Goal: Feedback & Contribution: Contribute content

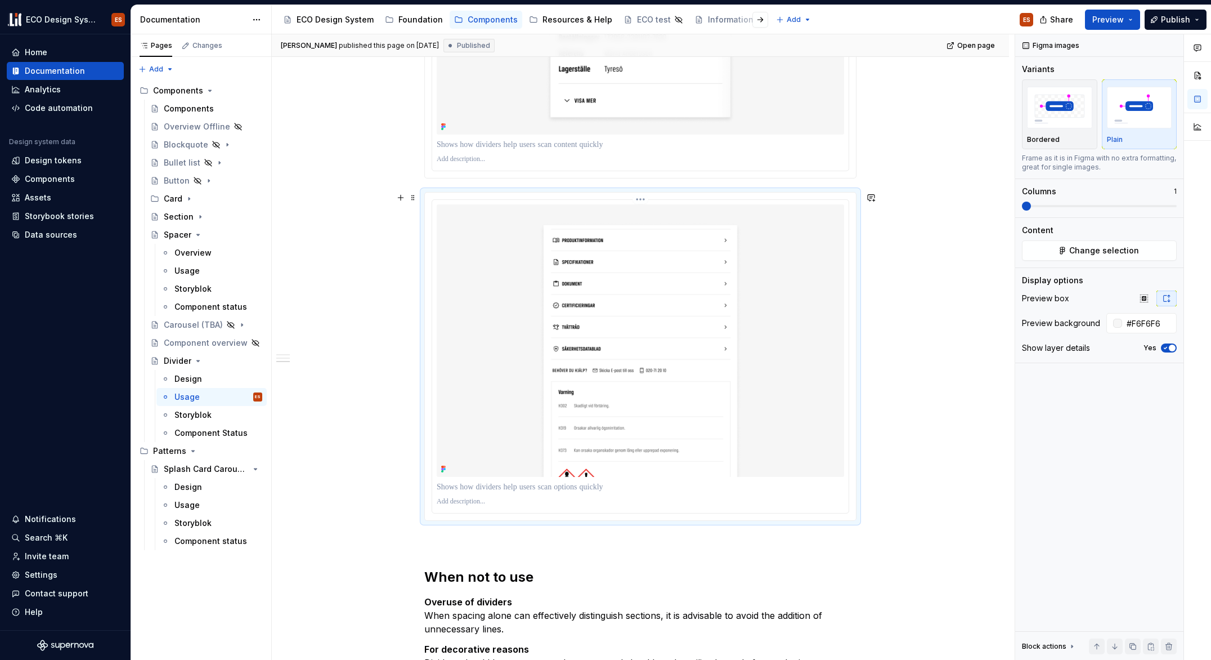
scroll to position [1733, 0]
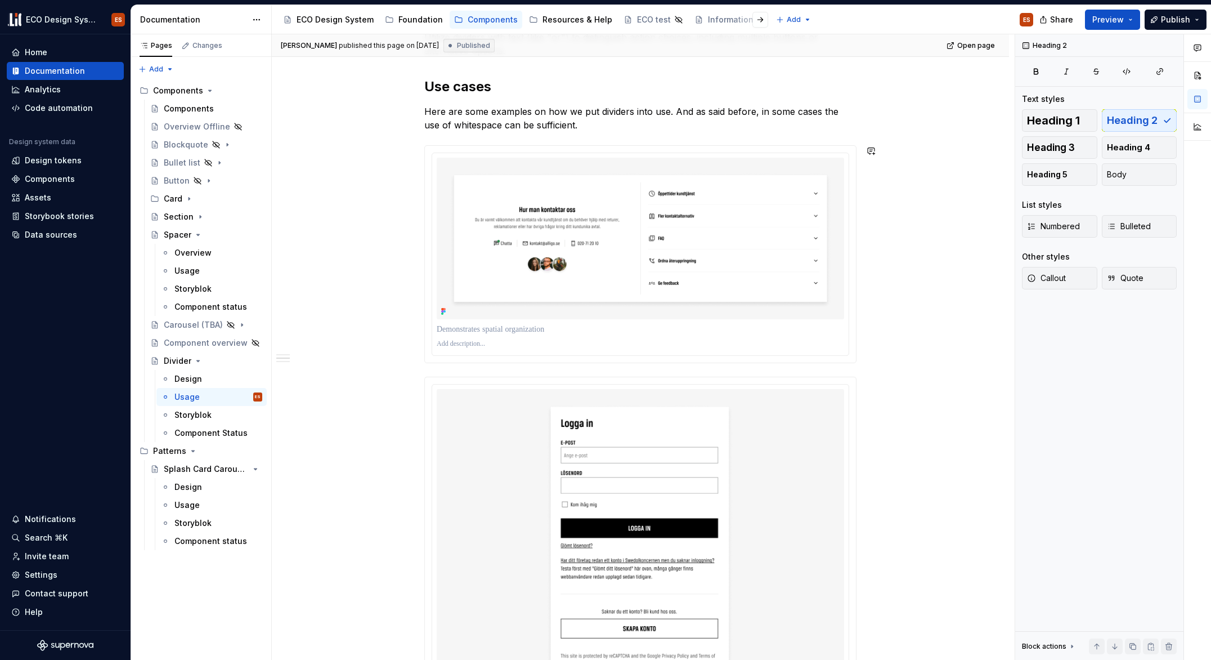
scroll to position [0, 0]
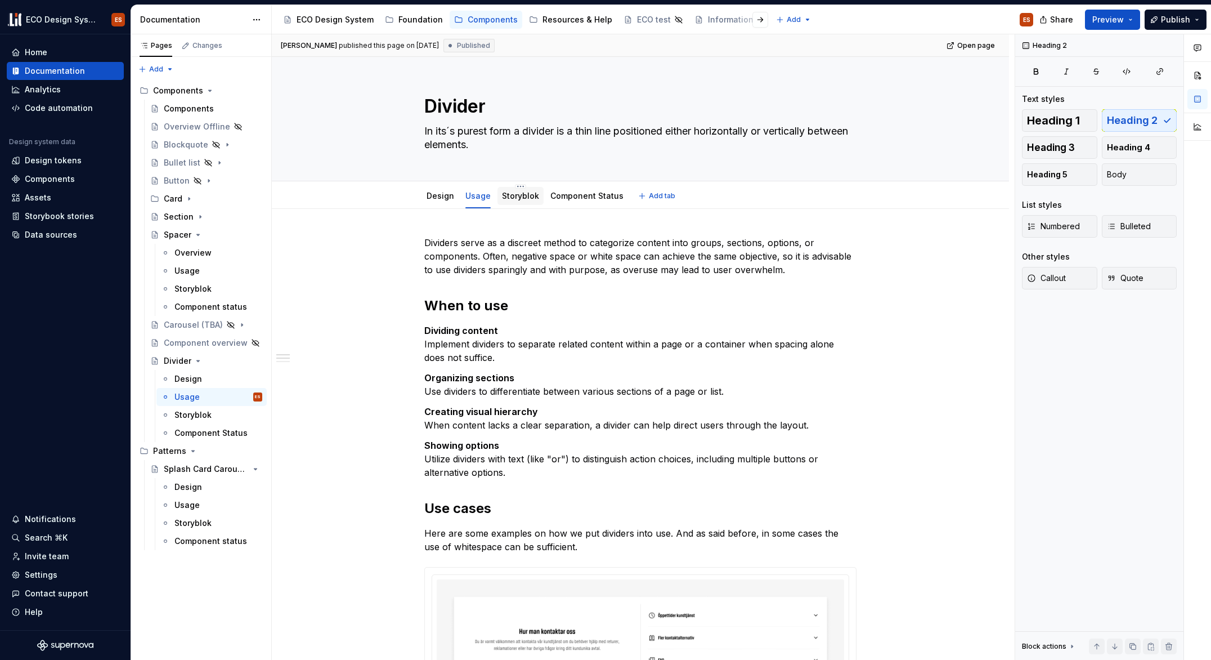
click at [512, 202] on div "Storyblok" at bounding box center [520, 196] width 37 height 14
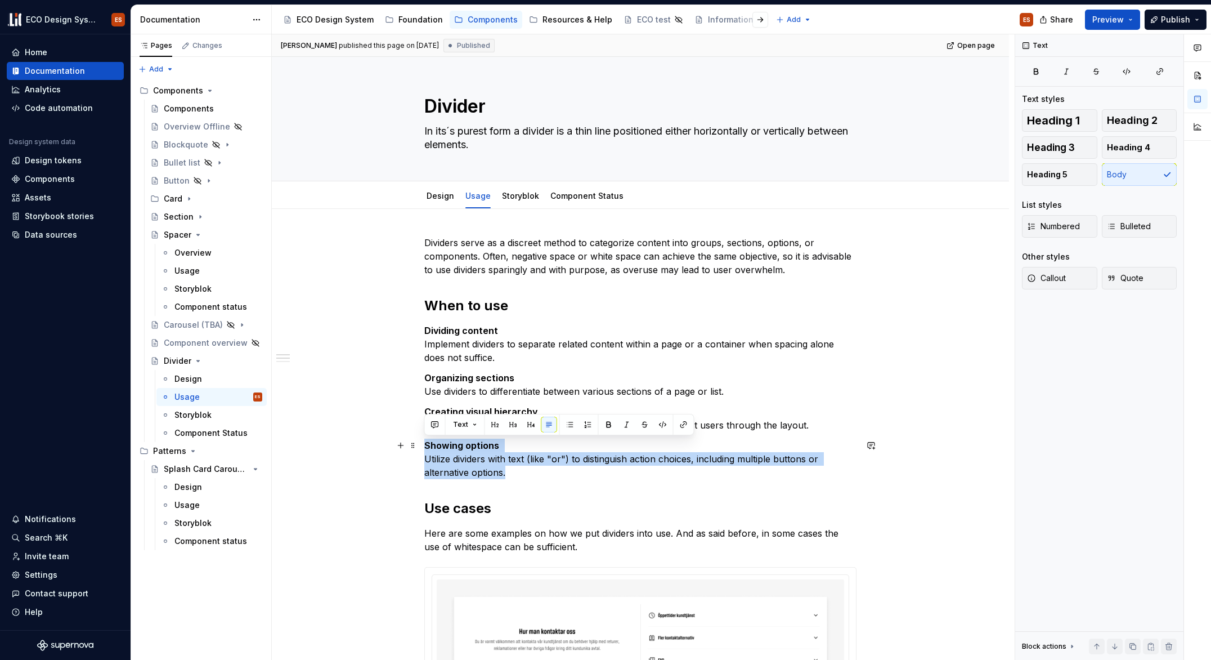
drag, startPoint x: 506, startPoint y: 473, endPoint x: 421, endPoint y: 448, distance: 88.7
click at [415, 446] on span at bounding box center [413, 445] width 9 height 16
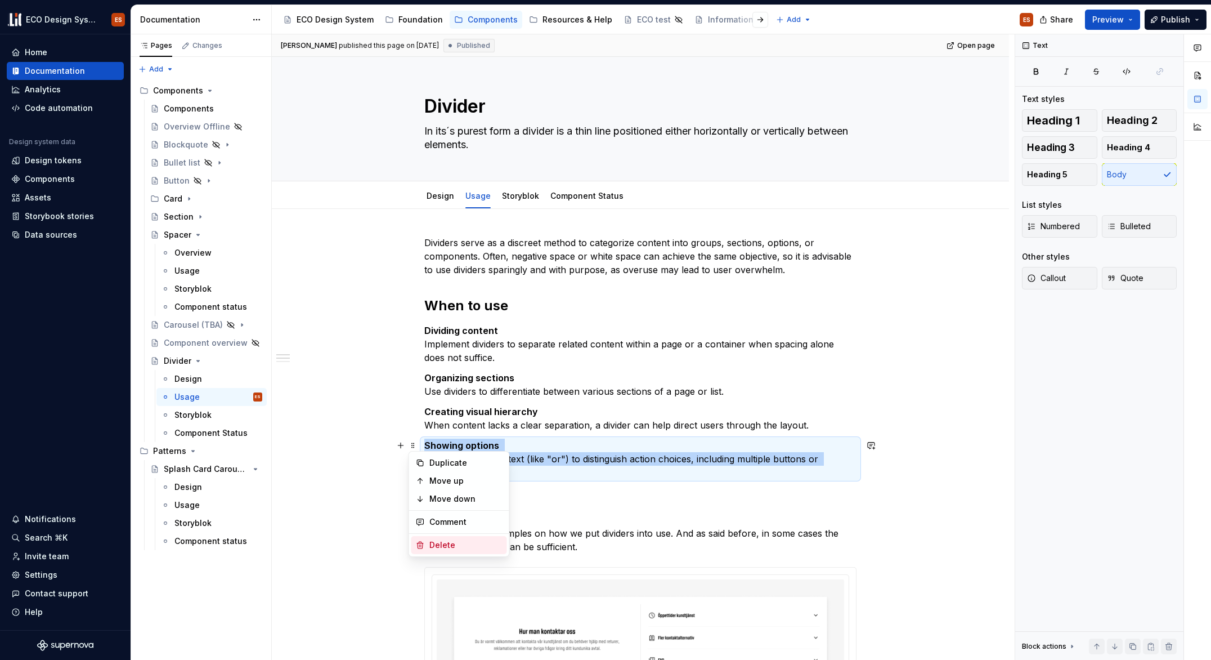
click at [438, 541] on div "Delete" at bounding box center [465, 544] width 73 height 11
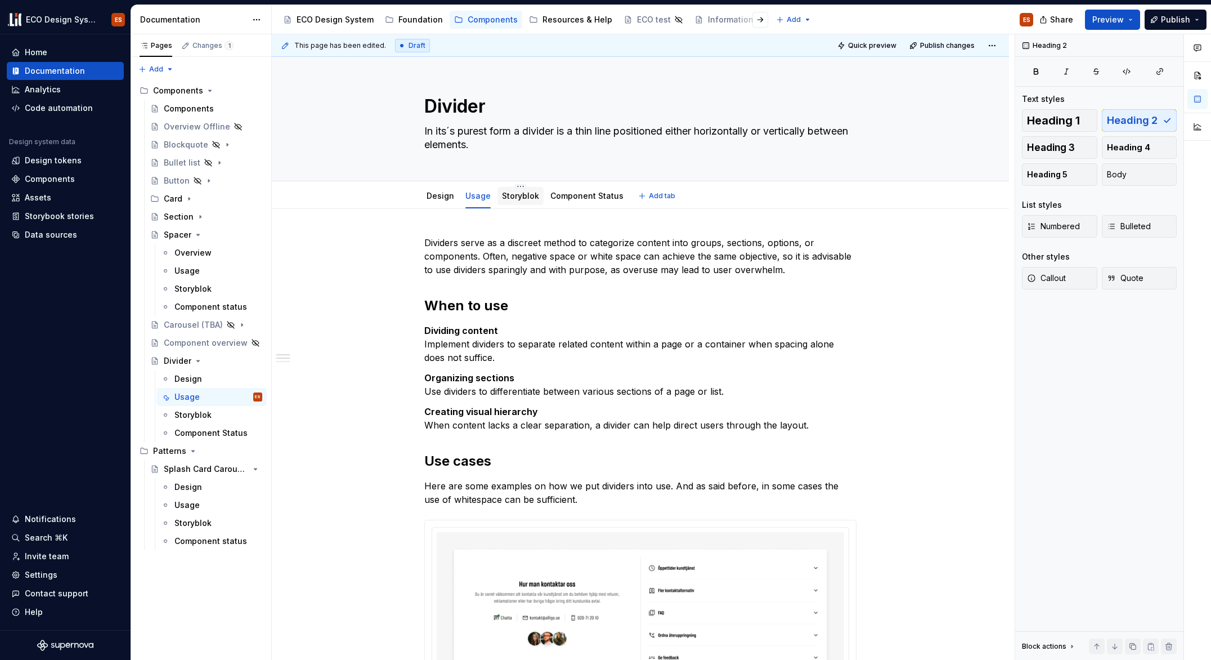
click at [519, 195] on link "Storyblok" at bounding box center [520, 196] width 37 height 10
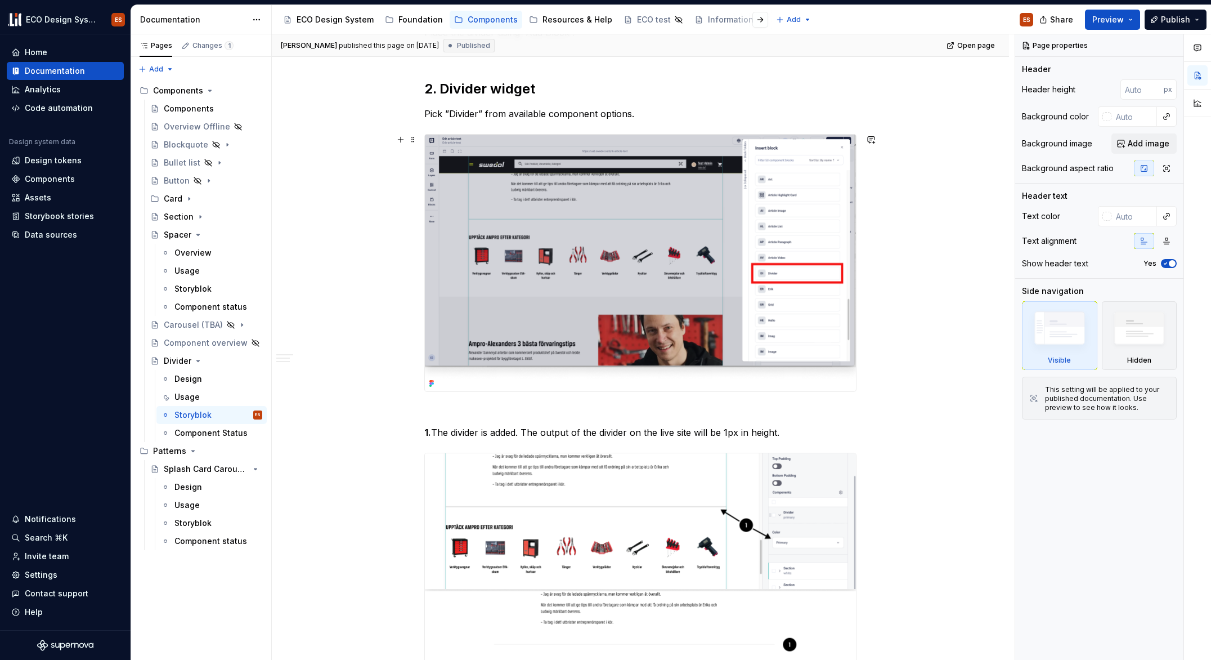
scroll to position [827, 0]
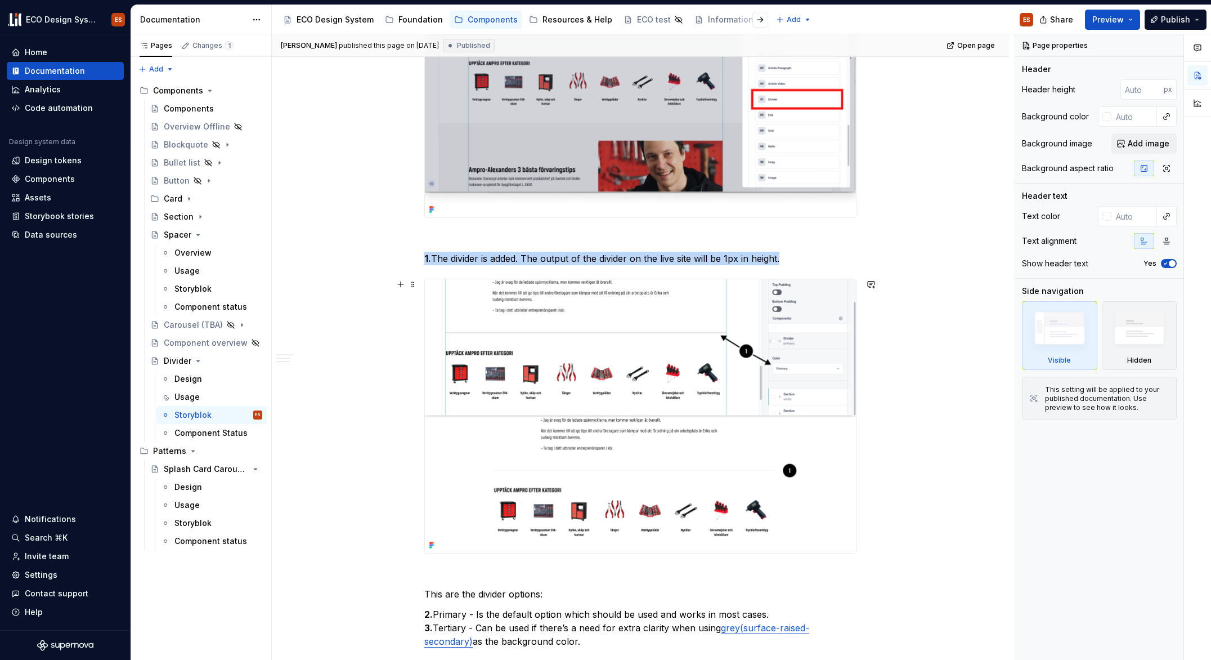
click at [696, 421] on img at bounding box center [640, 416] width 431 height 274
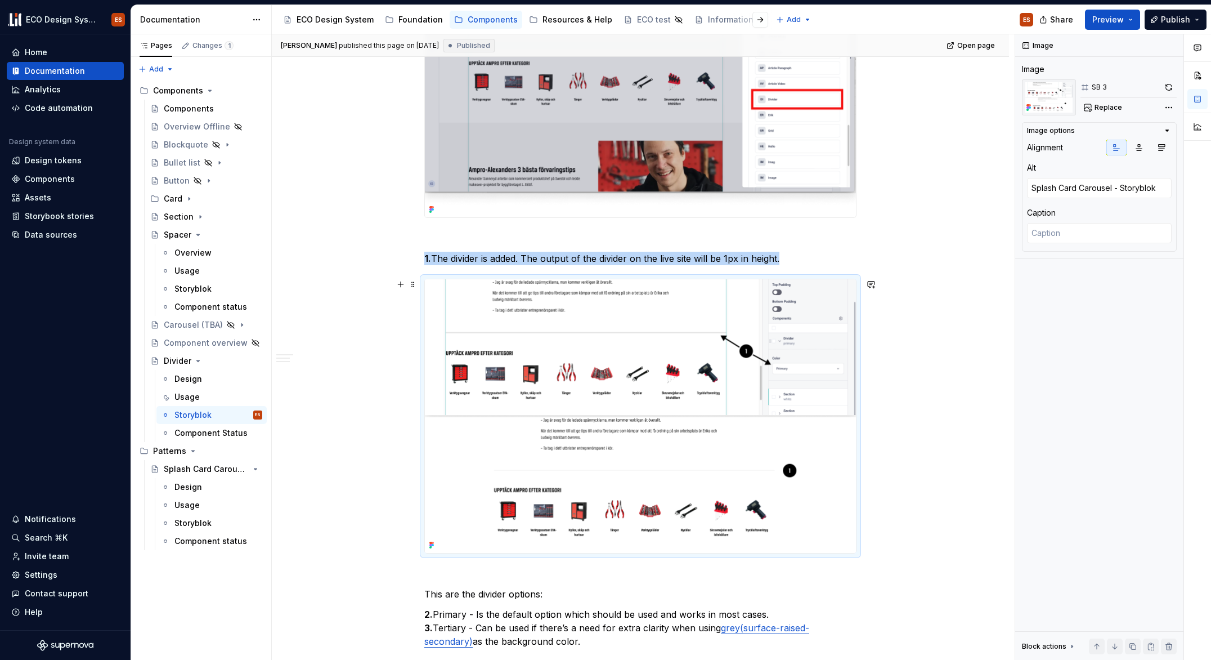
click at [838, 420] on img at bounding box center [640, 416] width 431 height 274
click at [1090, 110] on button "Replace" at bounding box center [1104, 108] width 47 height 16
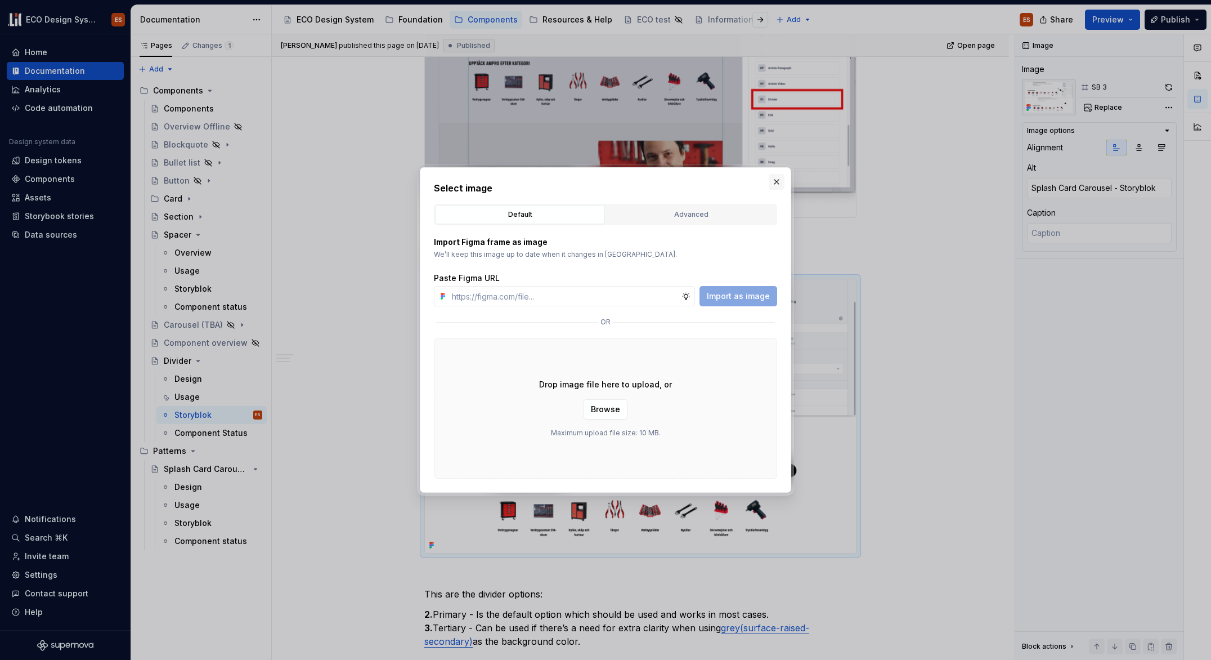
click at [774, 183] on button "button" at bounding box center [777, 182] width 16 height 16
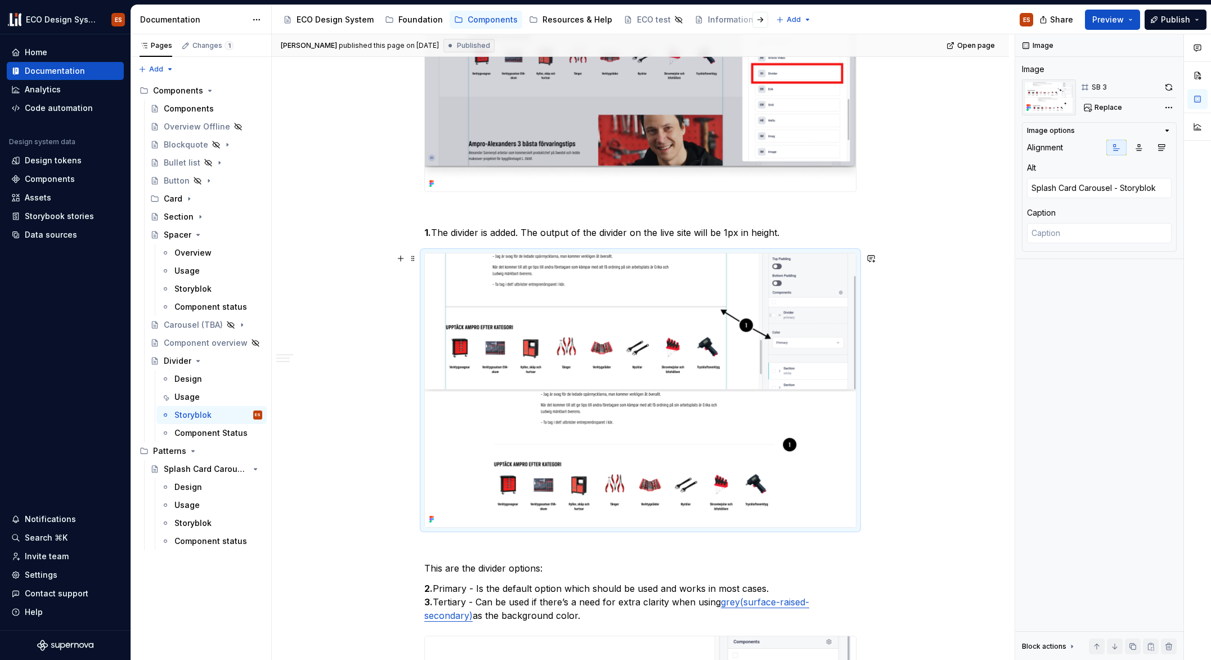
scroll to position [530, 0]
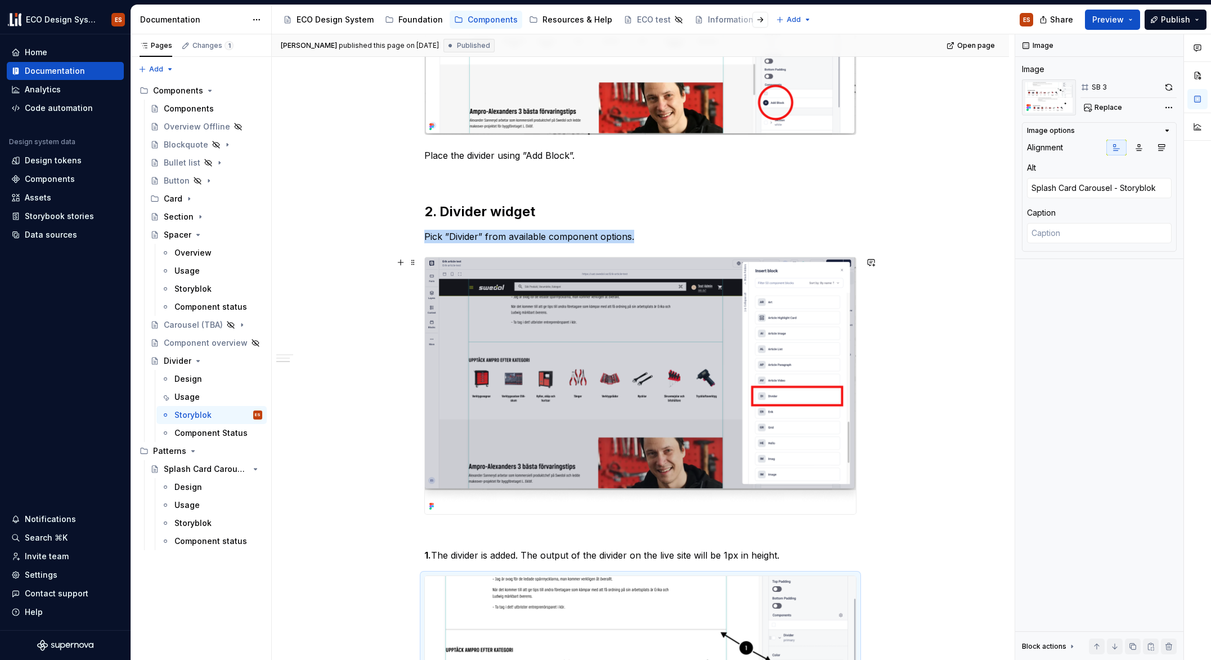
click at [516, 311] on img at bounding box center [640, 385] width 431 height 257
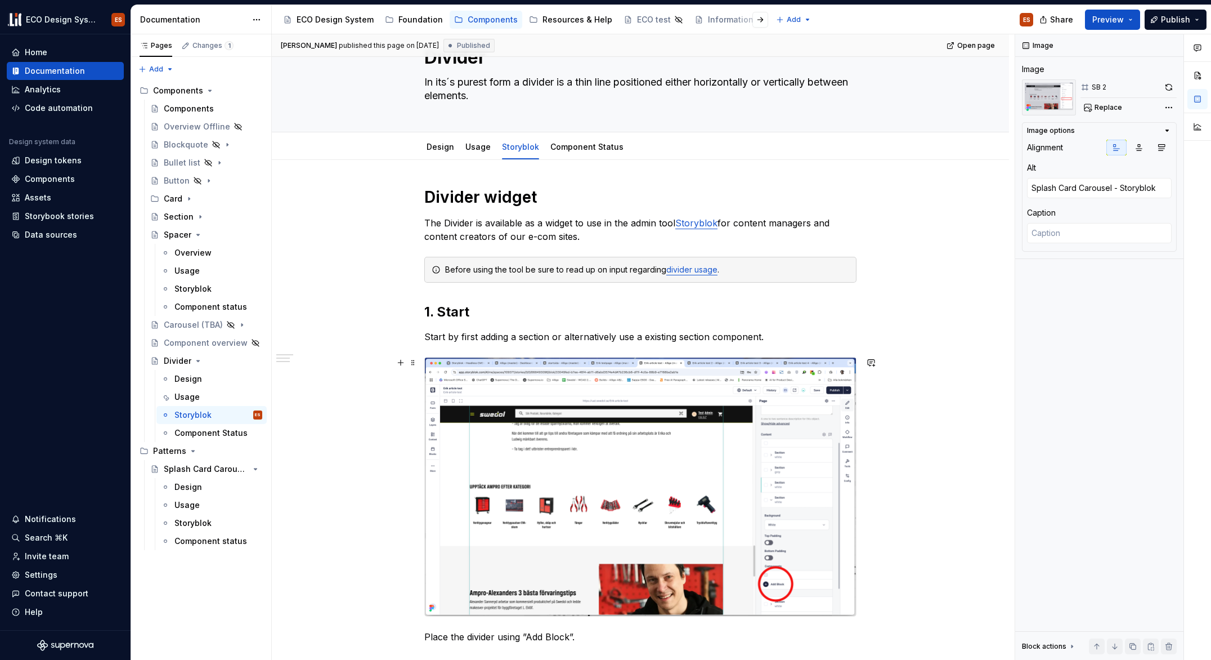
scroll to position [30, 0]
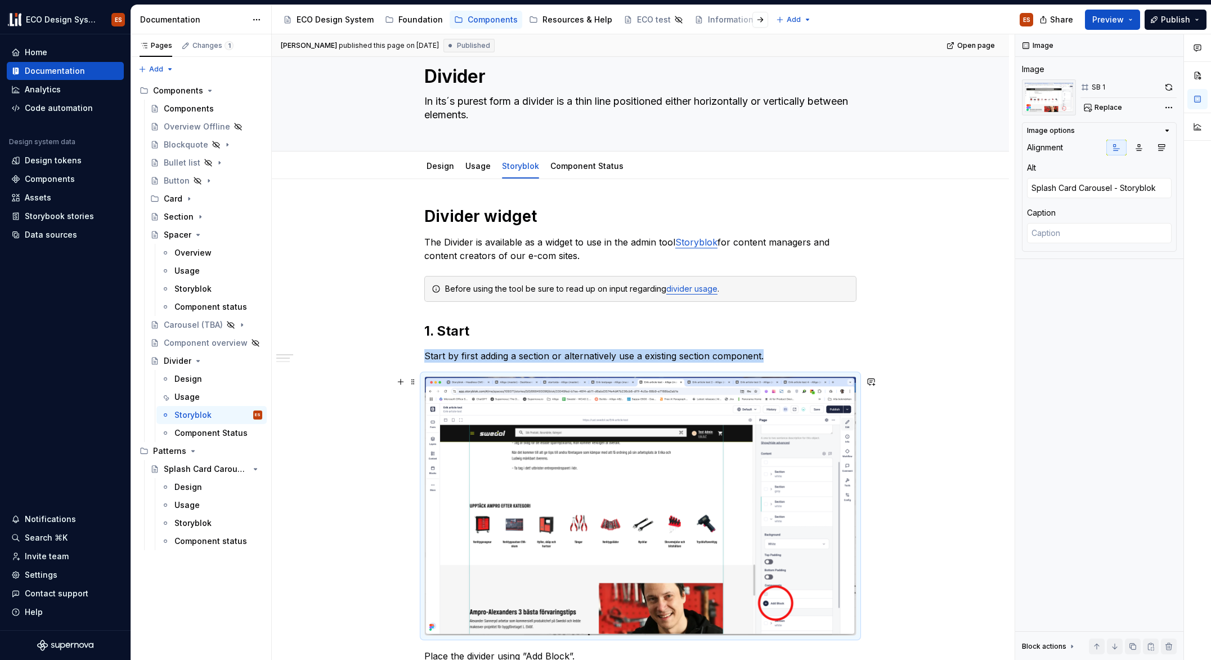
click at [534, 406] on img at bounding box center [640, 506] width 431 height 258
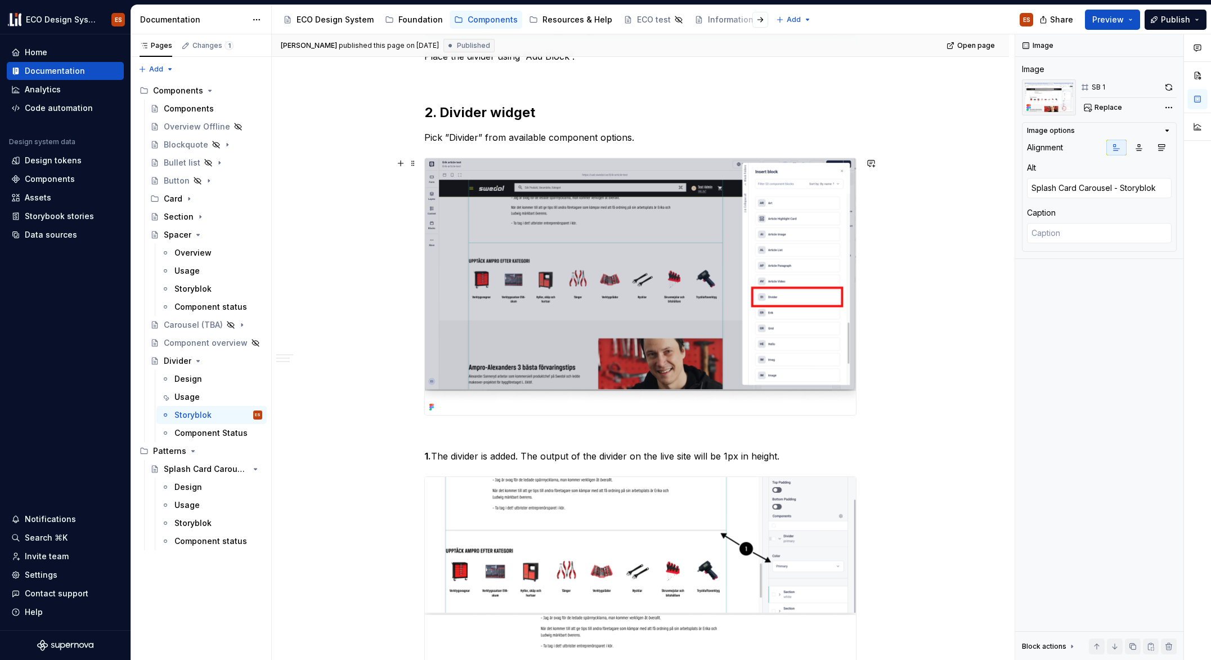
scroll to position [799, 0]
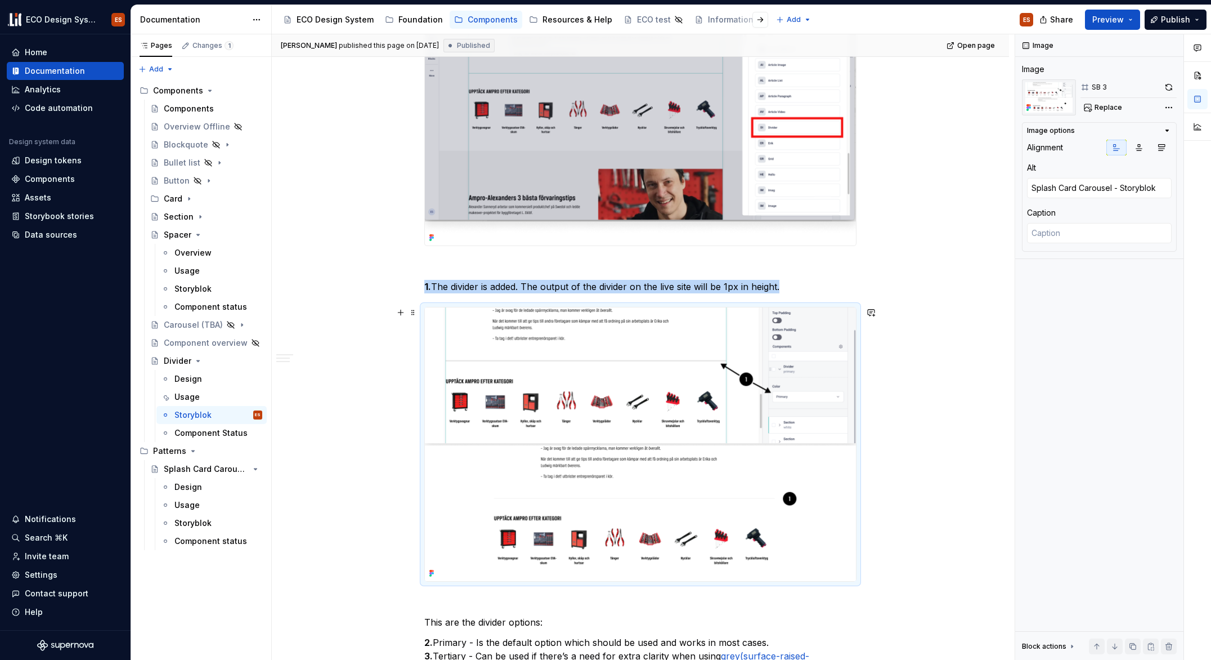
click at [578, 421] on img at bounding box center [640, 444] width 431 height 274
click at [1163, 87] on button "button" at bounding box center [1169, 87] width 16 height 16
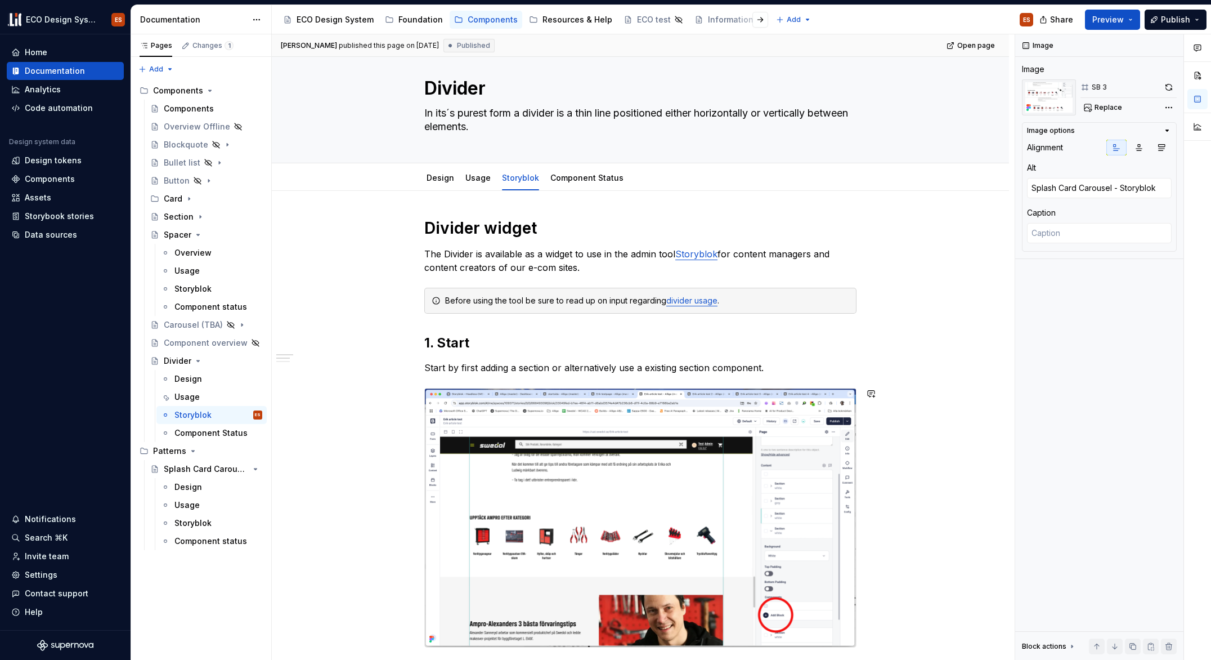
scroll to position [0, 0]
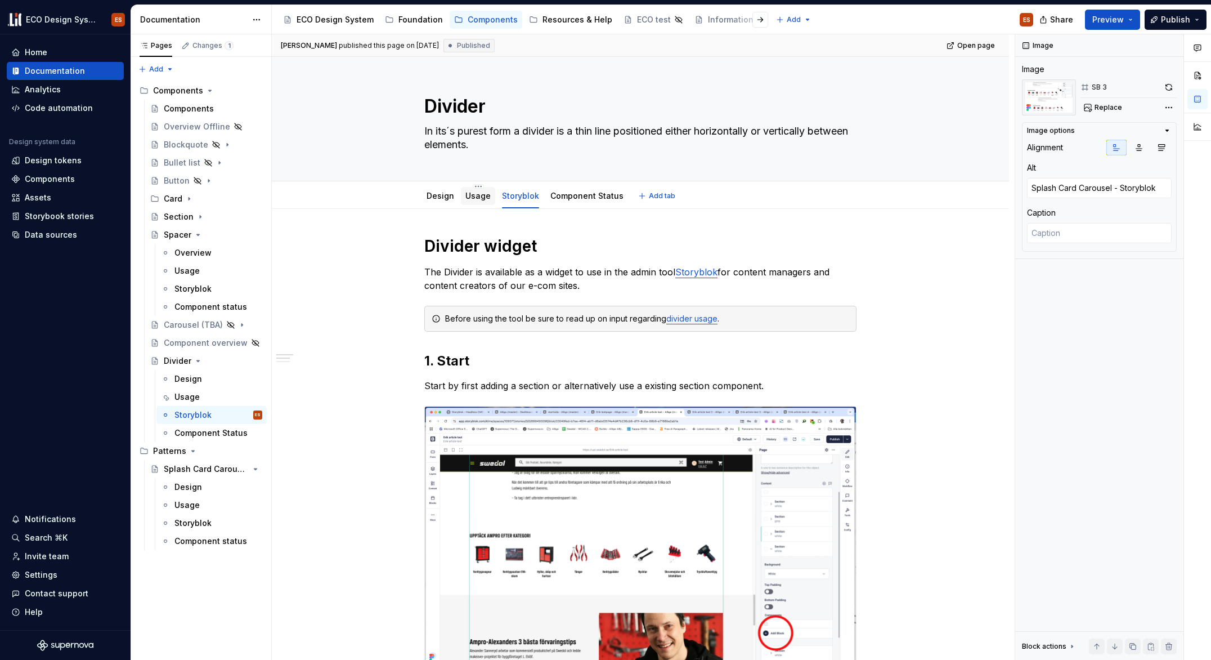
click at [466, 195] on link "Usage" at bounding box center [477, 196] width 25 height 10
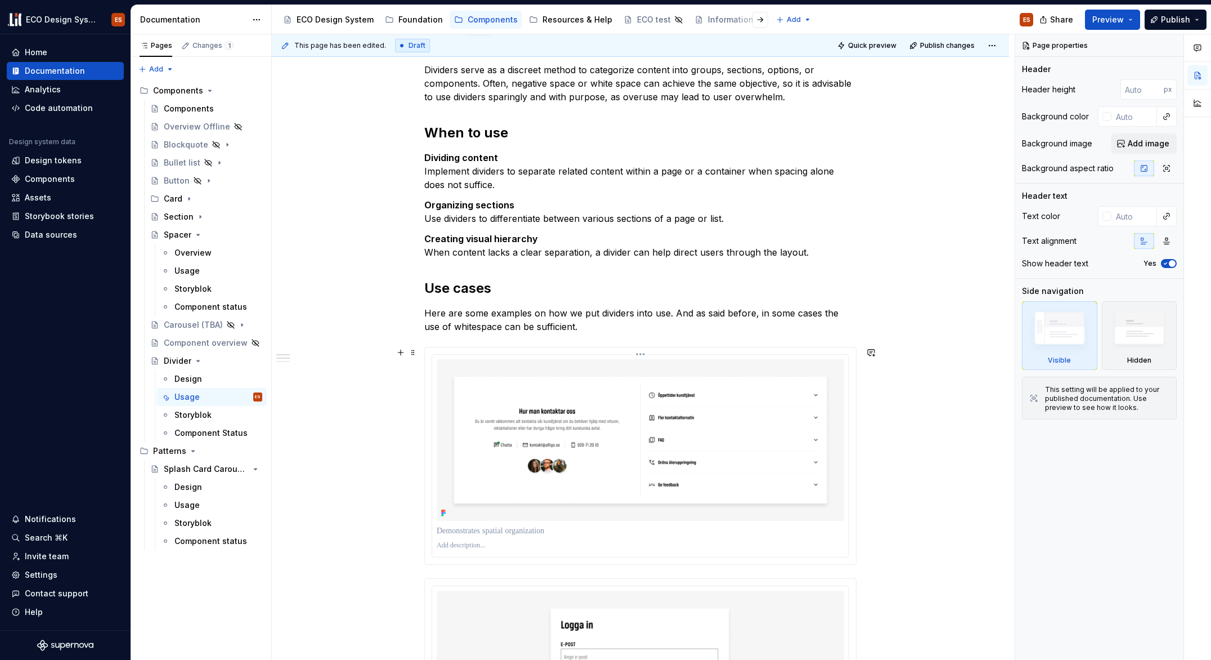
scroll to position [164, 0]
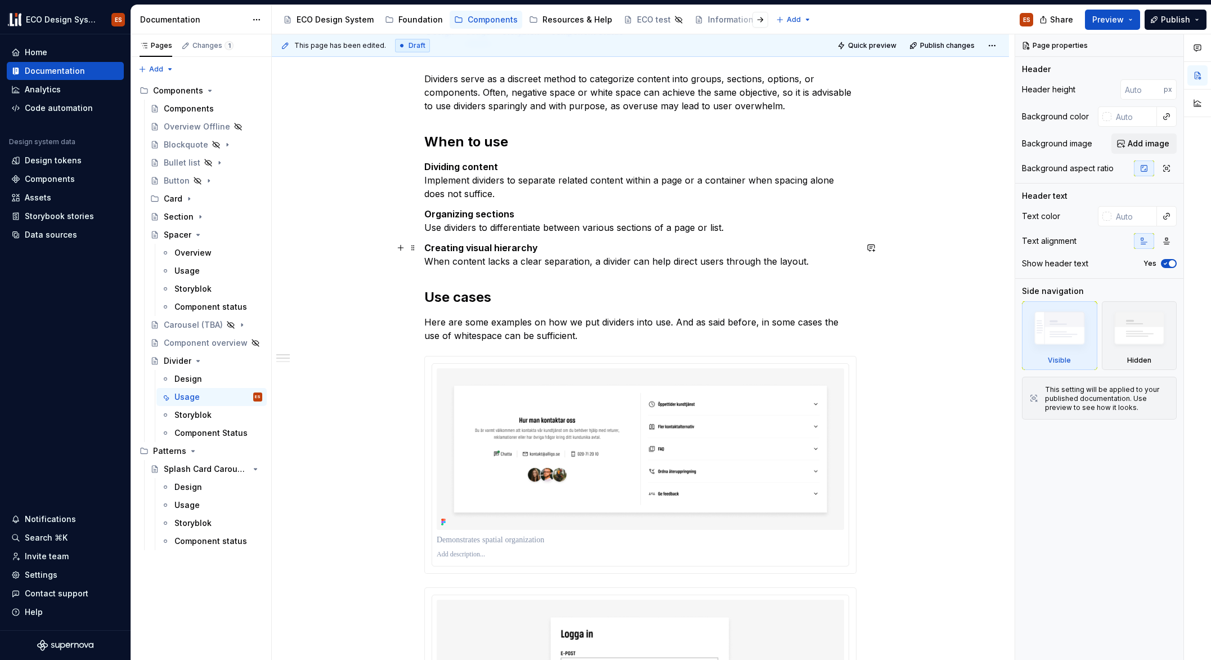
click at [812, 263] on p "Creating visual hierarchy When content lacks a clear separation, a divider can …" at bounding box center [640, 254] width 432 height 27
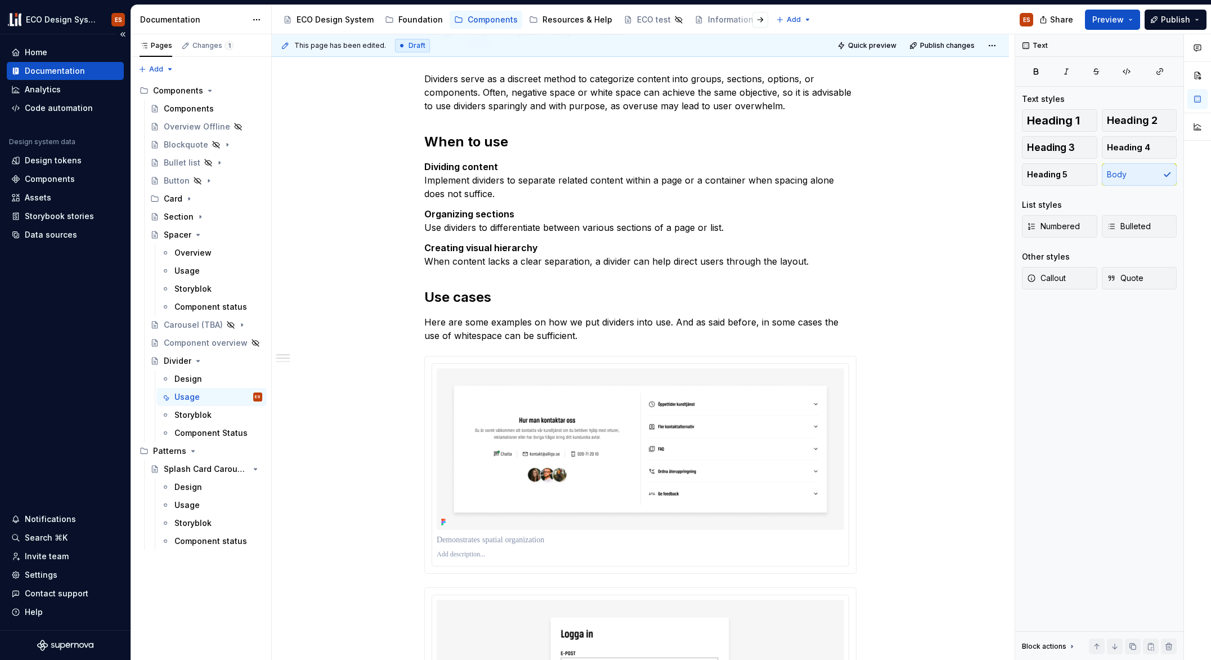
type textarea "*"
click at [831, 262] on p "Creating visual hierarchy When content lacks a clear separation, a divider can …" at bounding box center [640, 254] width 432 height 27
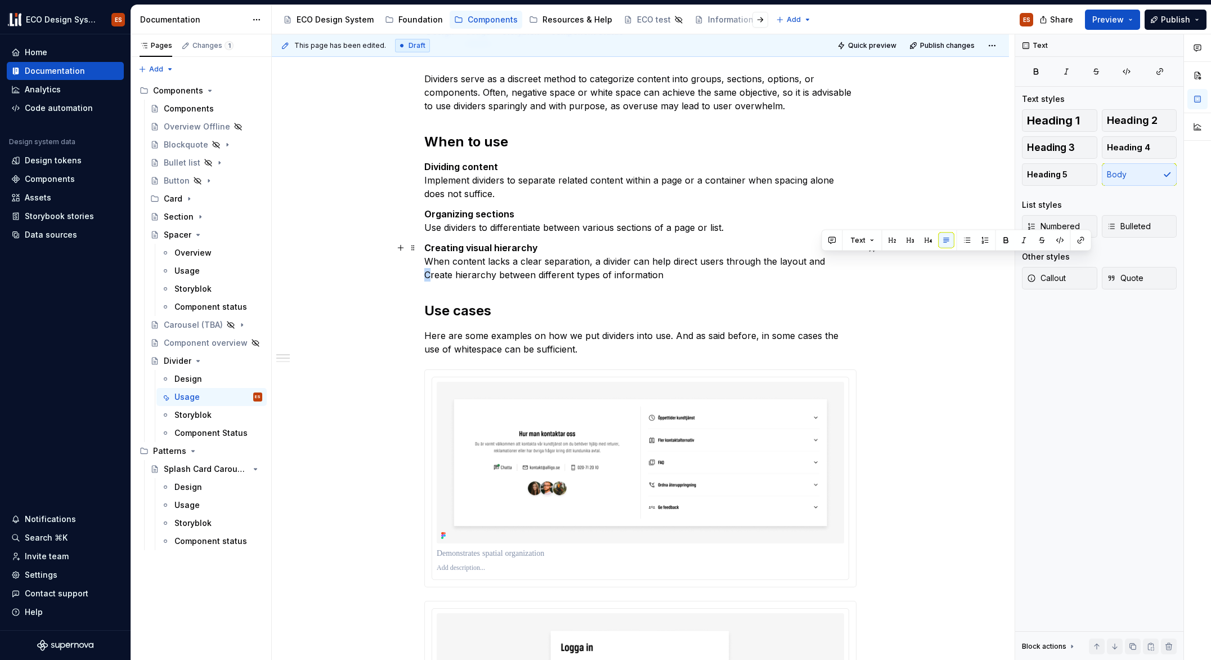
click at [824, 262] on p "Creating visual hierarchy When content lacks a clear separation, a divider can …" at bounding box center [640, 261] width 432 height 41
click at [665, 271] on p "Creating visual hierarchy When content lacks a clear separation, a divider can …" at bounding box center [640, 261] width 432 height 41
click at [743, 227] on p "Organizing sections Use dividers to differentiate between various sections of a…" at bounding box center [640, 220] width 432 height 27
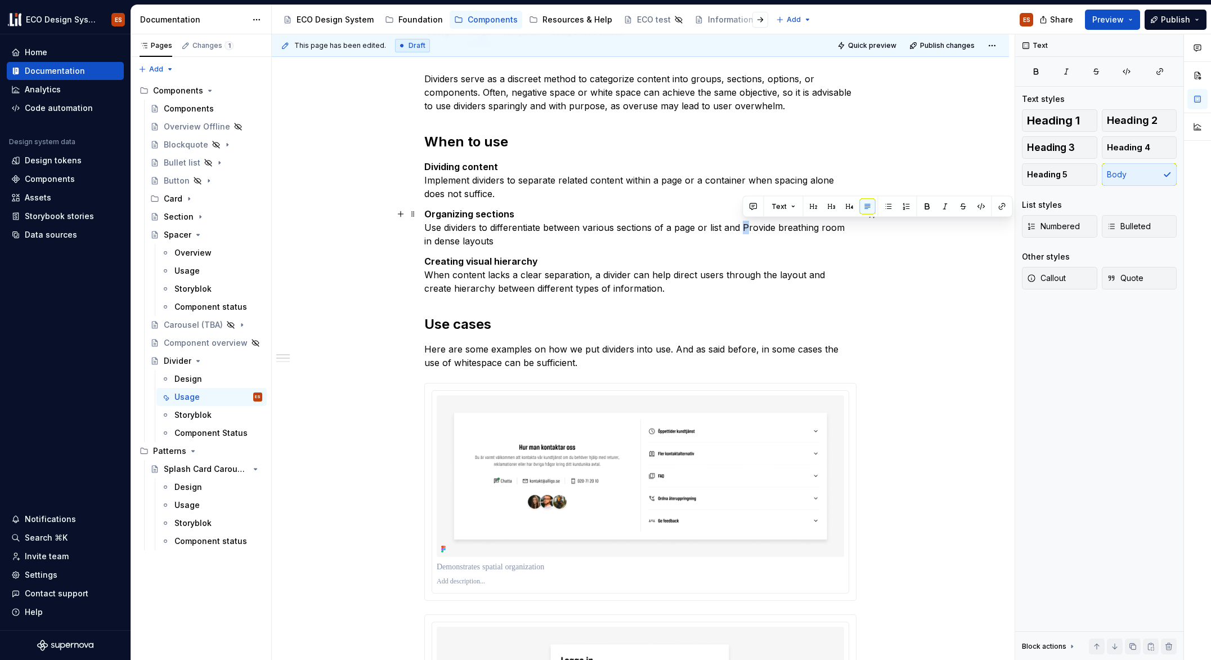
click at [749, 229] on p "Organizing sections Use dividers to differentiate between various sections of a…" at bounding box center [640, 227] width 432 height 41
click at [504, 237] on p "Organizing sections Use dividers to differentiate between various sections of a…" at bounding box center [640, 227] width 432 height 41
click at [543, 190] on p "Dividing content Implement dividers to separate related content within a page o…" at bounding box center [640, 180] width 432 height 41
click at [498, 192] on p "Dividing content Implement dividers to separate related content within a page o…" at bounding box center [640, 180] width 432 height 41
click at [781, 196] on p "Dividing content Implement dividers to separate related content within a page o…" at bounding box center [640, 180] width 432 height 41
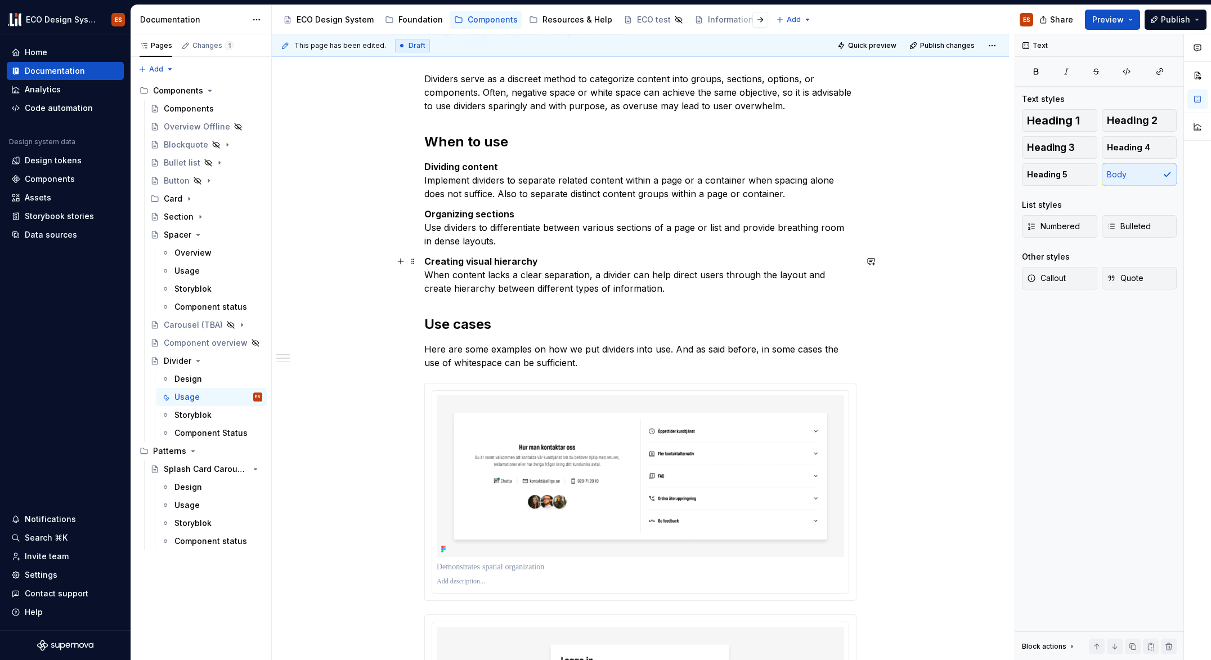
click at [650, 290] on p "Creating visual hierarchy When content lacks a clear separation, a divider can …" at bounding box center [640, 274] width 432 height 41
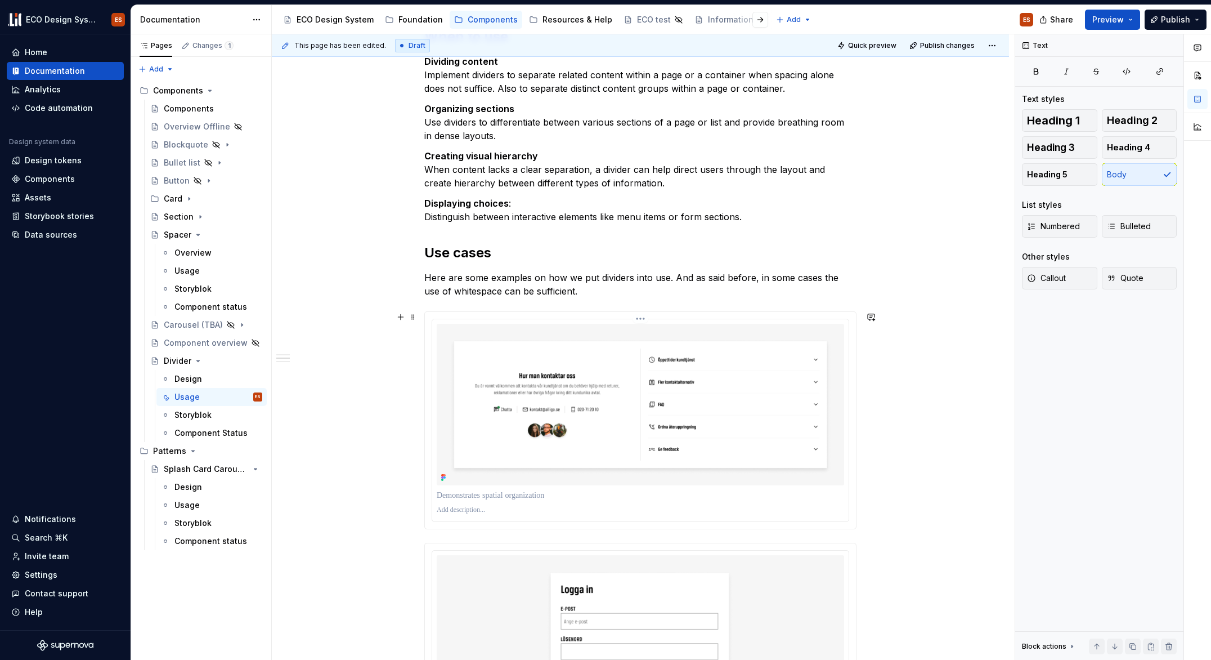
scroll to position [351, 0]
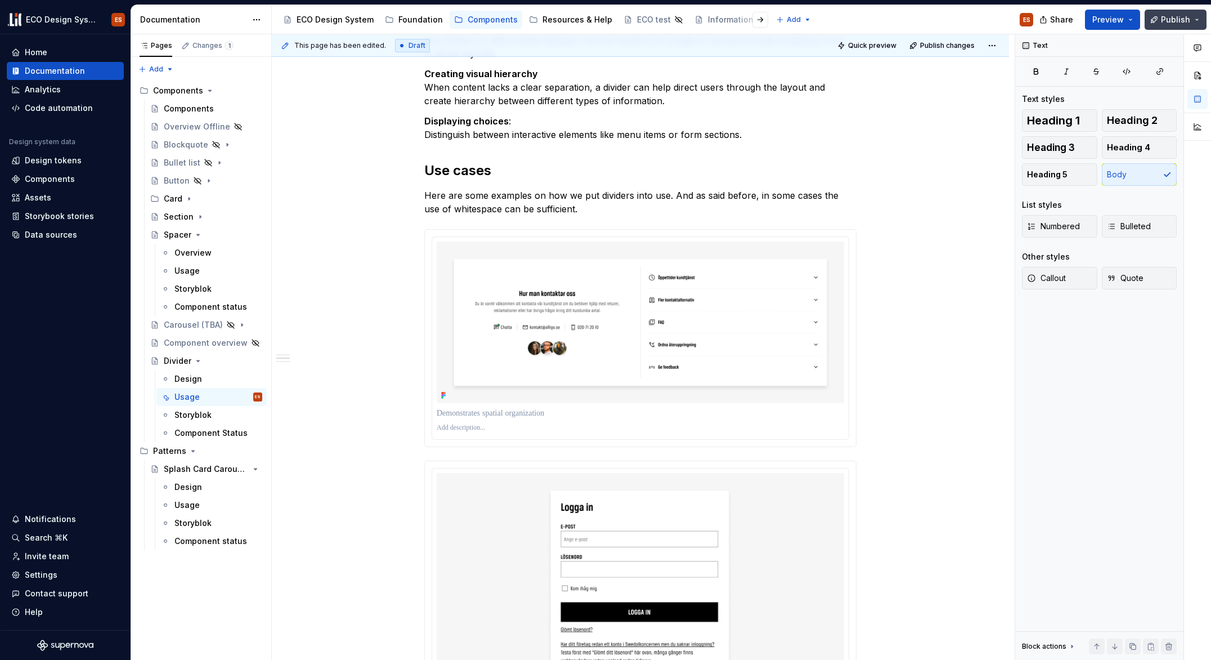
click at [1162, 15] on button "Publish" at bounding box center [1176, 20] width 62 height 20
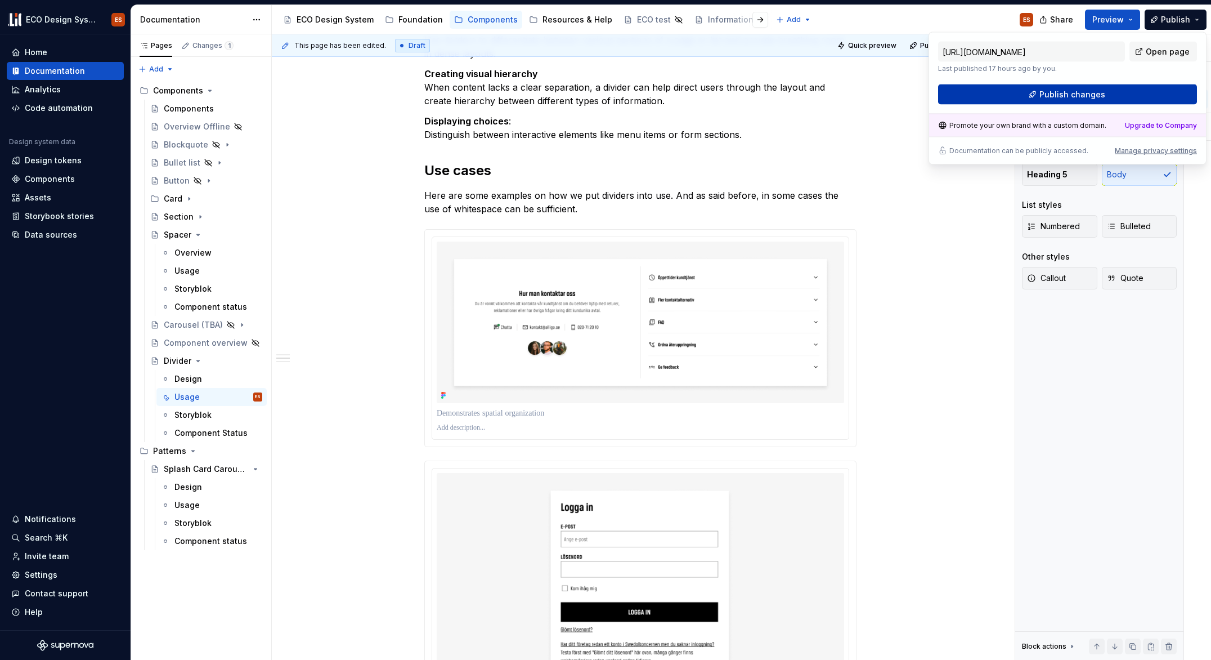
click at [1099, 101] on button "Publish changes" at bounding box center [1067, 94] width 259 height 20
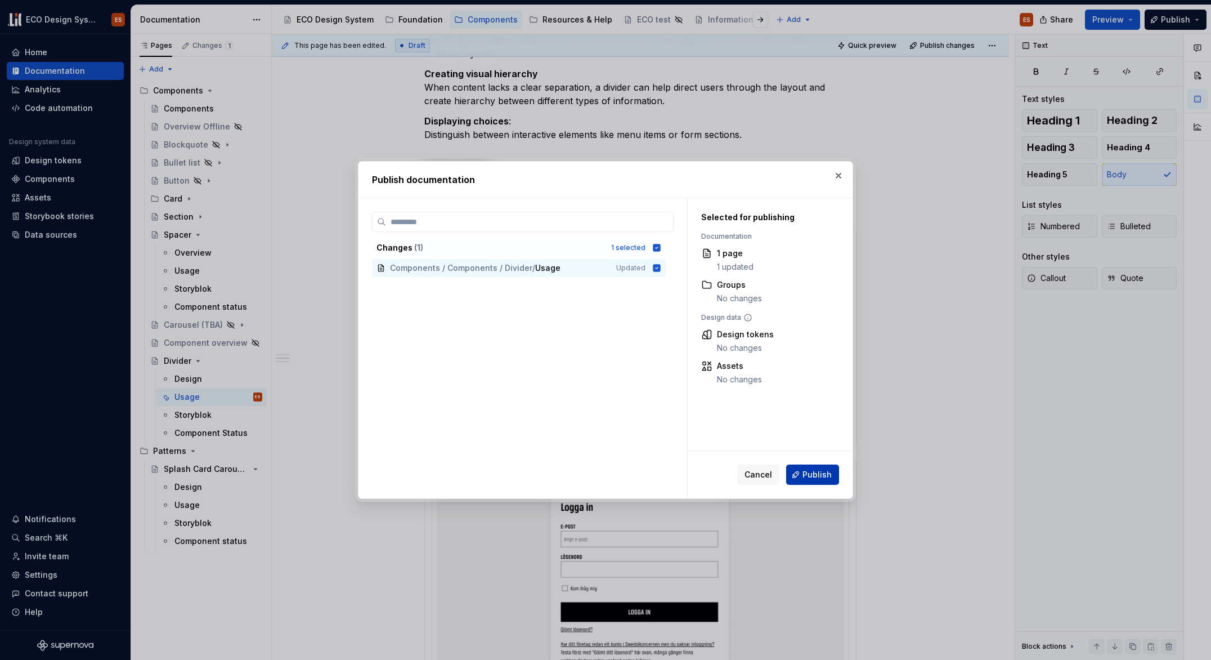
click at [803, 476] on button "Publish" at bounding box center [812, 474] width 53 height 20
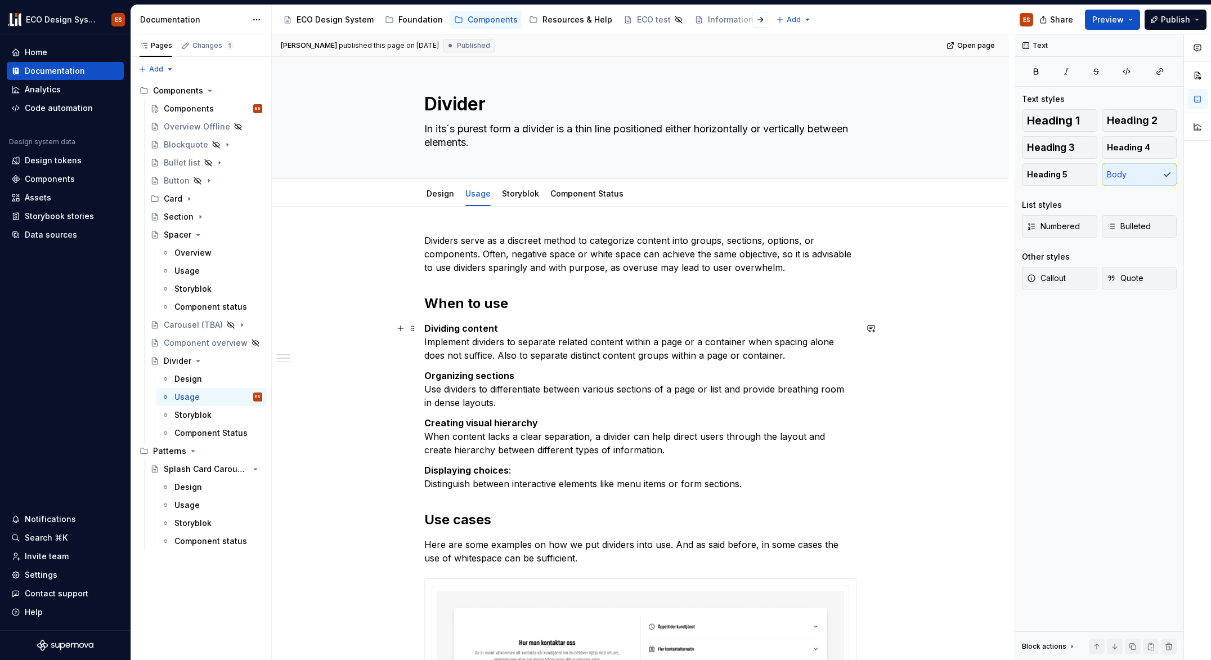
scroll to position [0, 0]
click at [451, 196] on link "Design" at bounding box center [441, 196] width 28 height 10
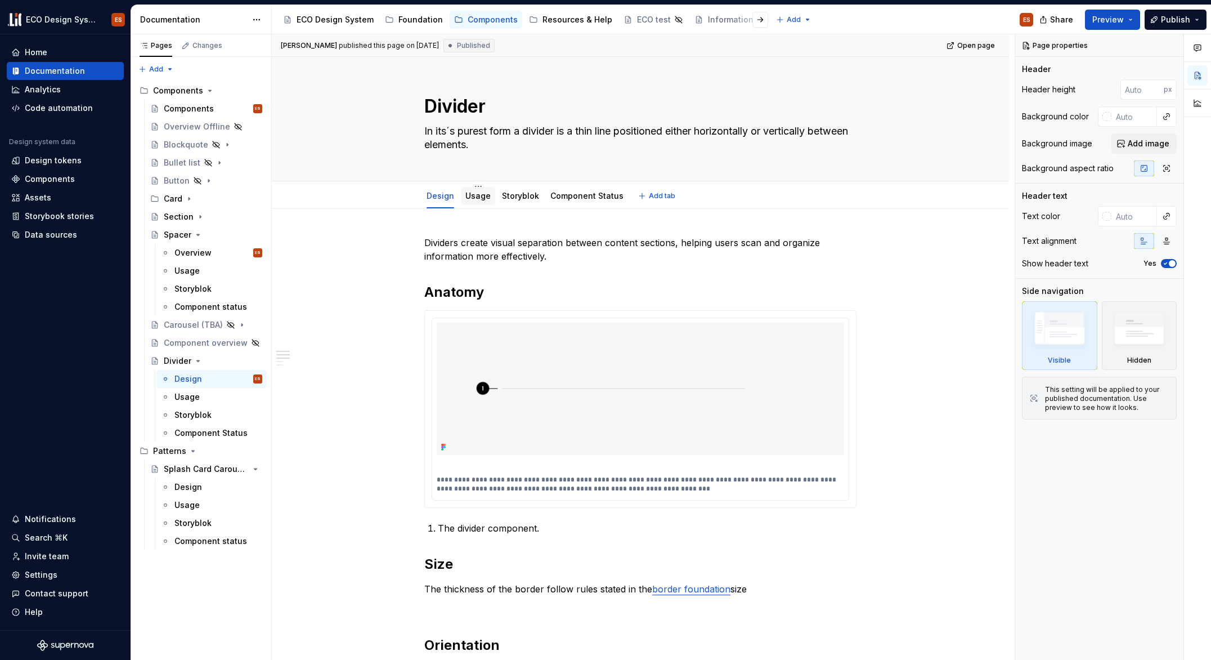
click at [480, 199] on link "Usage" at bounding box center [477, 196] width 25 height 10
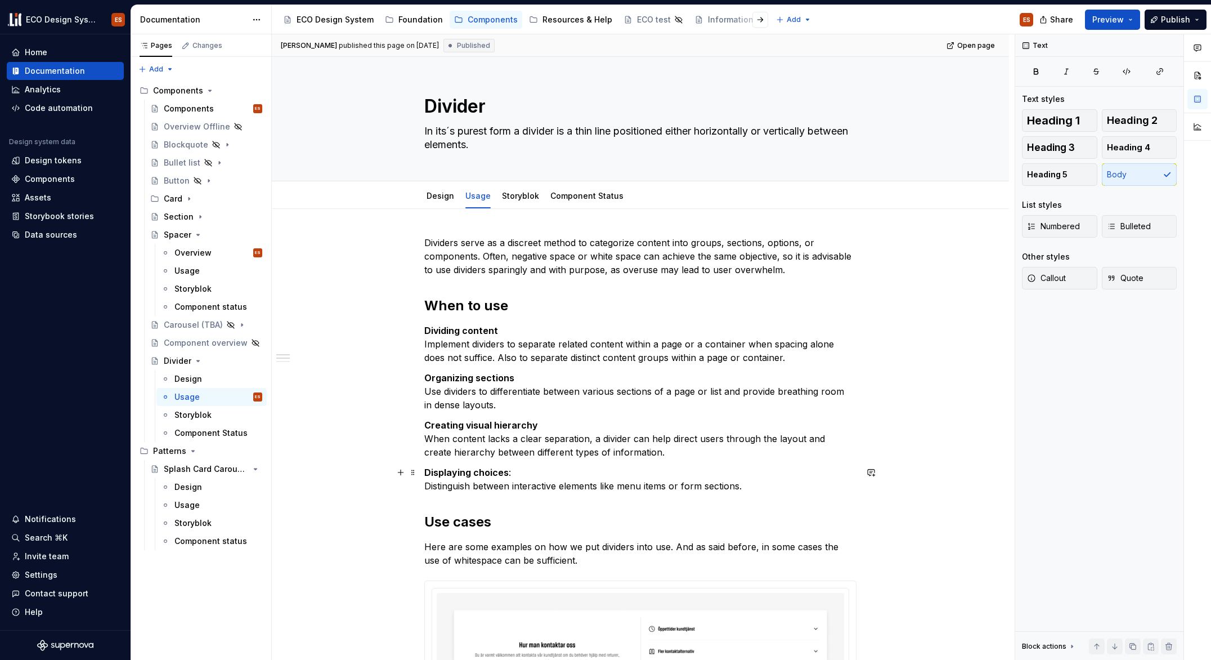
click at [508, 476] on p "Displaying choices : Distinguish between interactive elements like menu items o…" at bounding box center [640, 478] width 432 height 27
type textarea "*"
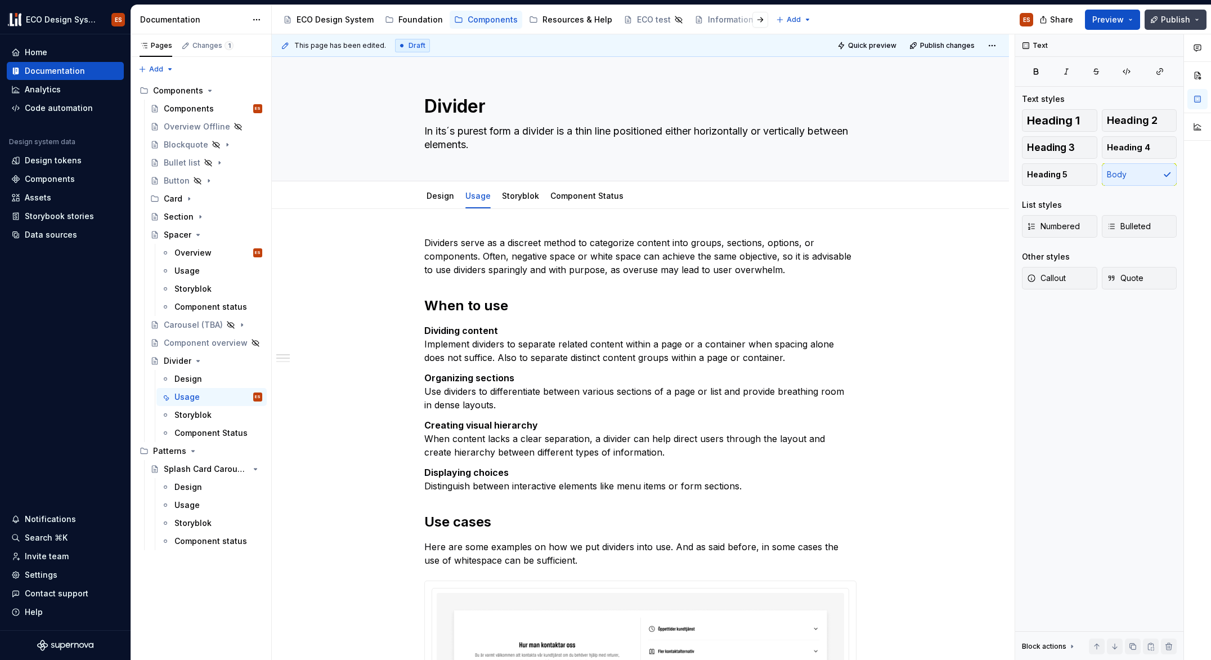
click at [1169, 21] on span "Publish" at bounding box center [1175, 19] width 29 height 11
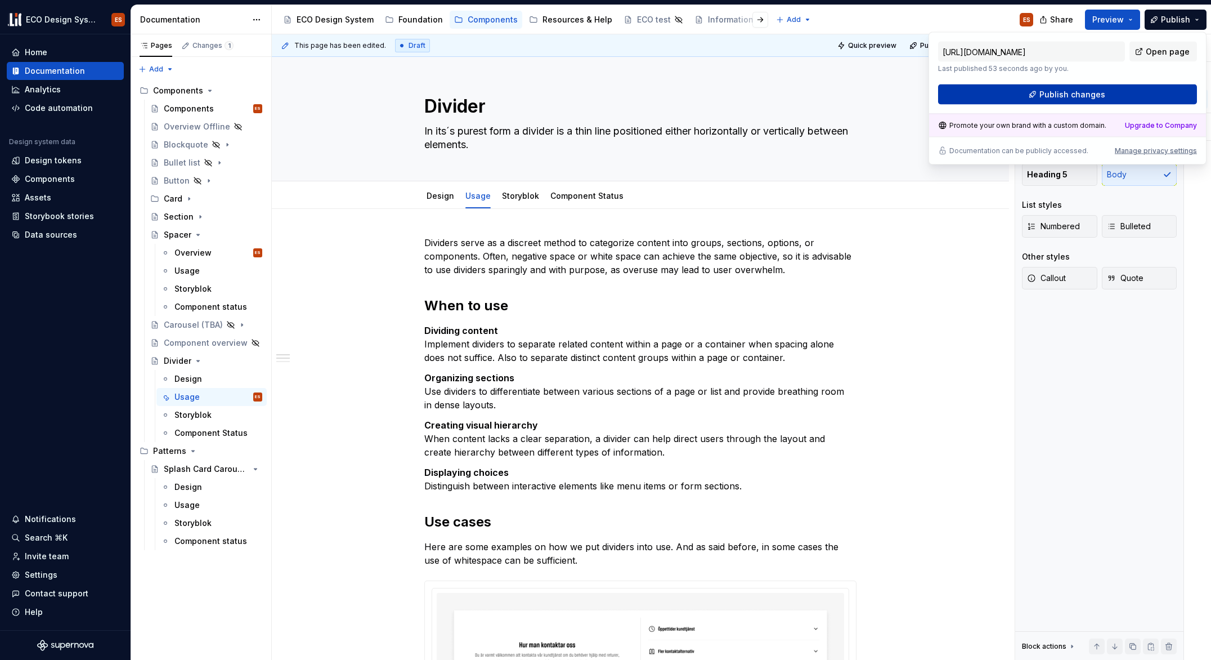
click at [1039, 88] on button "Publish changes" at bounding box center [1067, 94] width 259 height 20
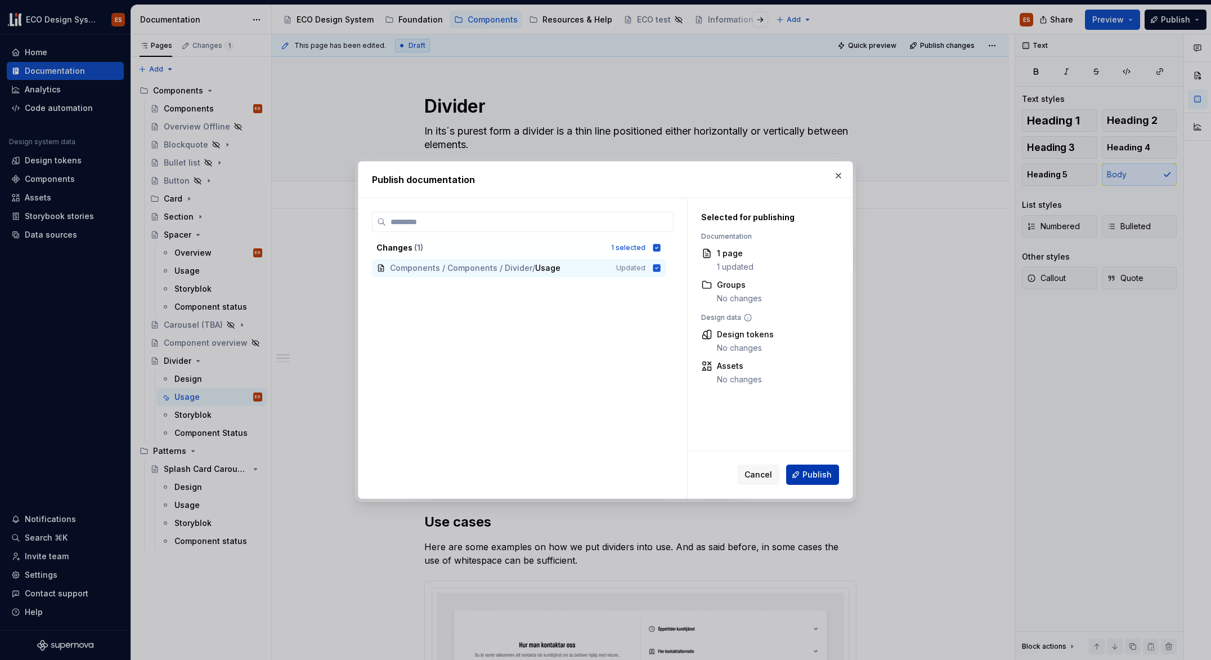
click at [814, 471] on span "Publish" at bounding box center [817, 474] width 29 height 11
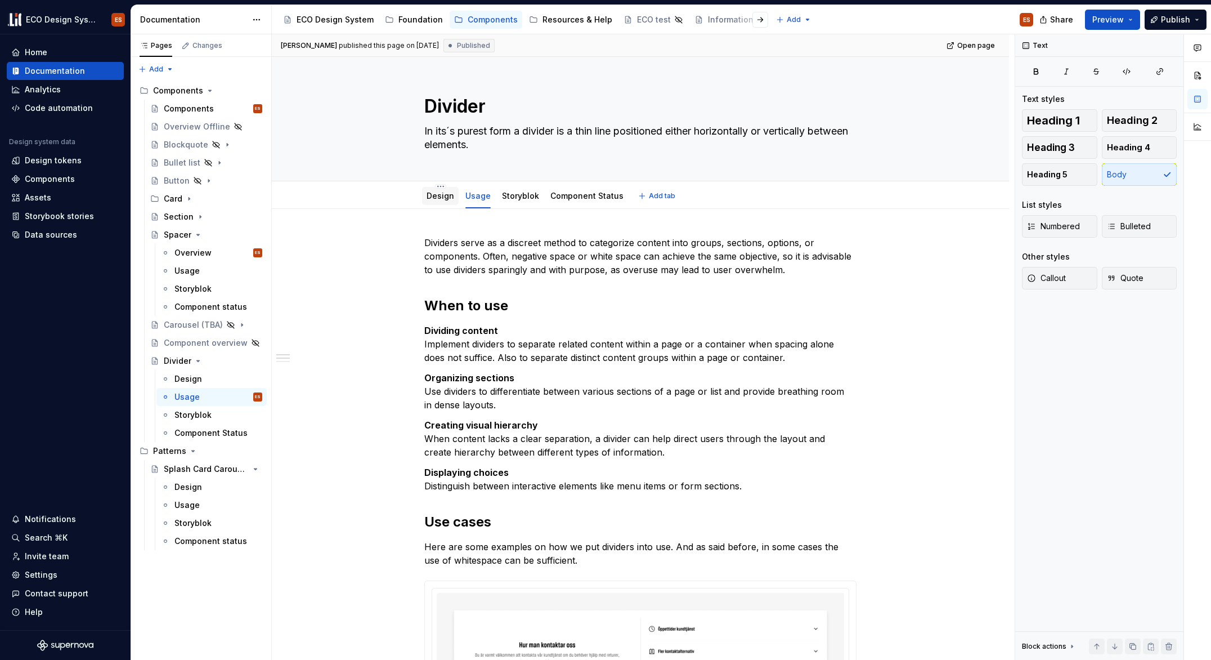
click at [451, 196] on link "Design" at bounding box center [441, 196] width 28 height 10
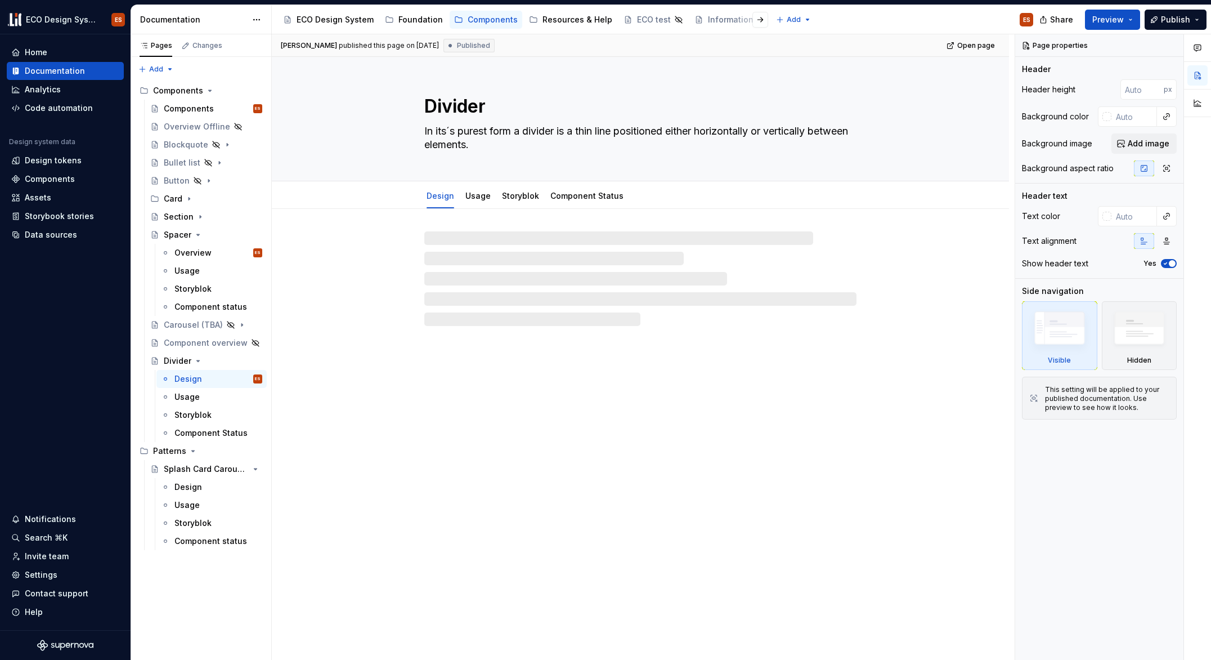
type textarea "*"
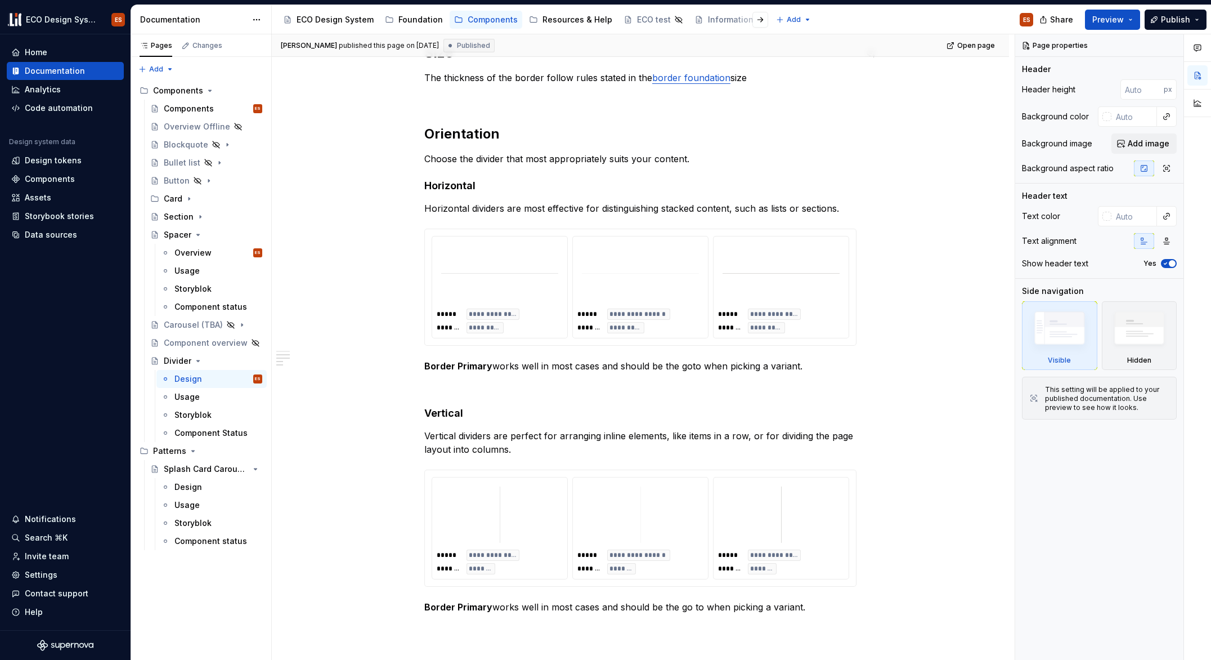
scroll to position [625, 0]
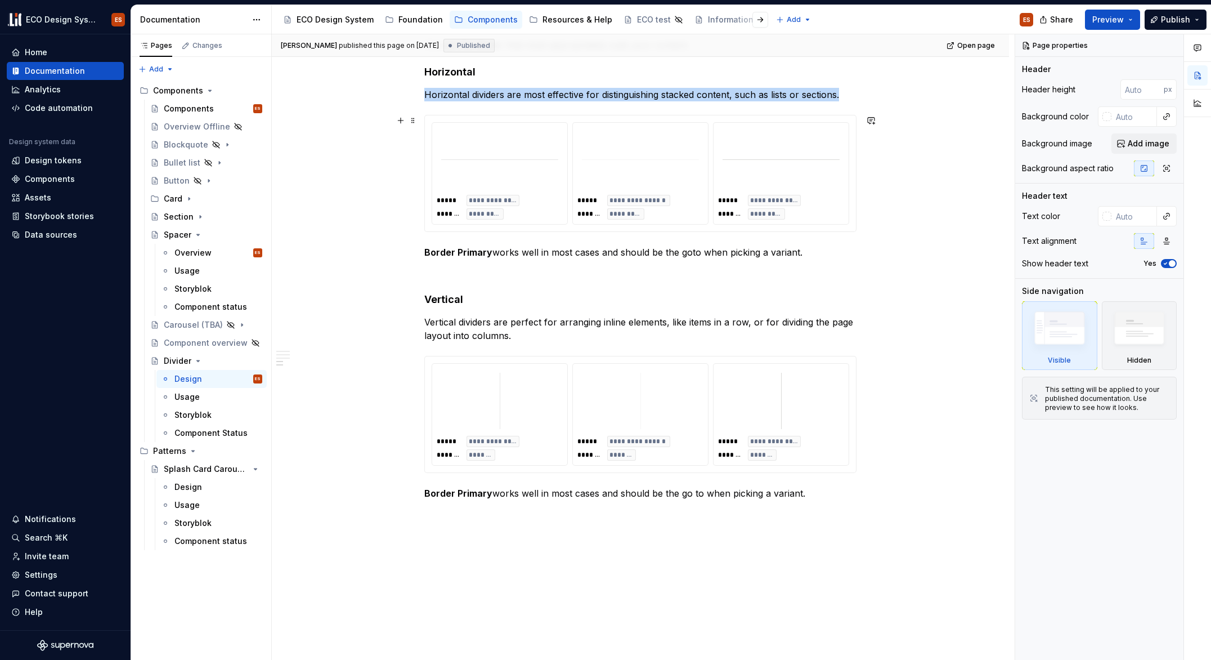
click at [519, 174] on img at bounding box center [499, 160] width 117 height 56
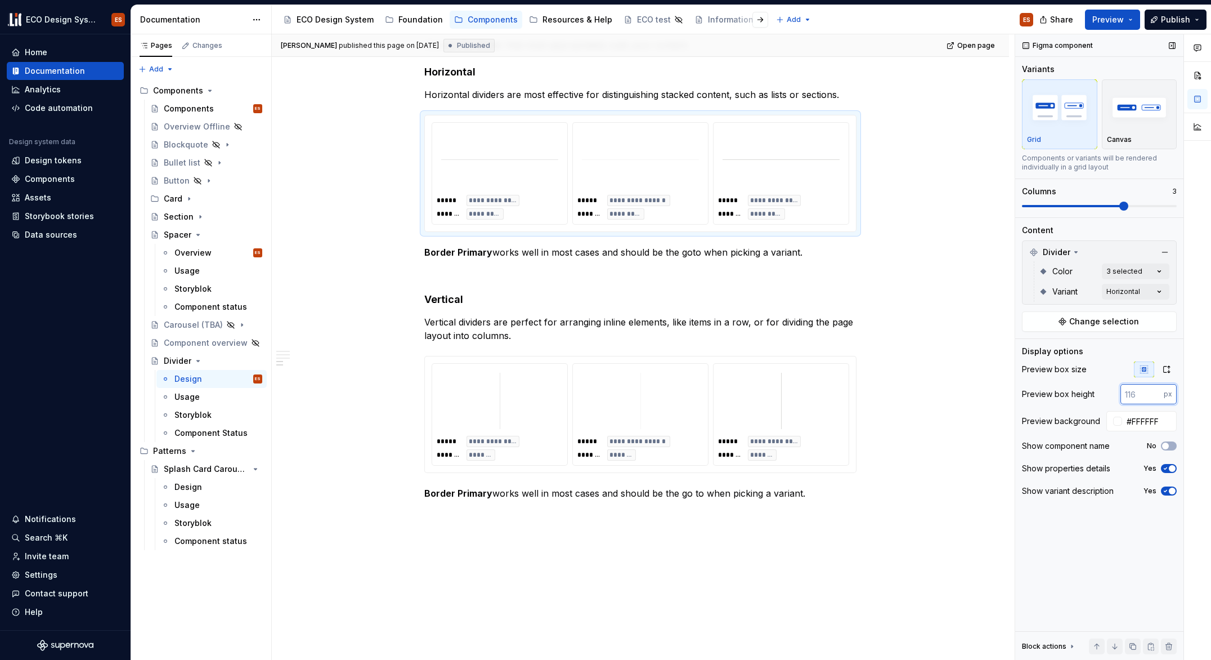
drag, startPoint x: 1145, startPoint y: 398, endPoint x: 1130, endPoint y: 397, distance: 15.8
click at [1130, 397] on input "number" at bounding box center [1142, 394] width 43 height 20
type input "120"
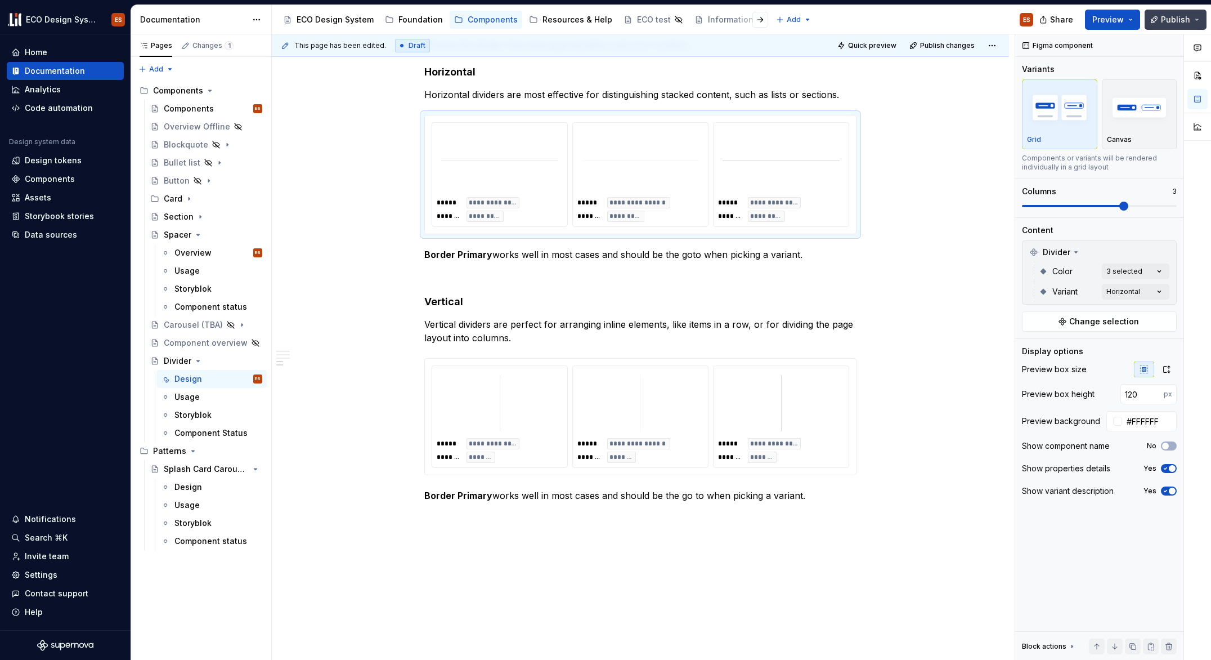
click at [1176, 19] on span "Publish" at bounding box center [1175, 19] width 29 height 11
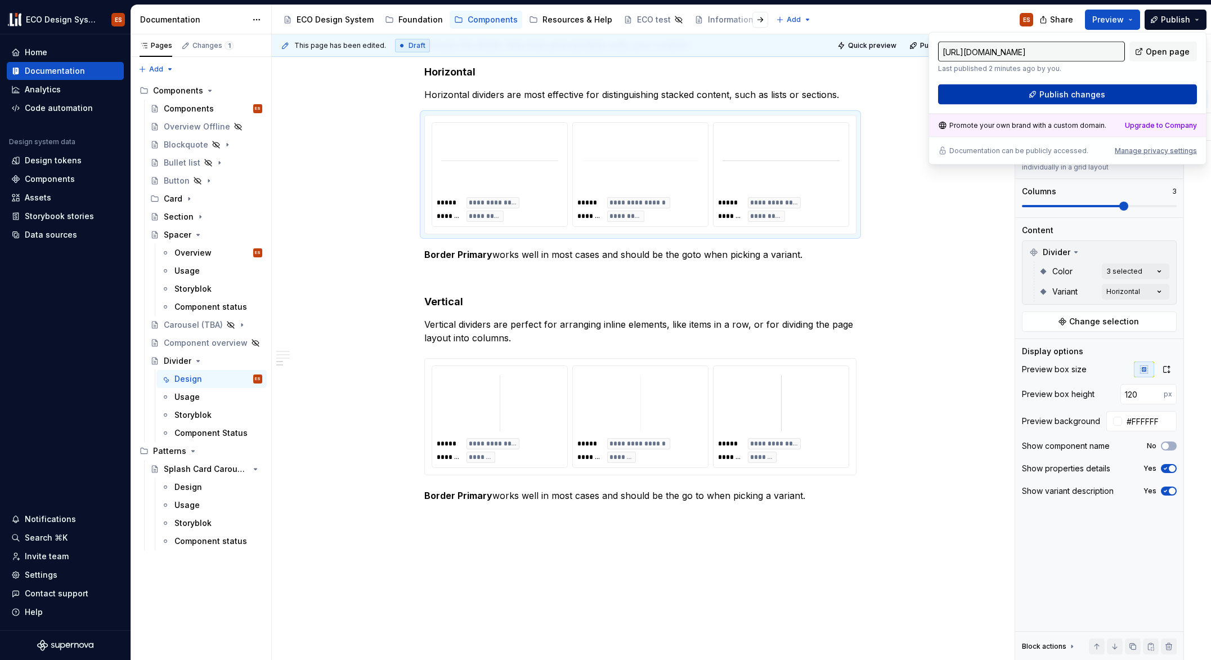
click at [1010, 94] on button "Publish changes" at bounding box center [1067, 94] width 259 height 20
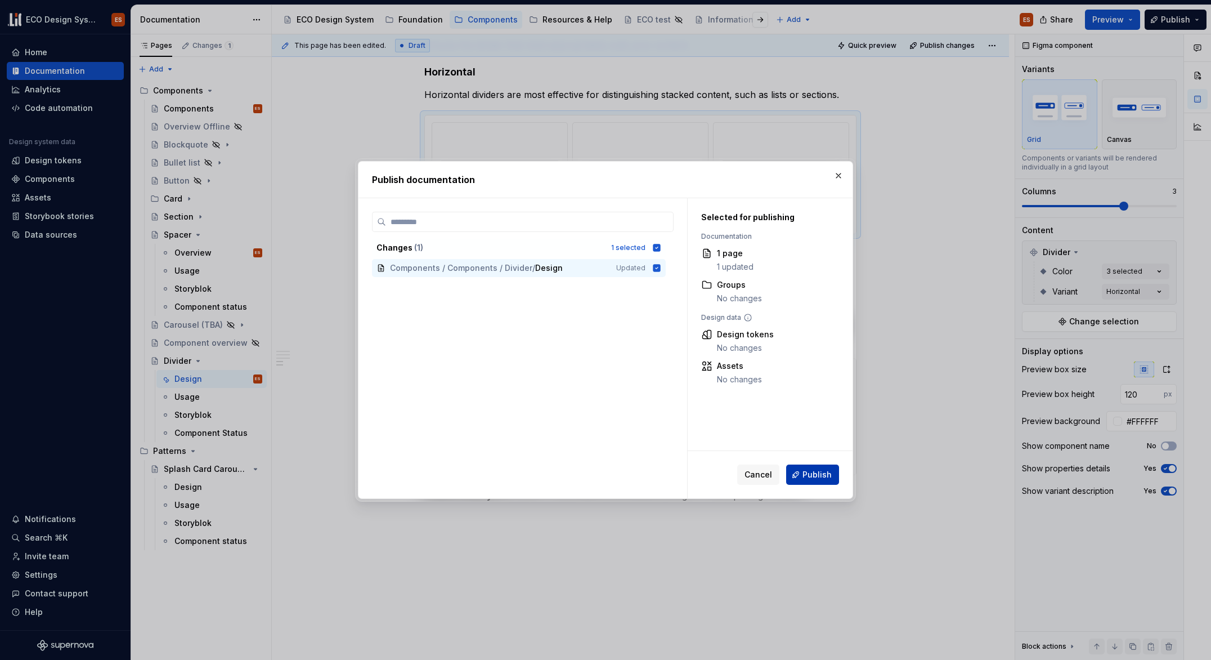
click at [804, 471] on button "Publish" at bounding box center [812, 474] width 53 height 20
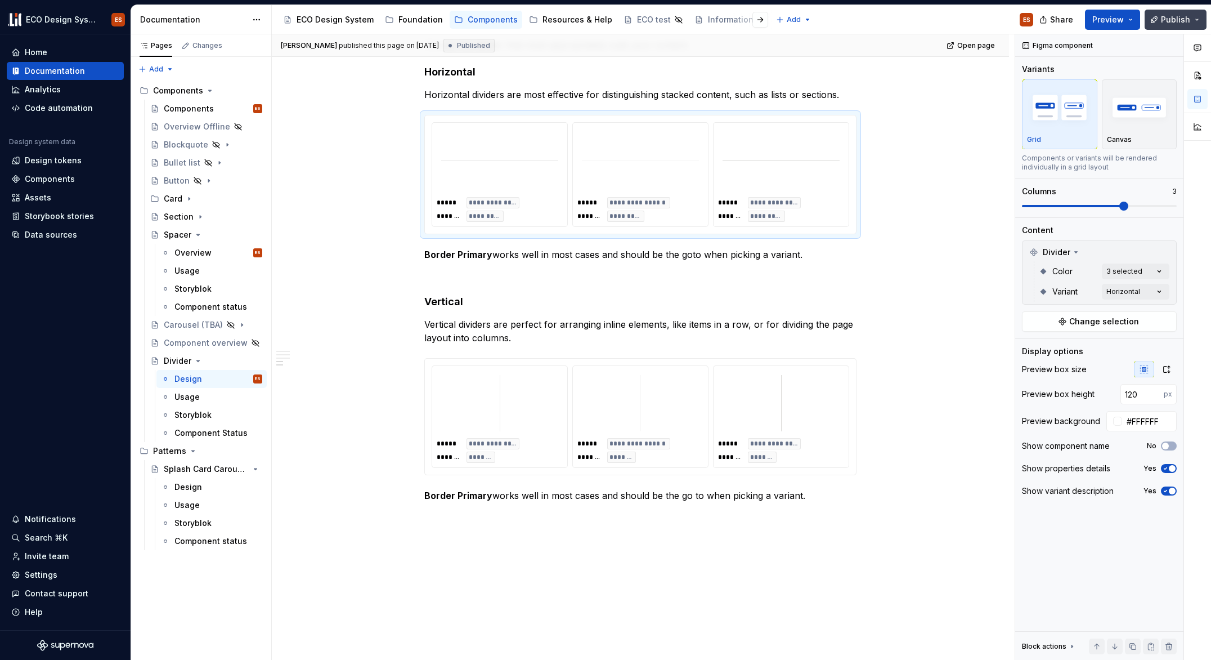
click at [1161, 23] on button "Publish" at bounding box center [1176, 20] width 62 height 20
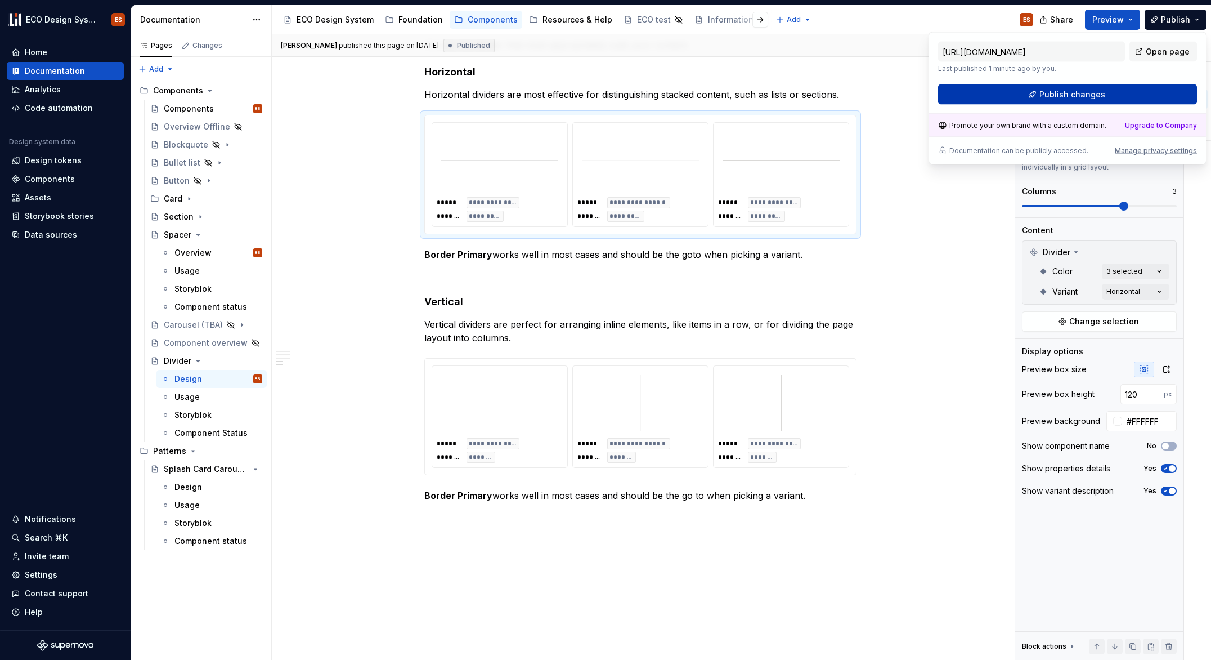
click at [1118, 99] on button "Publish changes" at bounding box center [1067, 94] width 259 height 20
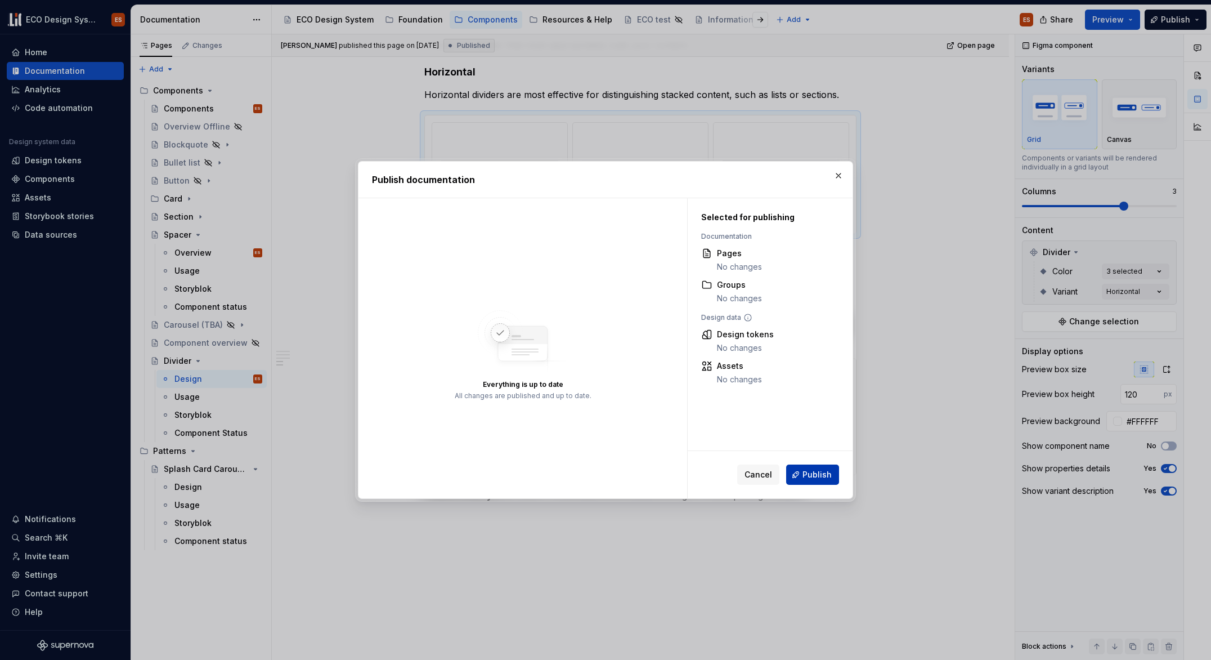
click at [818, 476] on span "Publish" at bounding box center [817, 474] width 29 height 11
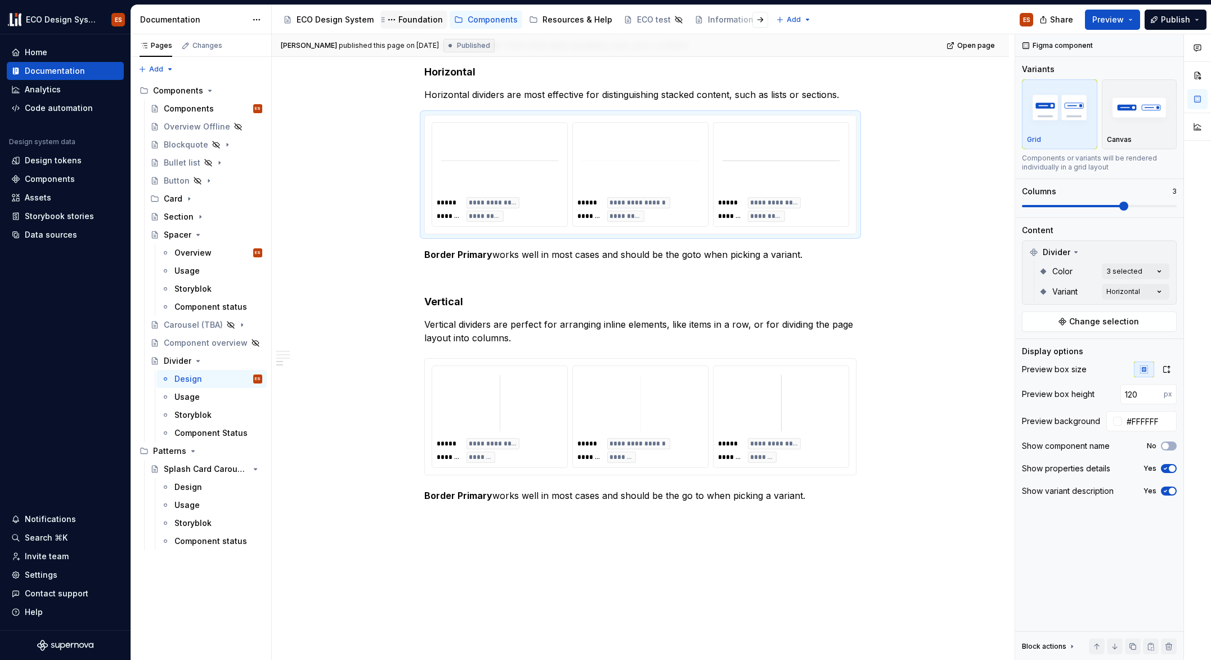
click at [404, 23] on div "Foundation" at bounding box center [420, 19] width 44 height 11
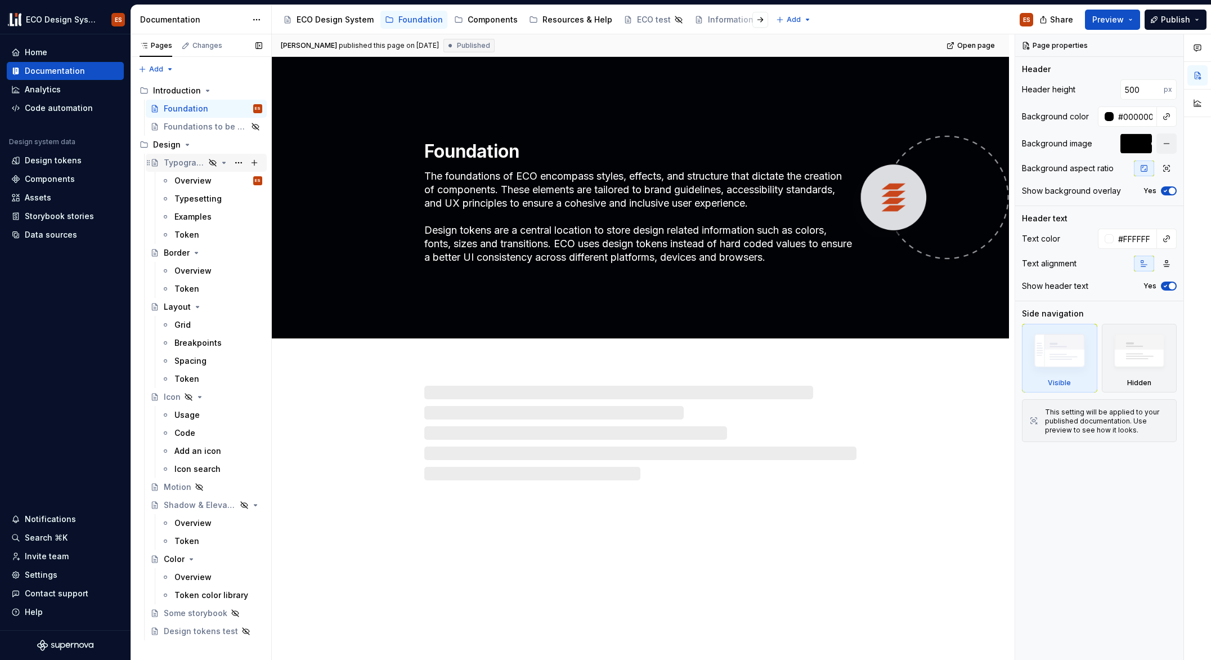
click at [184, 164] on div "Typography" at bounding box center [184, 162] width 41 height 11
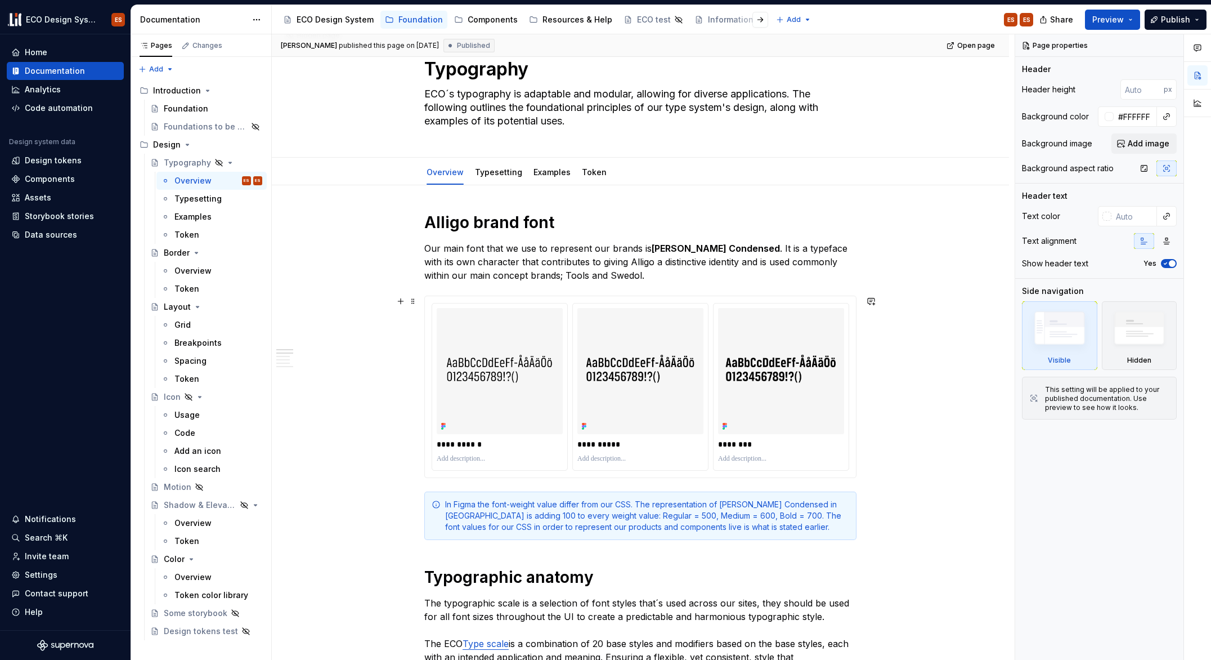
scroll to position [36, 0]
click at [588, 177] on link "Token" at bounding box center [594, 173] width 25 height 10
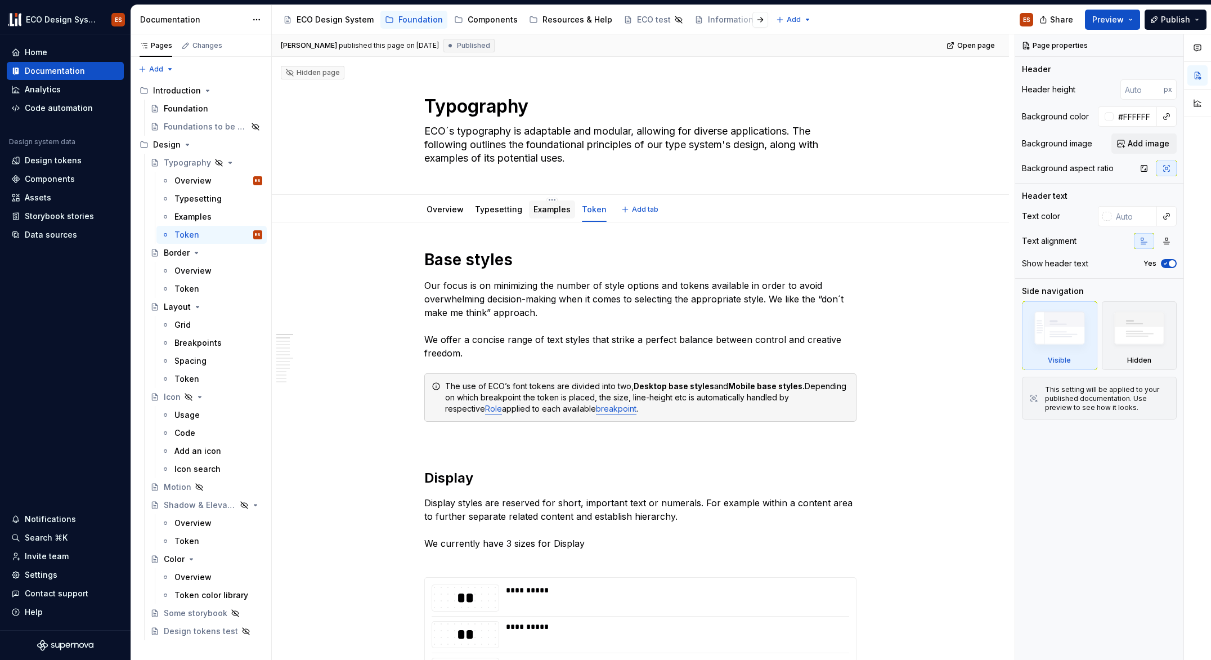
click at [536, 212] on link "Examples" at bounding box center [552, 209] width 37 height 10
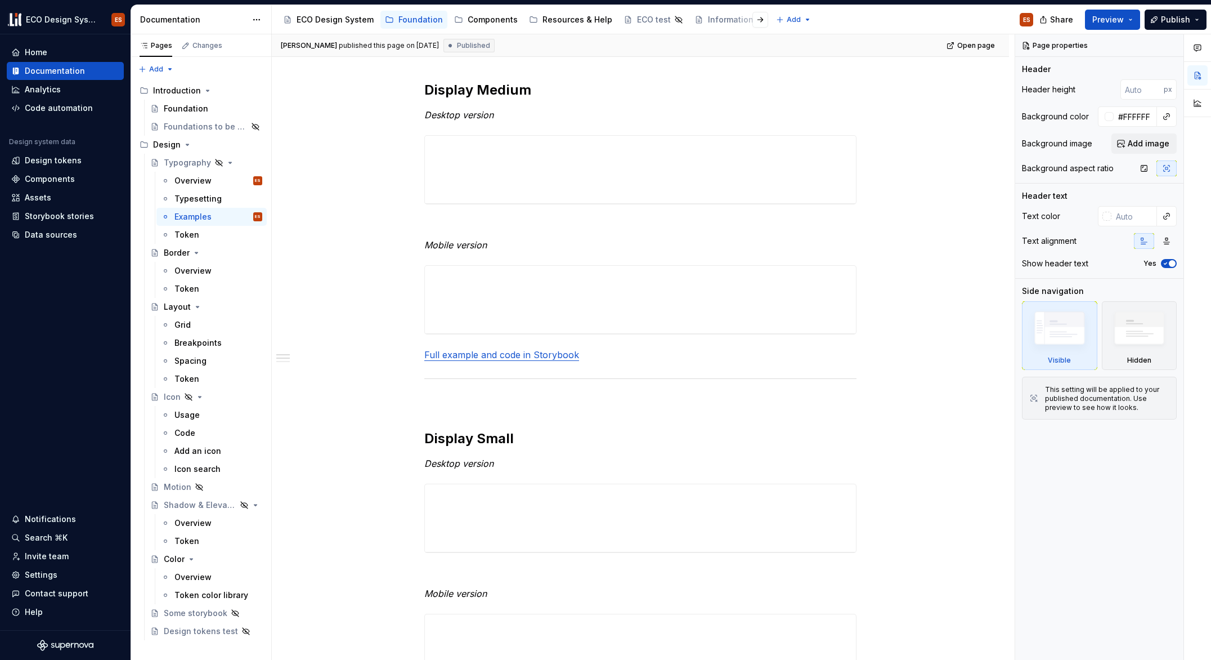
scroll to position [780, 0]
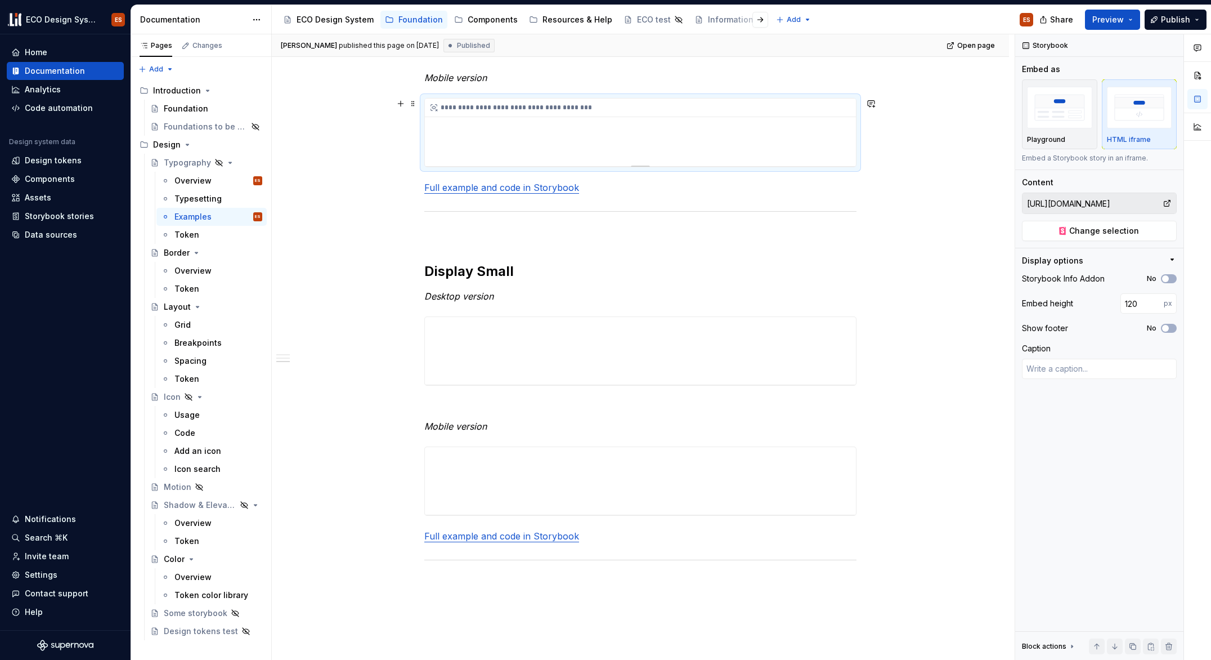
drag, startPoint x: 535, startPoint y: 134, endPoint x: 643, endPoint y: 125, distance: 109.0
click at [643, 125] on div "**********" at bounding box center [640, 132] width 431 height 68
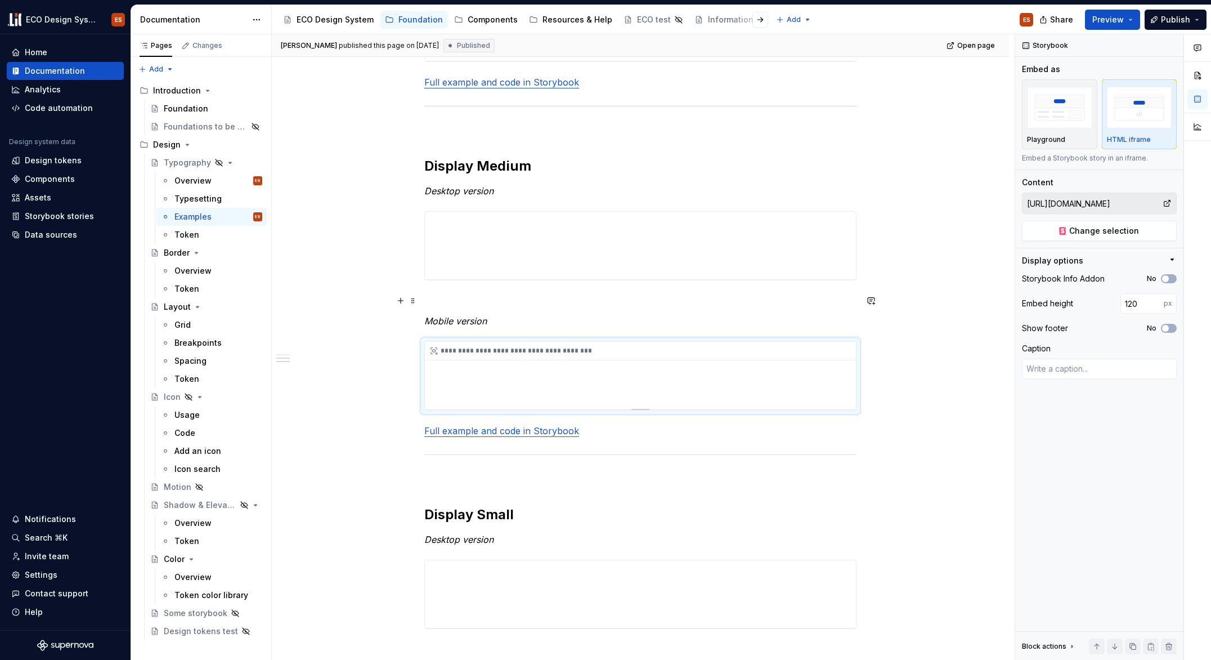
scroll to position [522, 0]
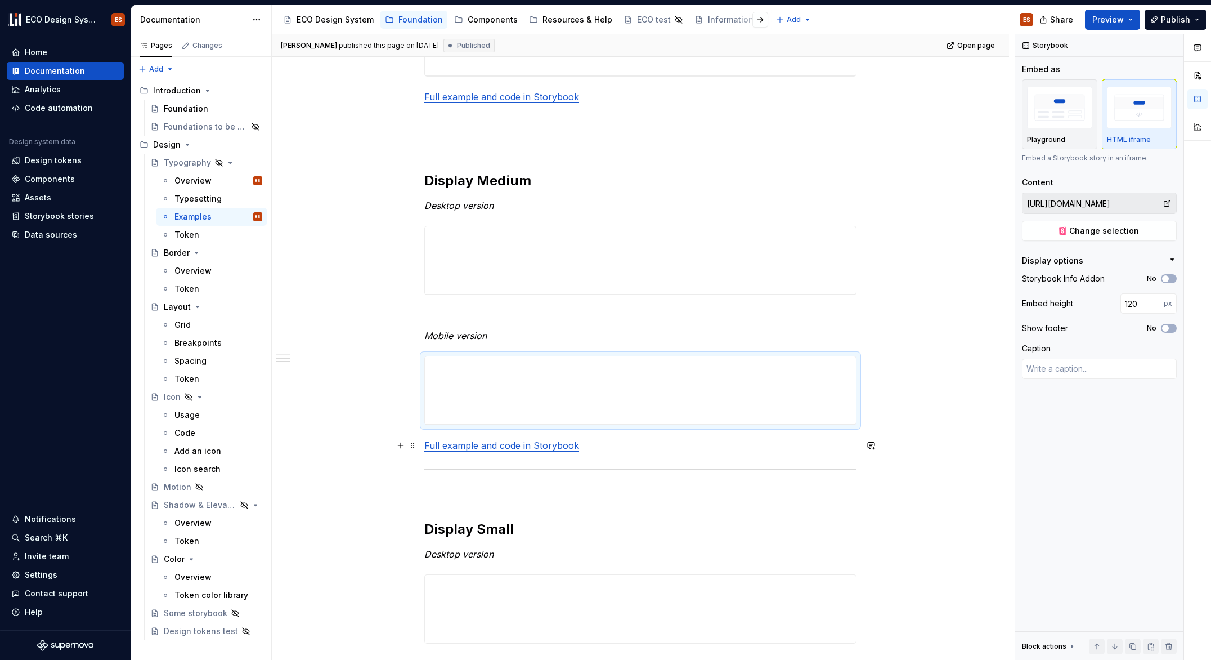
drag, startPoint x: 951, startPoint y: 446, endPoint x: 934, endPoint y: 453, distance: 18.4
click at [950, 446] on div "**********" at bounding box center [643, 347] width 743 height 626
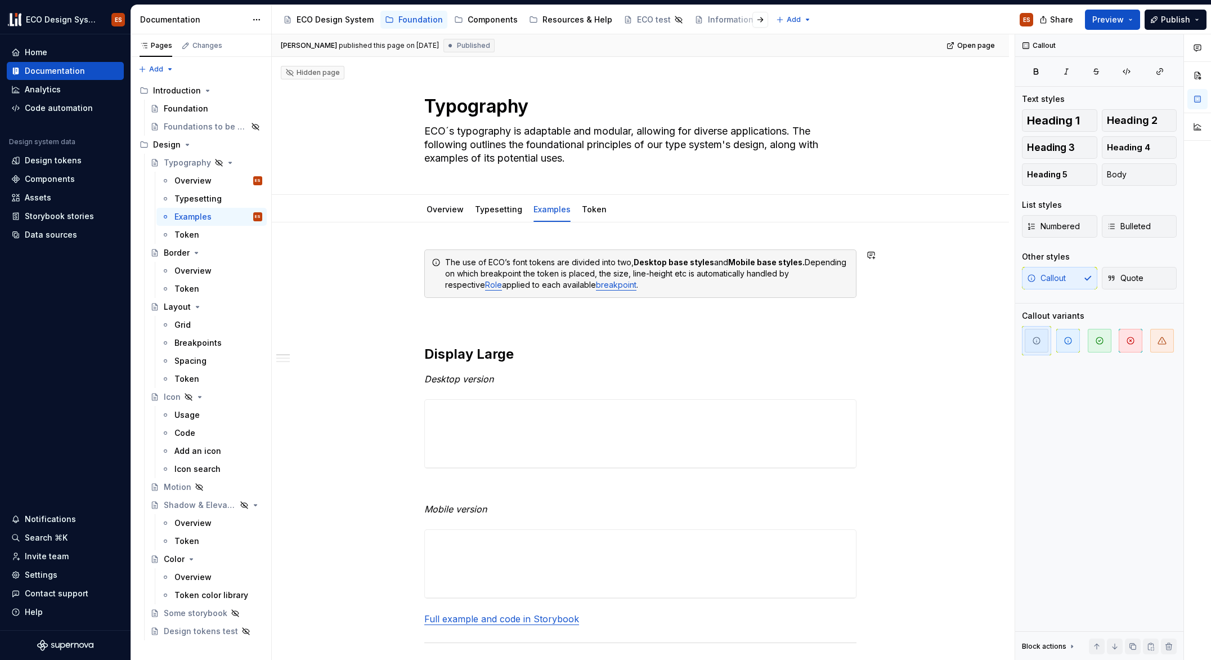
scroll to position [116, 0]
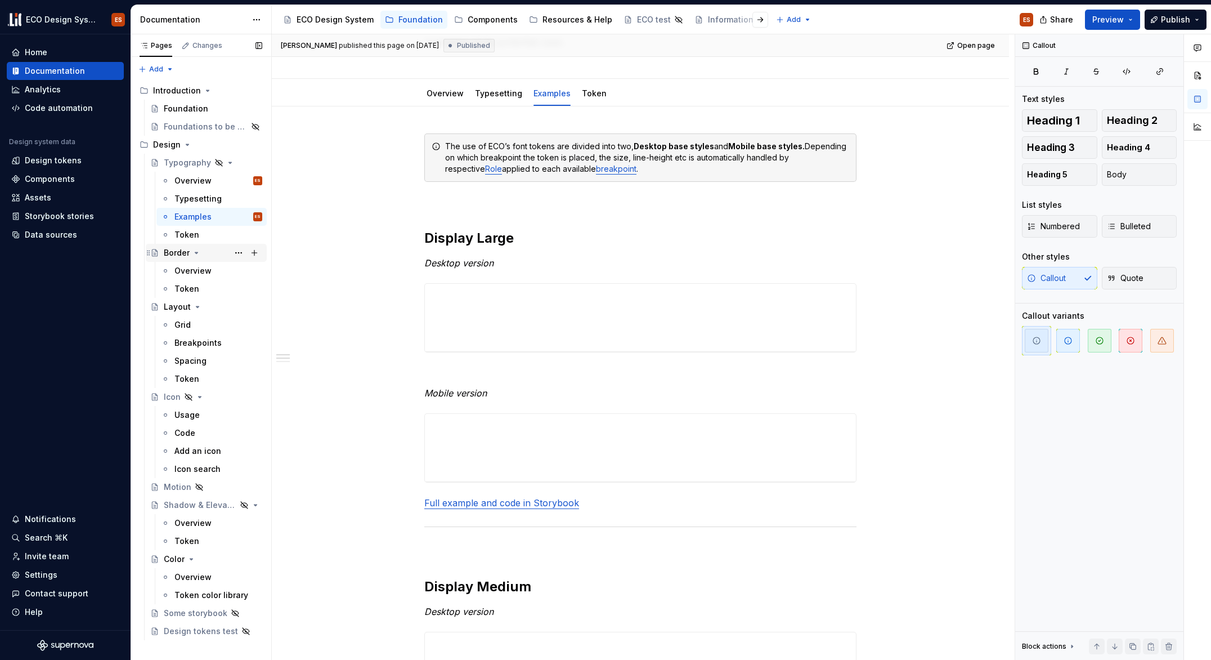
click at [176, 253] on div "Border" at bounding box center [177, 252] width 26 height 11
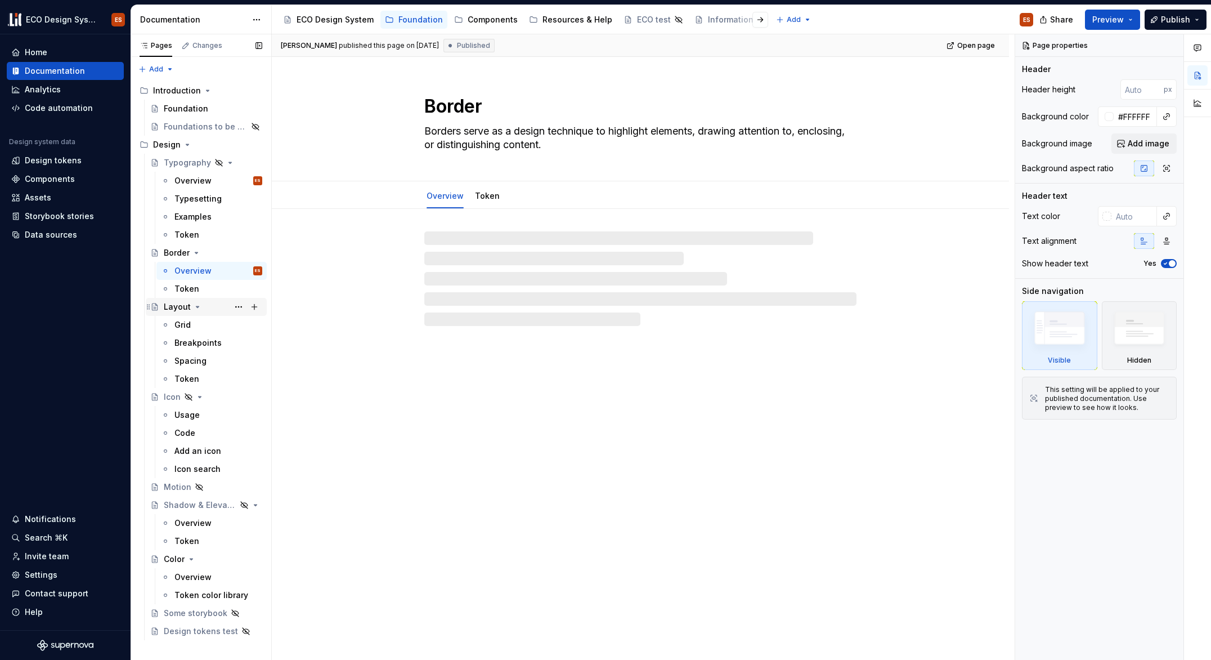
click at [181, 308] on div "Layout" at bounding box center [177, 306] width 27 height 11
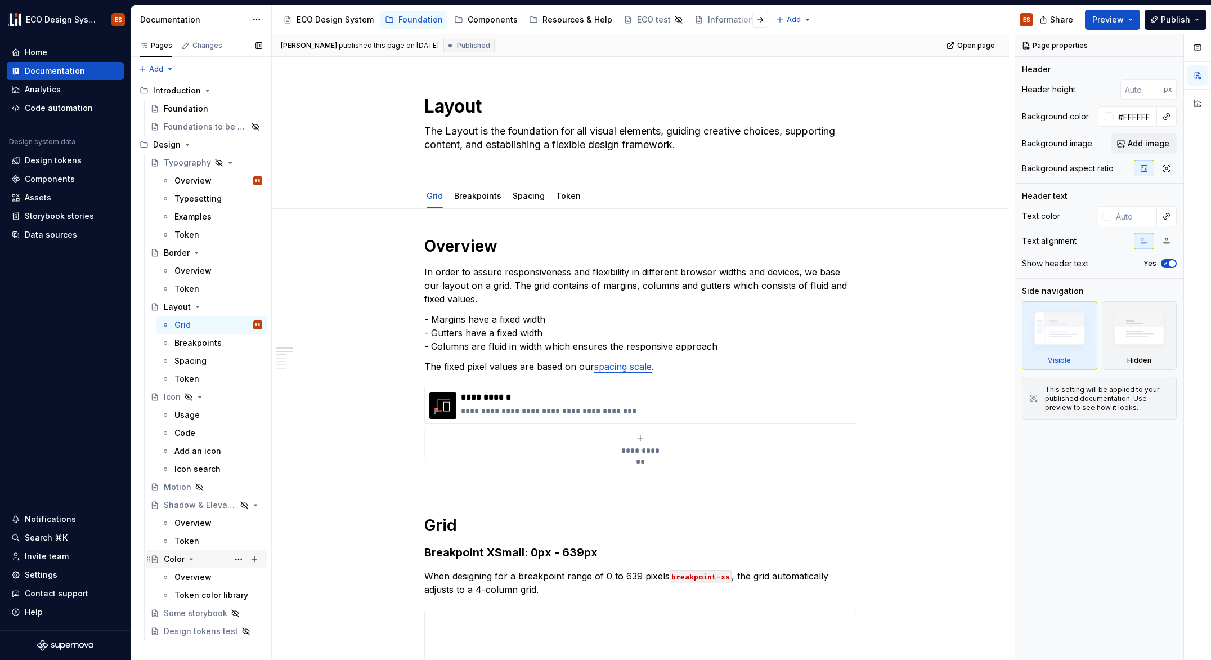
click at [172, 560] on div "Color" at bounding box center [174, 558] width 21 height 11
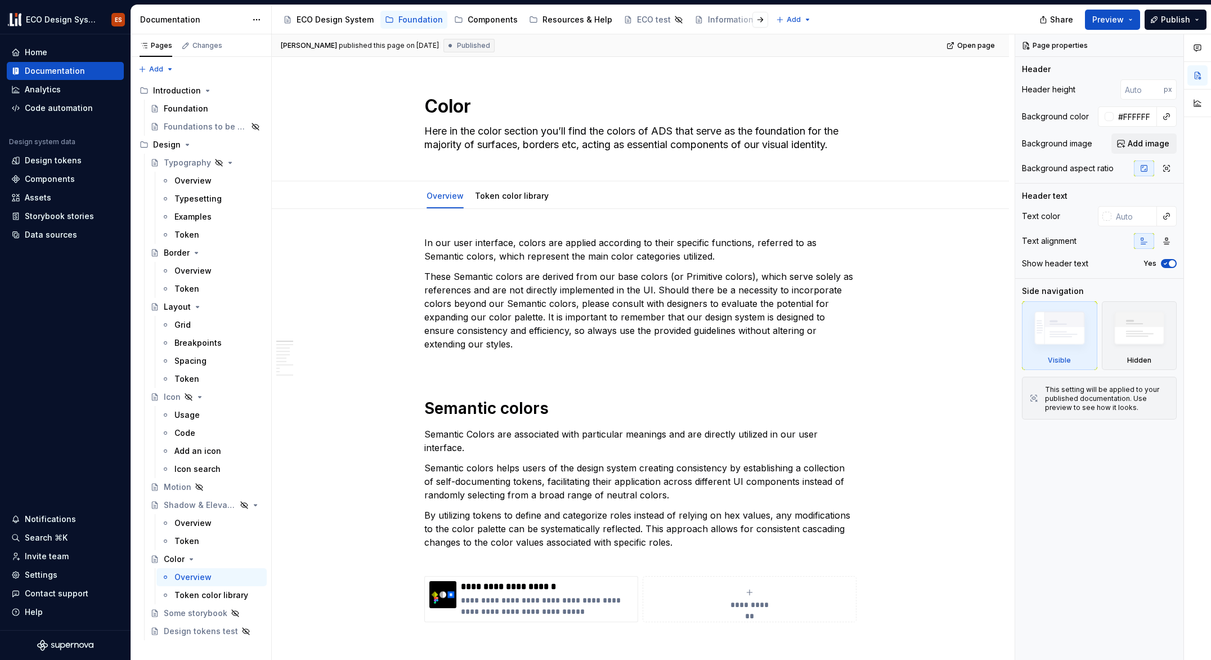
type textarea "*"
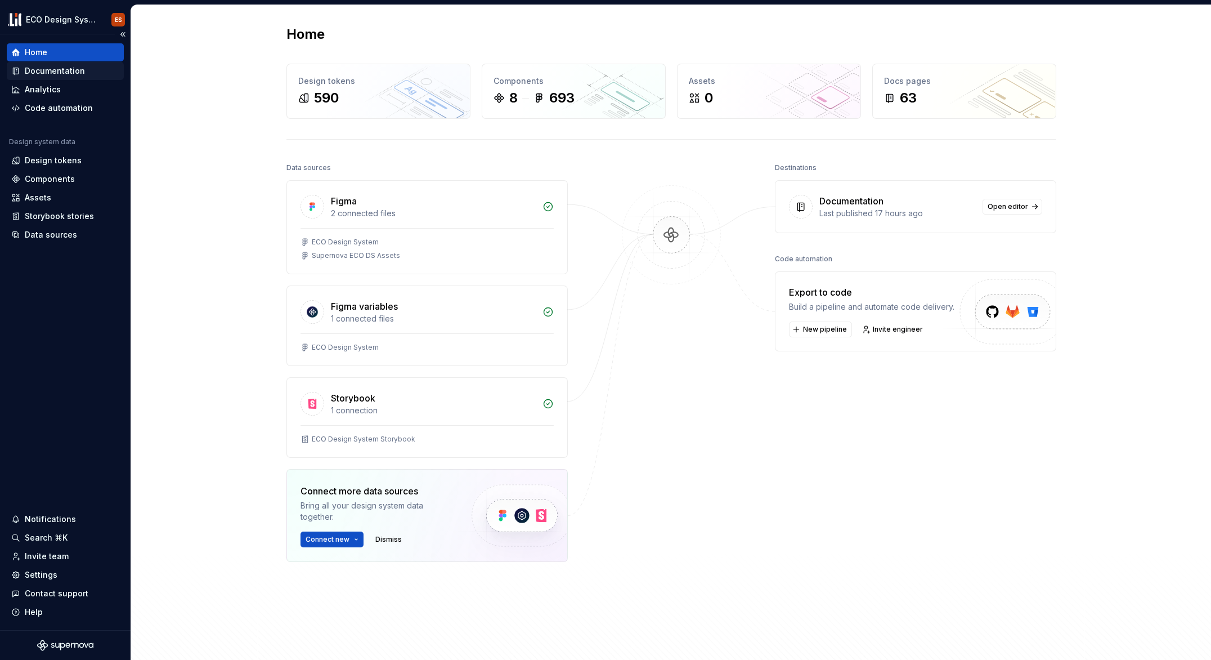
click at [52, 71] on div "Documentation" at bounding box center [55, 70] width 60 height 11
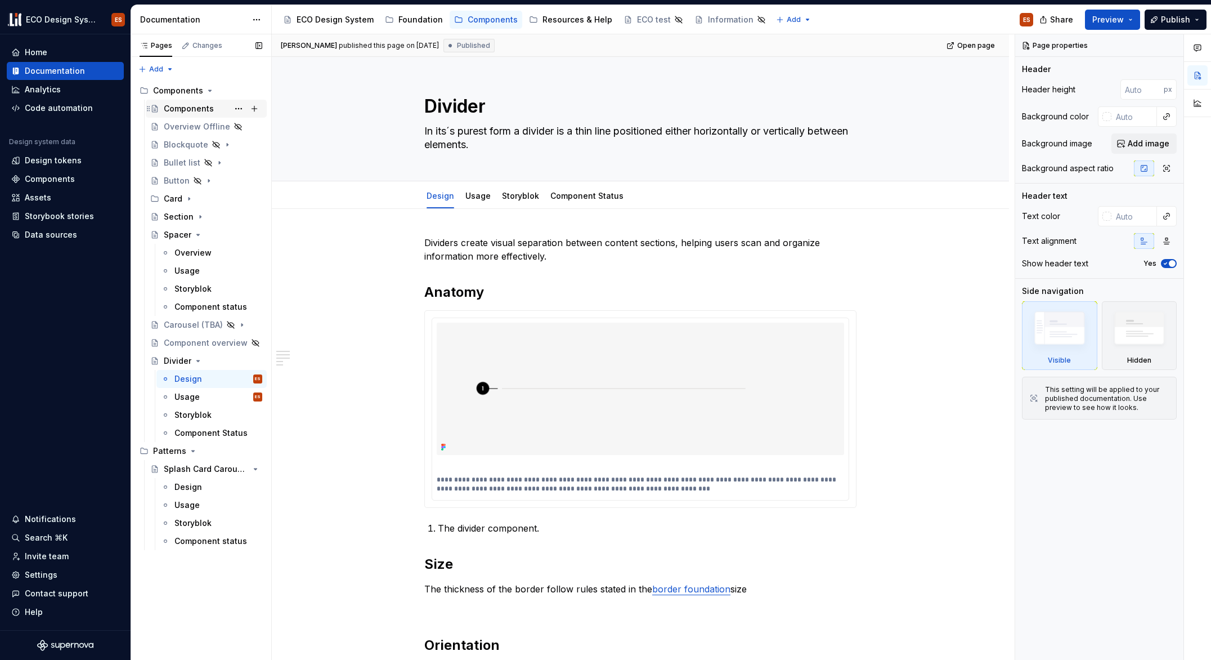
click at [173, 106] on div "Components" at bounding box center [189, 108] width 50 height 11
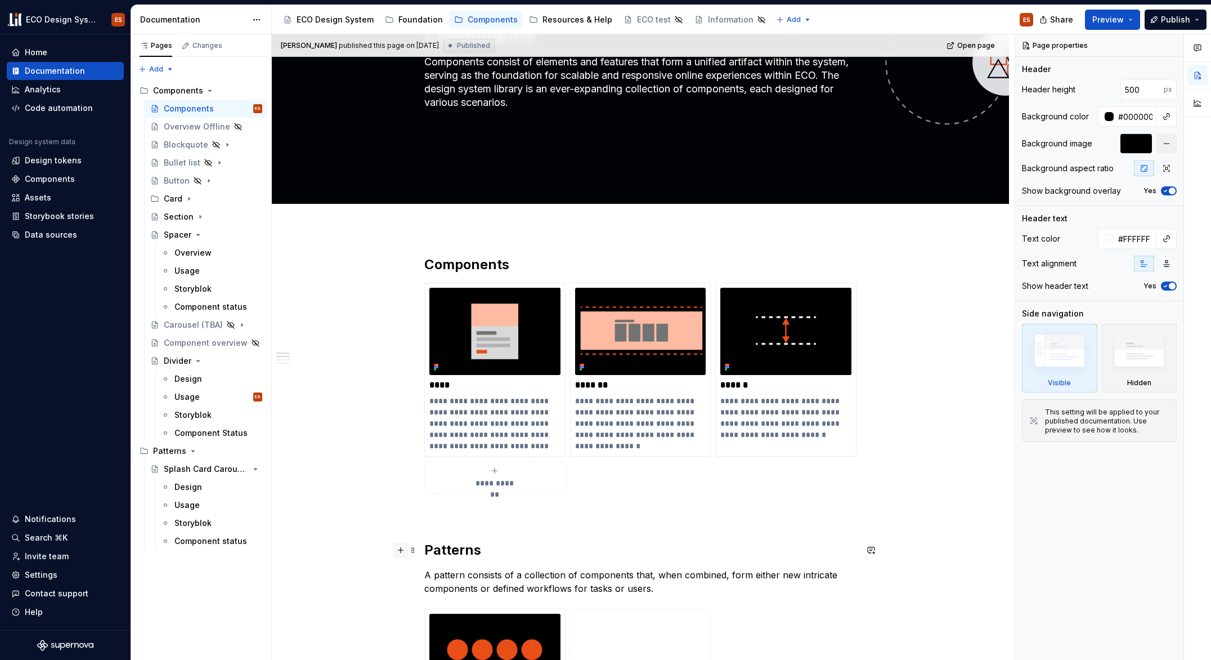
scroll to position [223, 0]
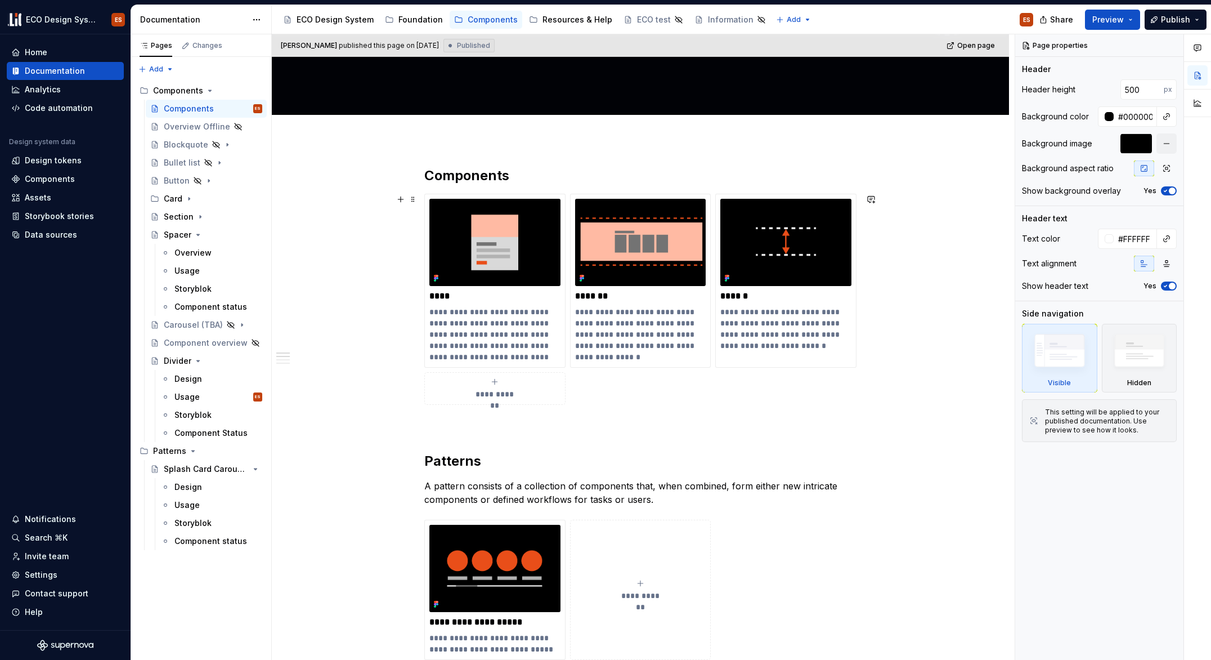
click at [498, 384] on icon "submit" at bounding box center [494, 381] width 9 height 9
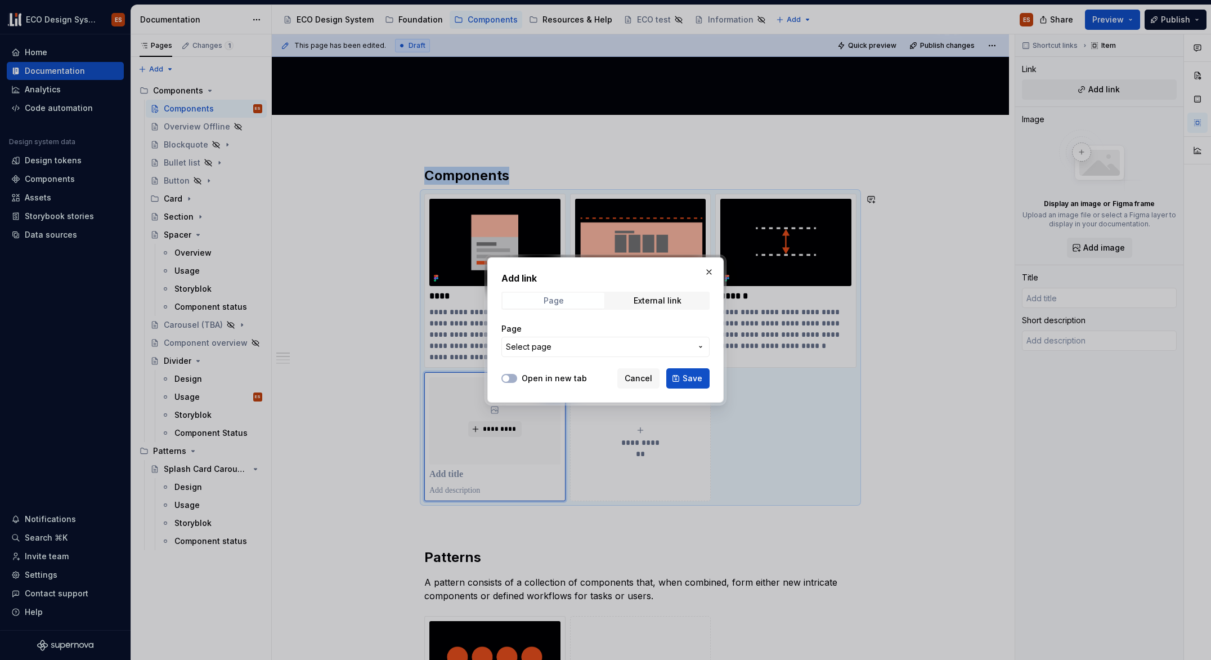
click at [589, 302] on span "Page" at bounding box center [554, 301] width 102 height 16
click at [588, 342] on span "Select page" at bounding box center [599, 346] width 186 height 11
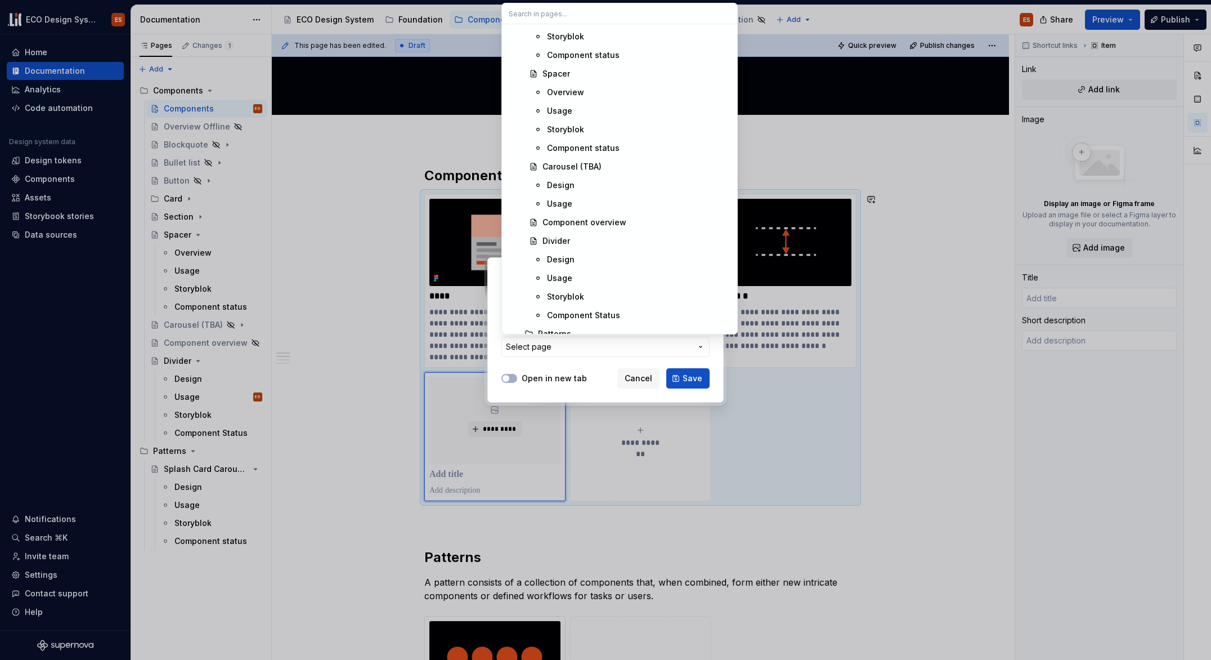
scroll to position [1085, 0]
click at [562, 231] on div "Divider" at bounding box center [557, 232] width 28 height 11
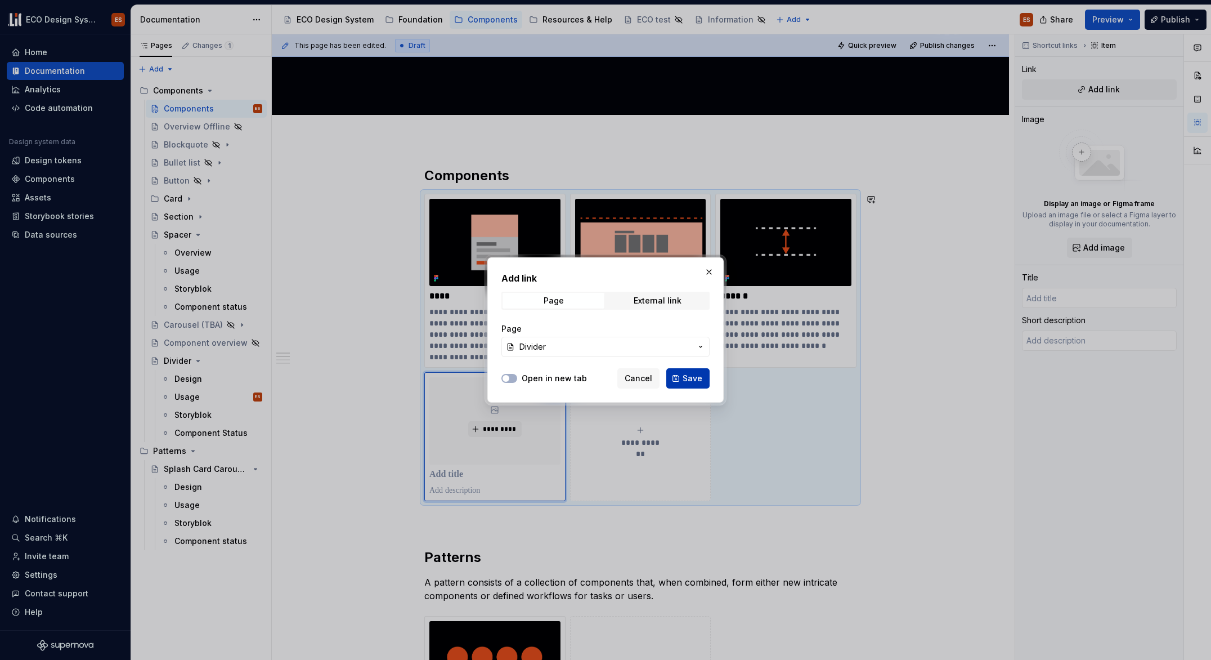
click at [698, 378] on span "Save" at bounding box center [693, 378] width 20 height 11
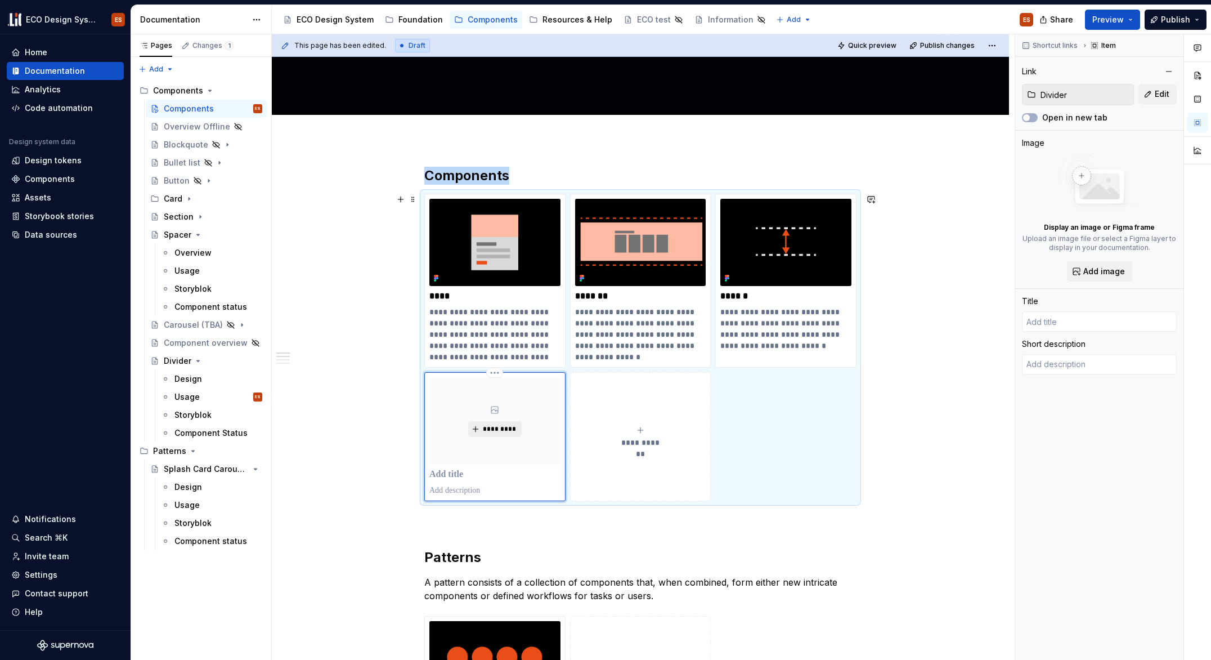
click at [485, 431] on span "*********" at bounding box center [499, 428] width 34 height 9
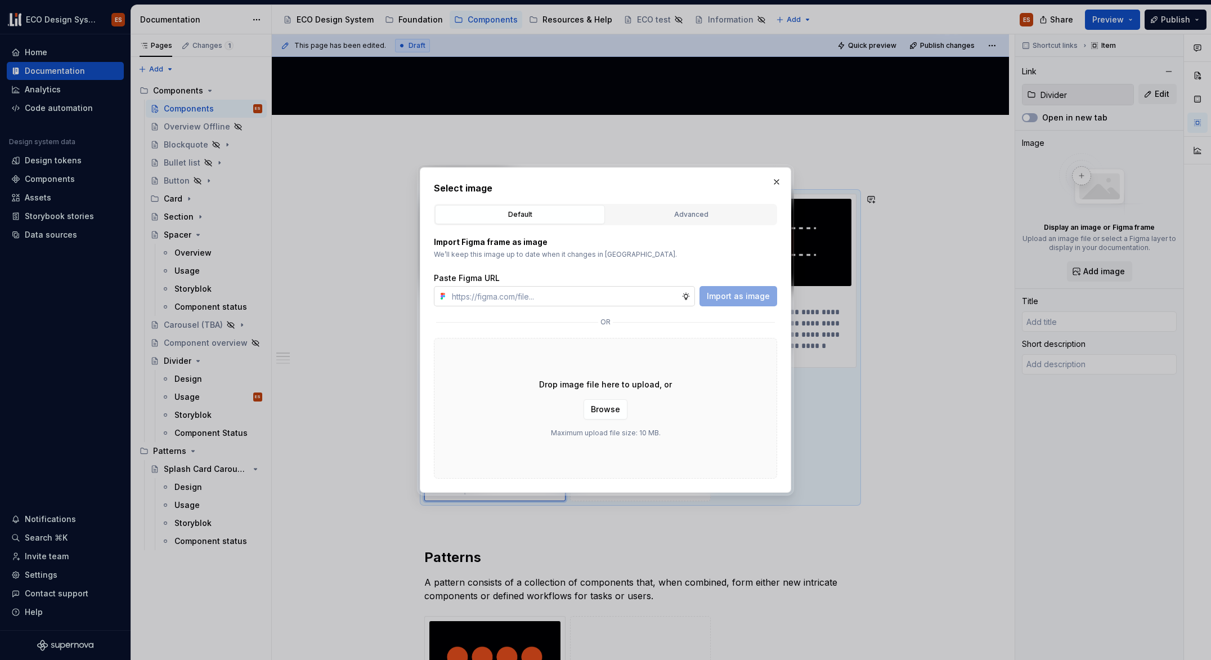
type textarea "*"
type input "Divider"
type textarea "In its´s purest form a divider is a thin line positioned either horizontally or…"
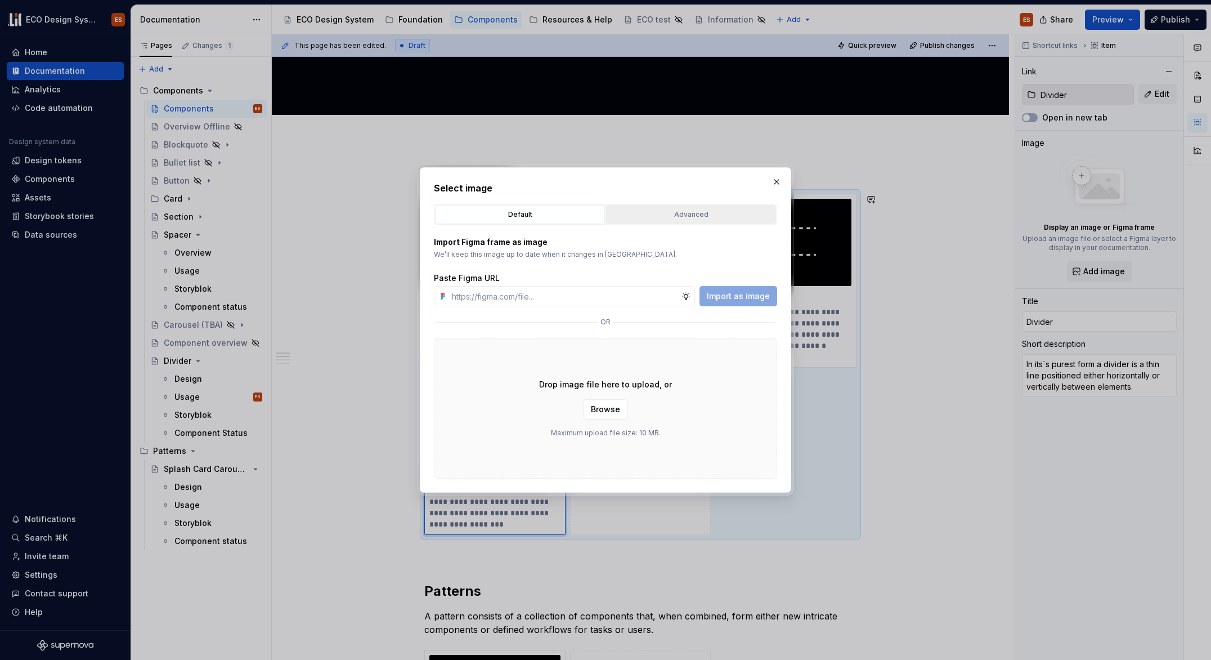
click at [630, 210] on div "Advanced" at bounding box center [691, 214] width 162 height 11
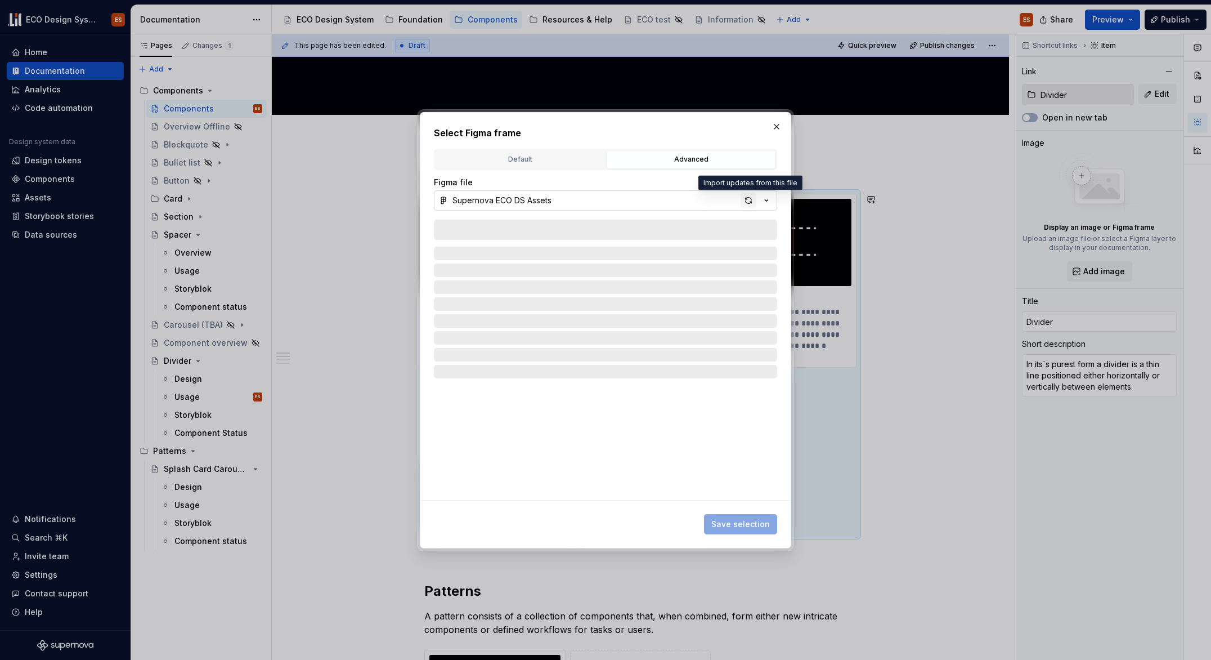
click at [747, 196] on div "button" at bounding box center [749, 200] width 16 height 16
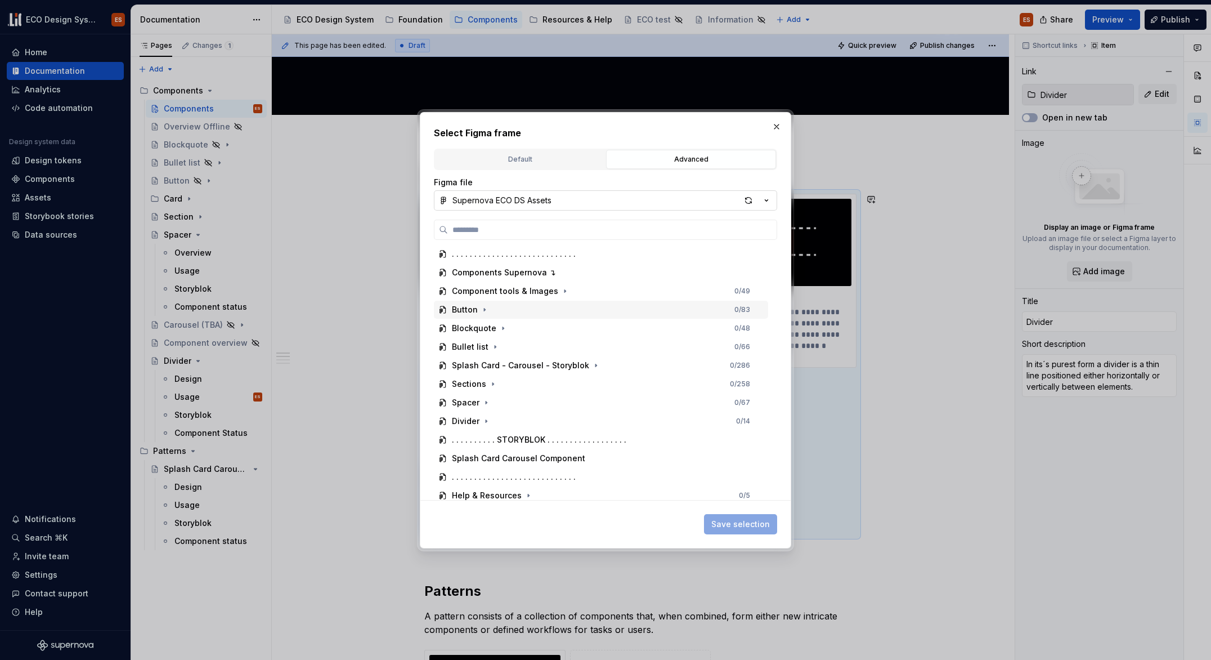
scroll to position [181, 0]
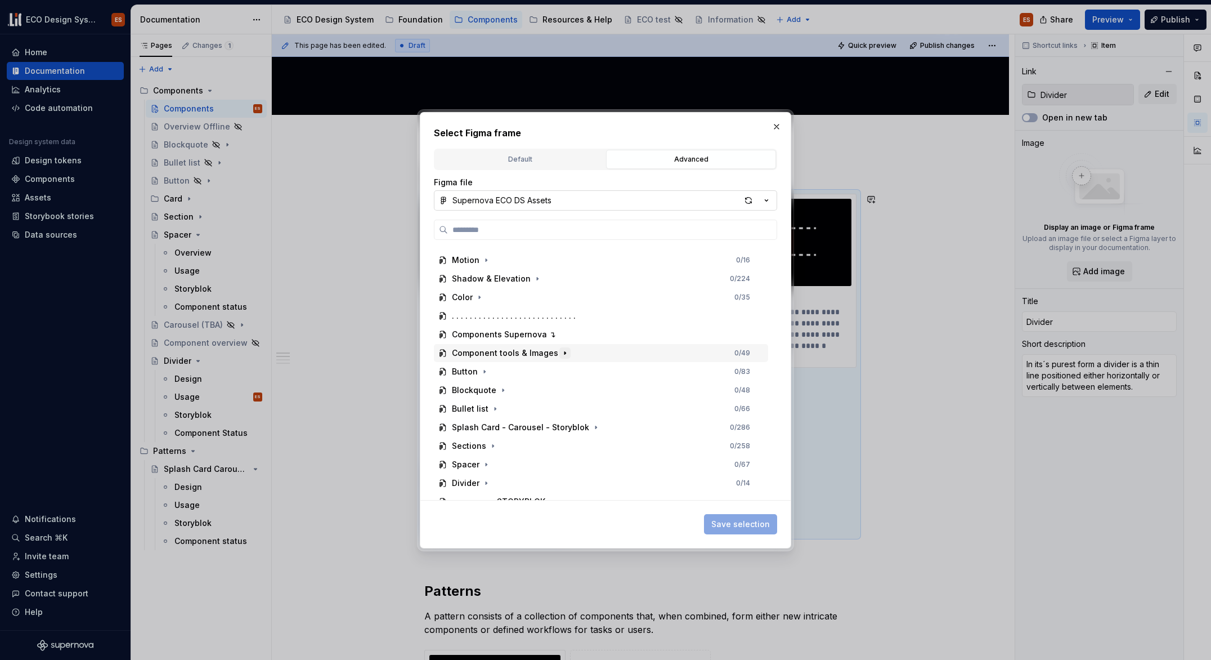
click at [561, 351] on icon "button" at bounding box center [565, 352] width 9 height 9
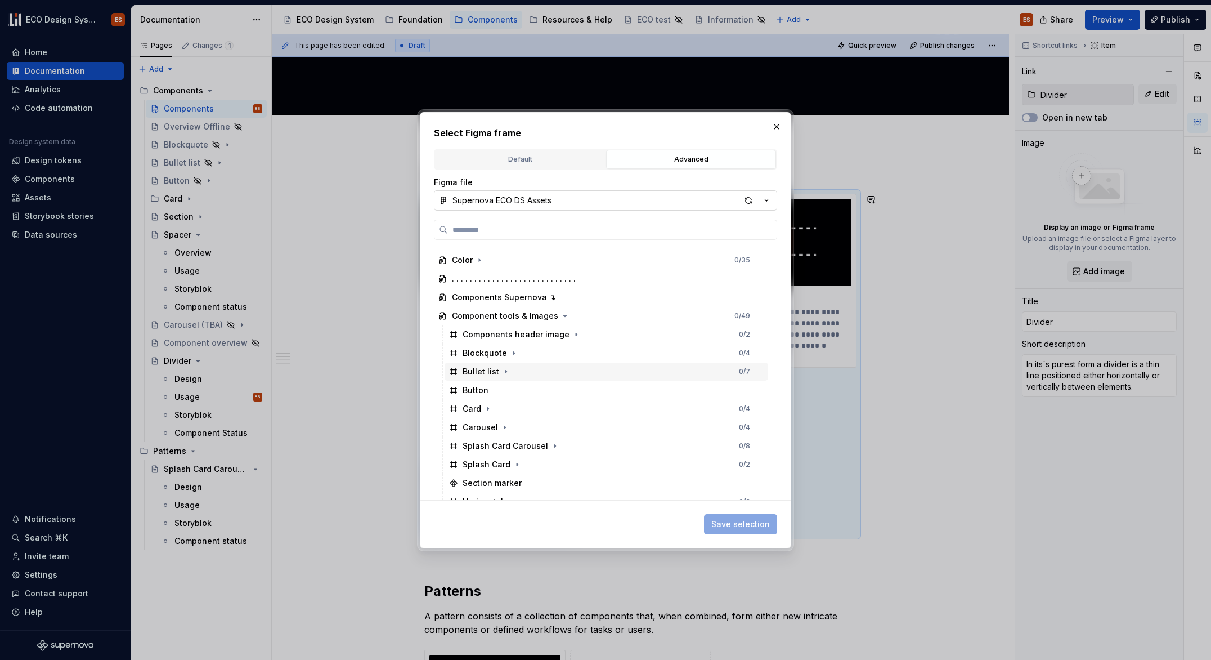
scroll to position [216, 0]
click at [750, 199] on div "button" at bounding box center [749, 200] width 16 height 16
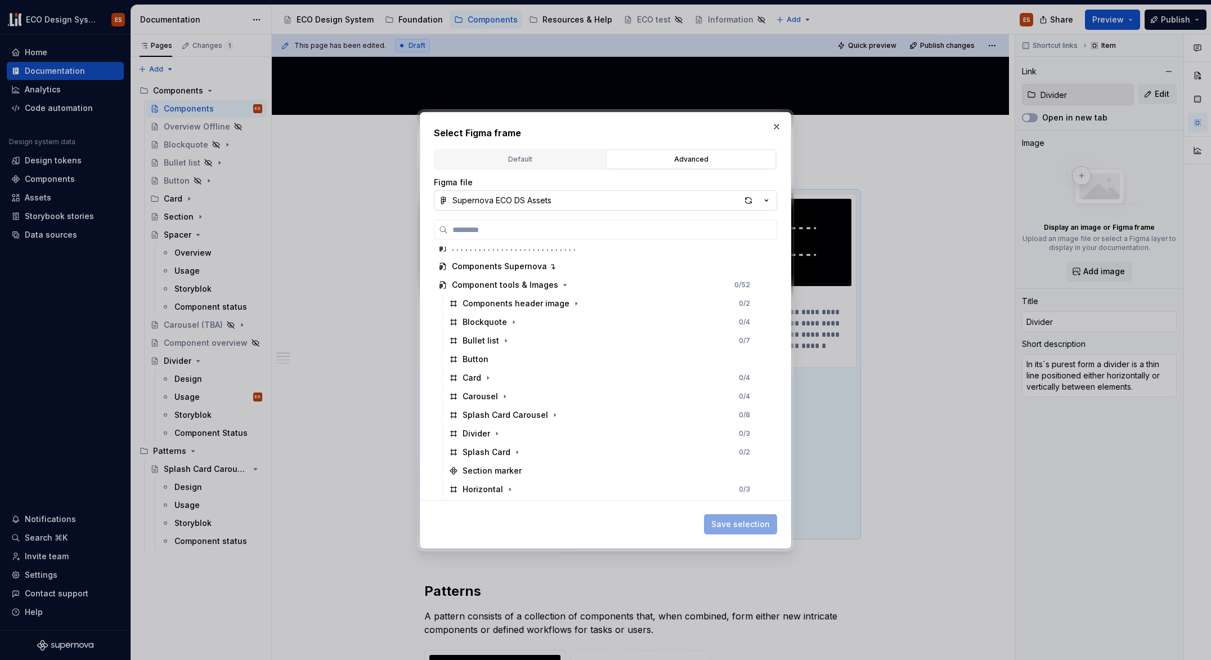
scroll to position [257, 0]
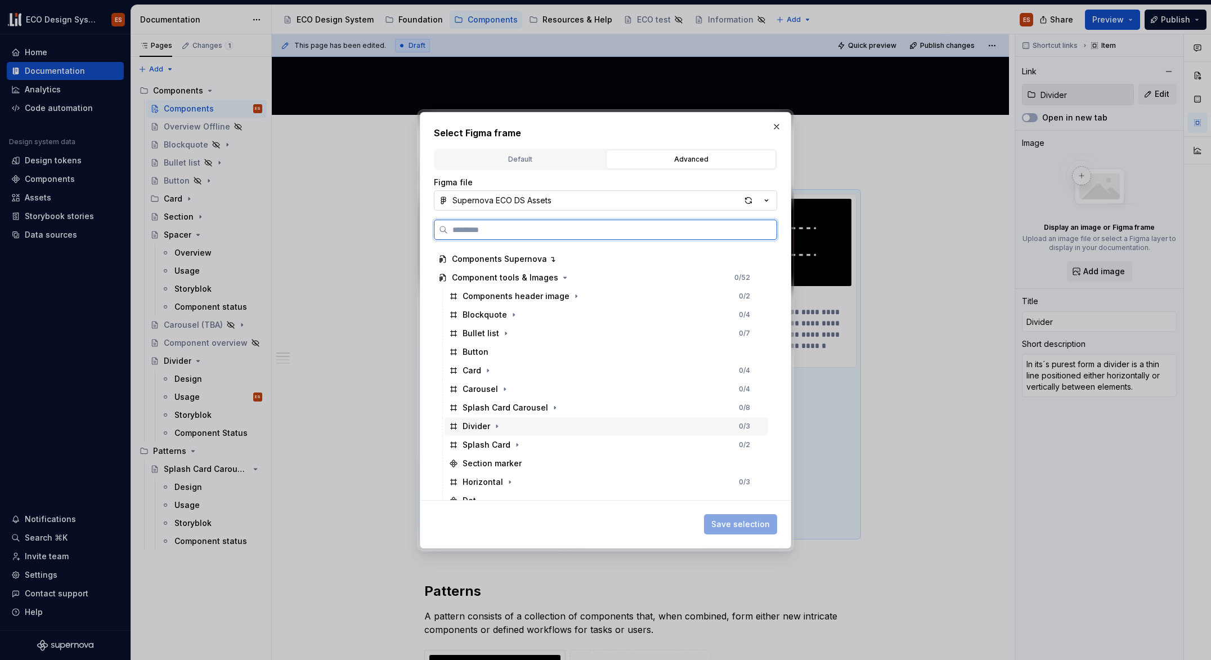
click at [536, 420] on div "Divider 0 / 3" at bounding box center [607, 426] width 324 height 18
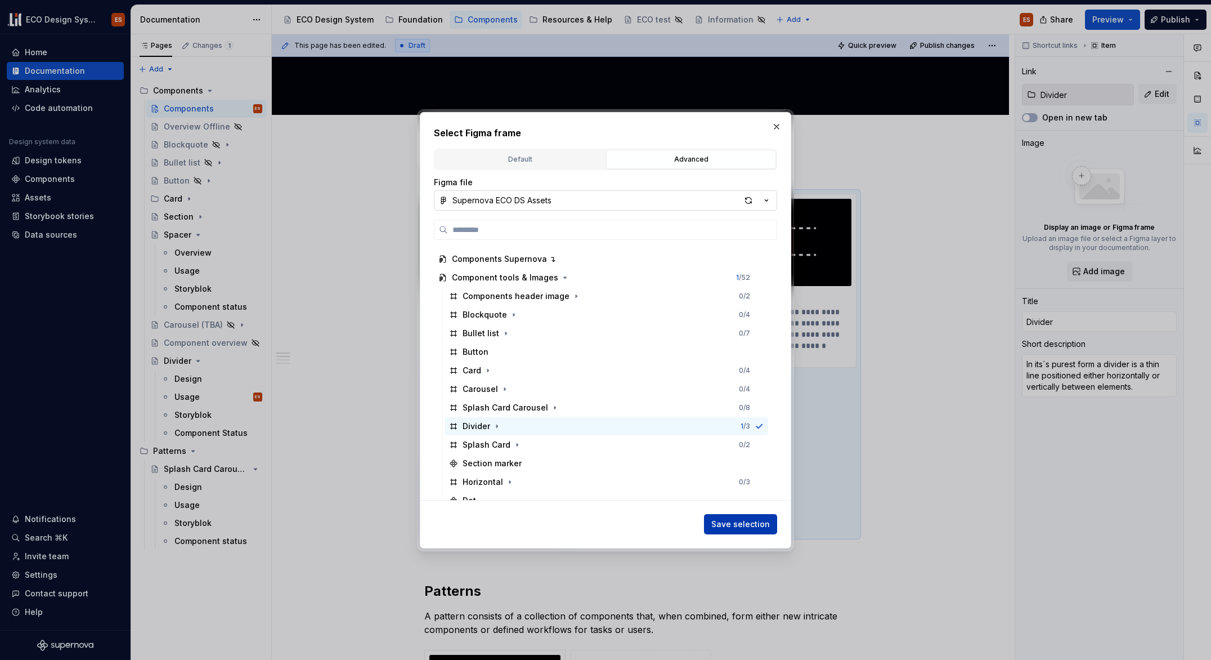
click at [737, 524] on span "Save selection" at bounding box center [740, 523] width 59 height 11
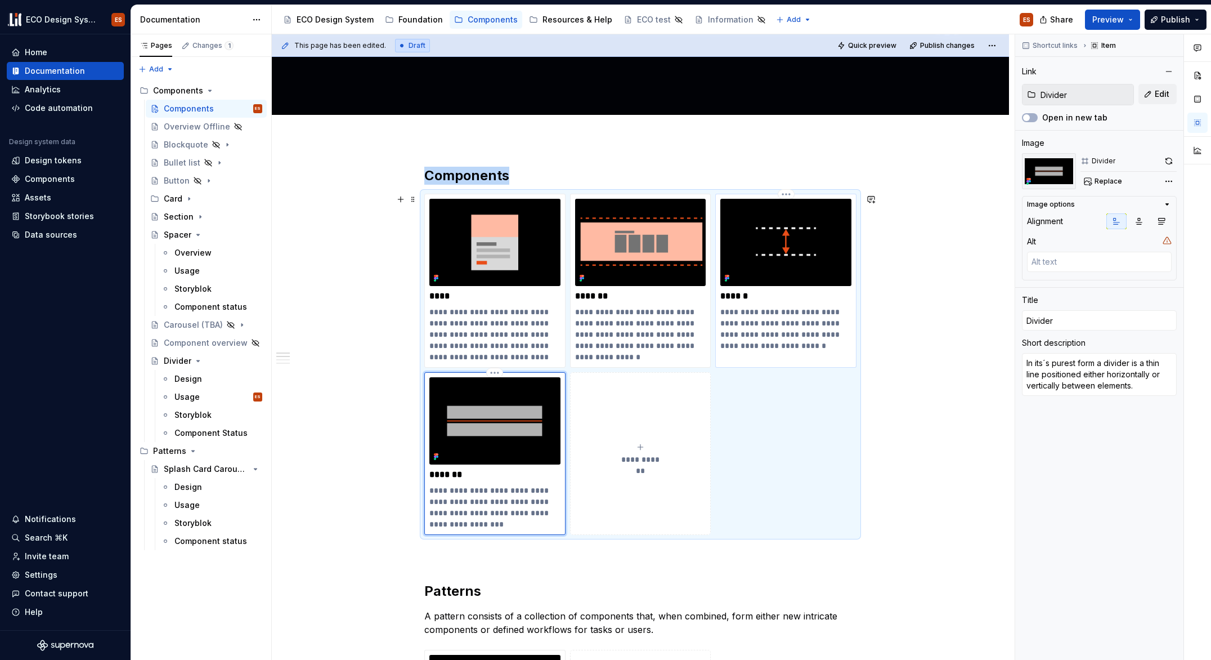
type textarea "*"
type input "Spacer"
type input "SPACER"
type textarea "The spacer component is a non-visible component that is used in order to create…"
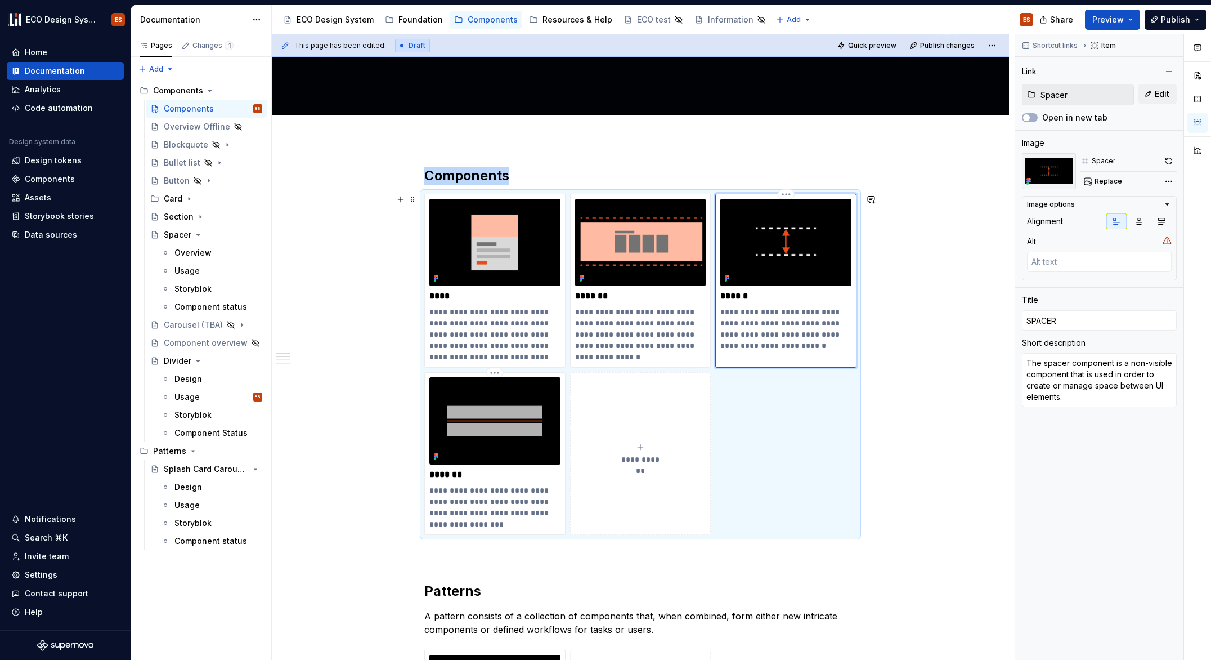
click at [821, 281] on img at bounding box center [785, 242] width 131 height 87
type textarea "*"
type input "Divider"
type textarea "In its´s purest form a divider is a thin line positioned either horizontally or…"
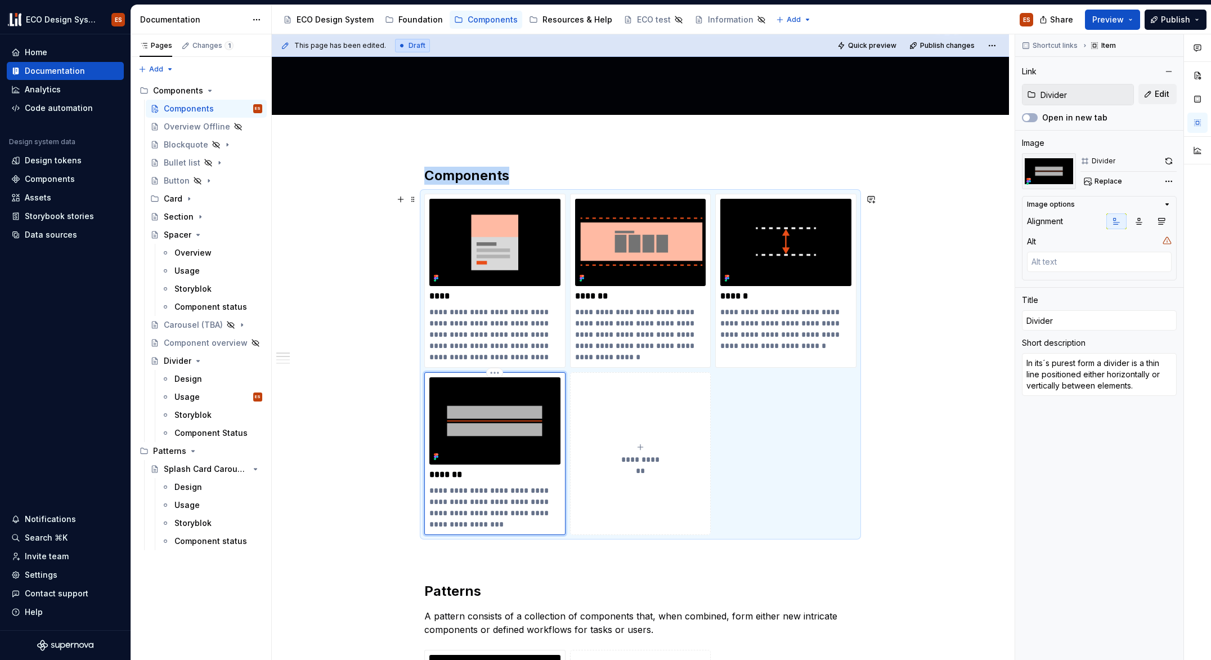
click at [527, 456] on img at bounding box center [494, 420] width 131 height 87
type textarea "*"
type input "Spacer"
type input "SPACER"
type textarea "The spacer component is a non-visible component that is used in order to create…"
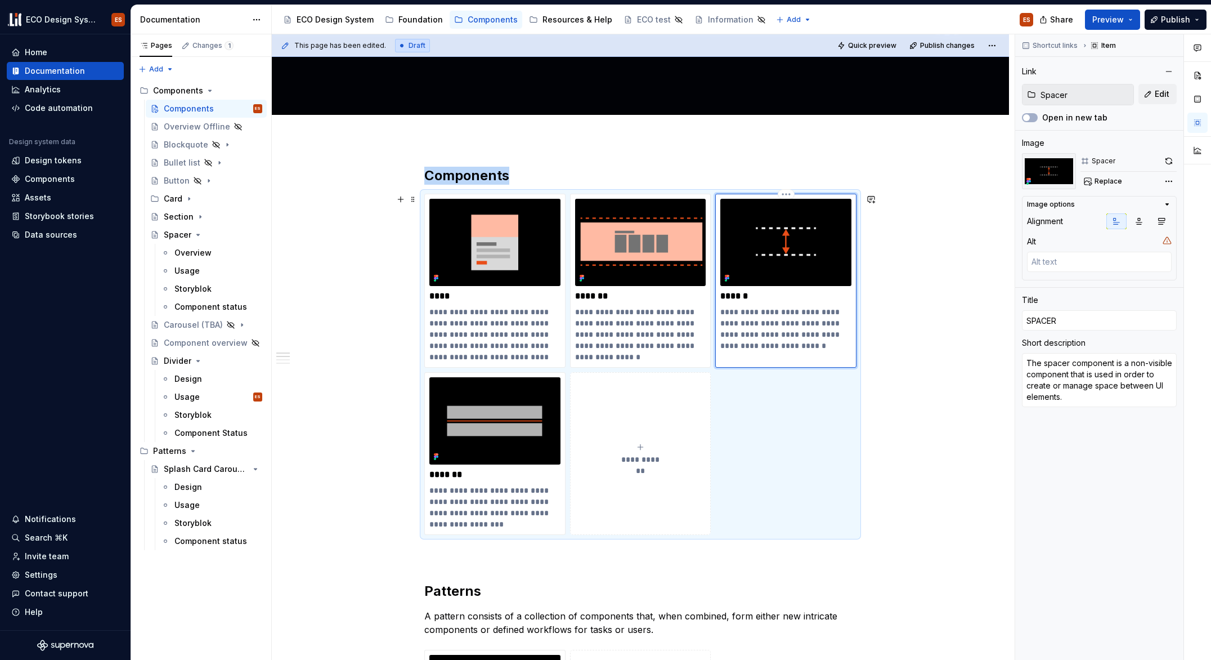
click at [744, 278] on img at bounding box center [785, 242] width 131 height 87
type textarea "*"
type input "Card"
type textarea "Card"
type input "CARD"
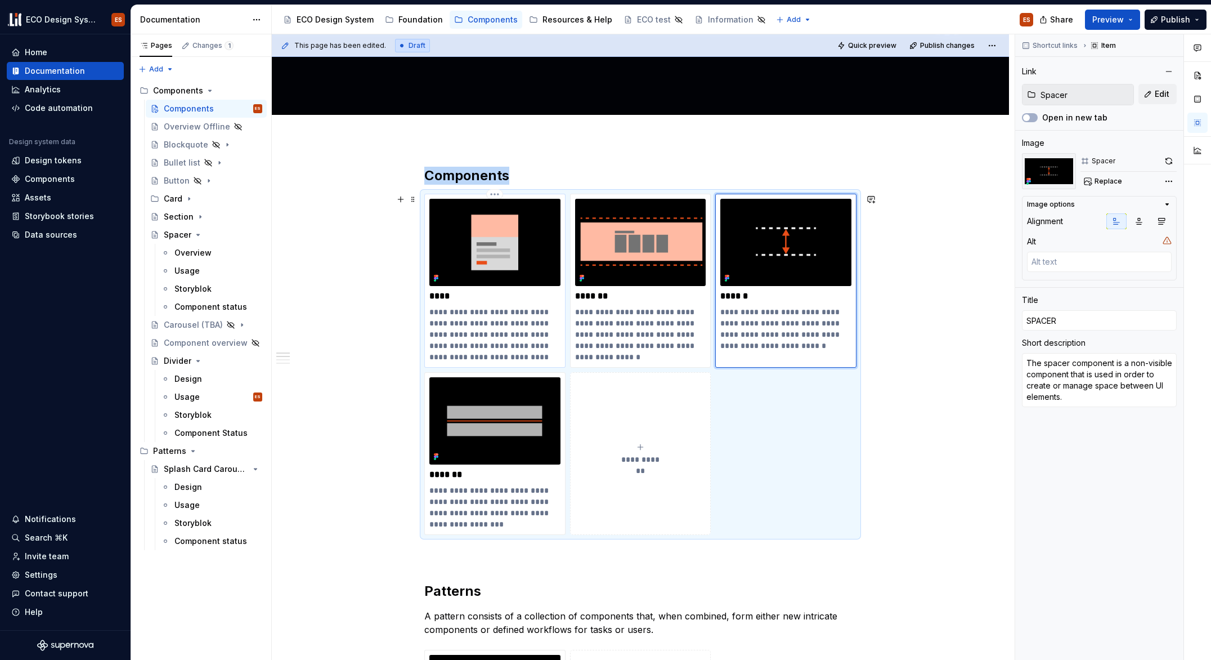
type textarea "Cards are contained surfaces that display content and actions on a single topic…"
click at [528, 266] on img at bounding box center [494, 242] width 131 height 87
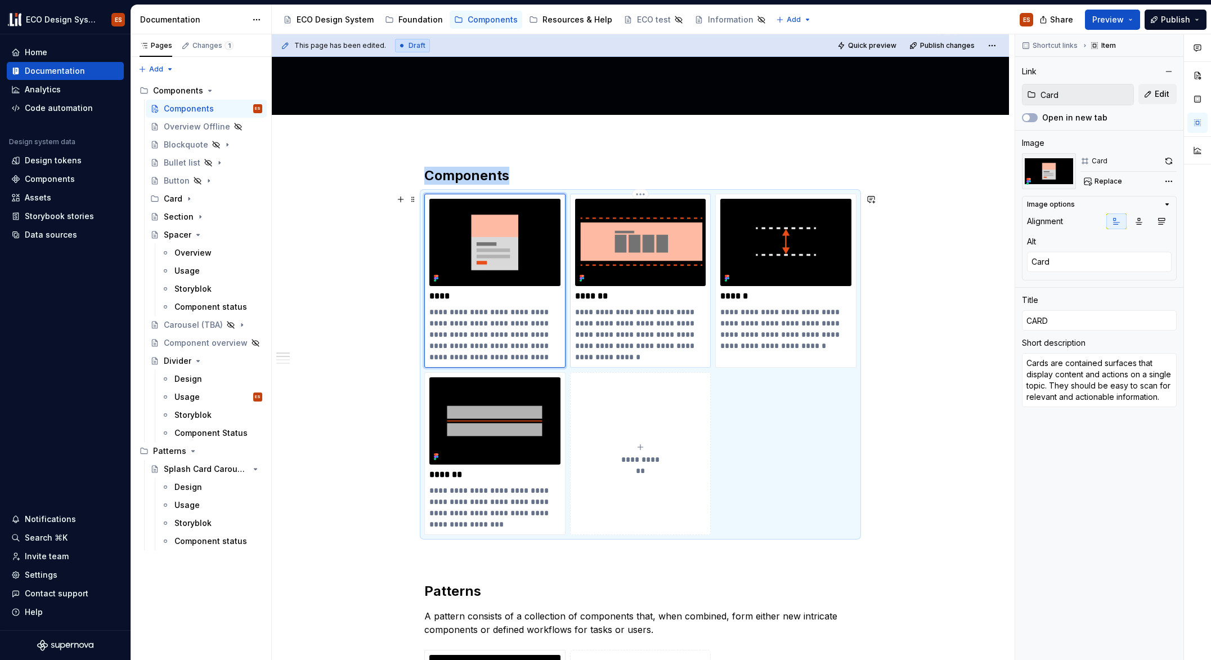
click at [668, 301] on p "*******" at bounding box center [640, 295] width 131 height 11
type textarea "*"
type input "Section"
type input "SECTION"
type textarea "A section is a modular and reusable full-width building block that represents a…"
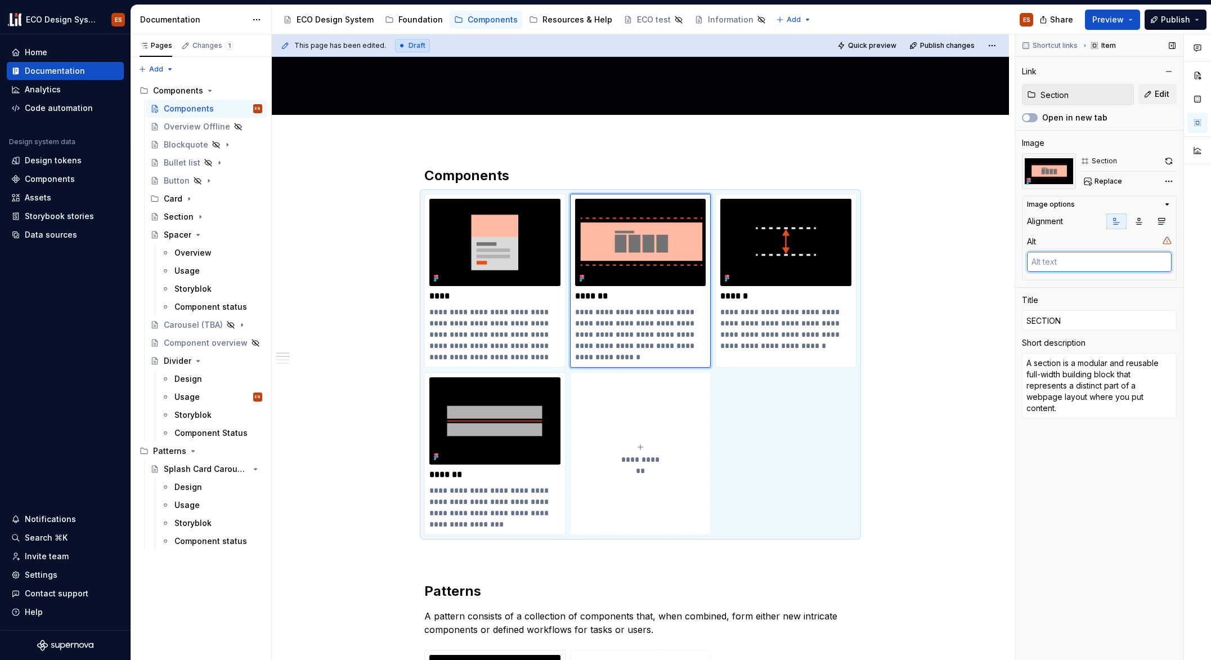
click at [1054, 259] on textarea at bounding box center [1099, 262] width 145 height 20
type textarea "*"
type textarea "S"
type textarea "*"
type textarea "Se"
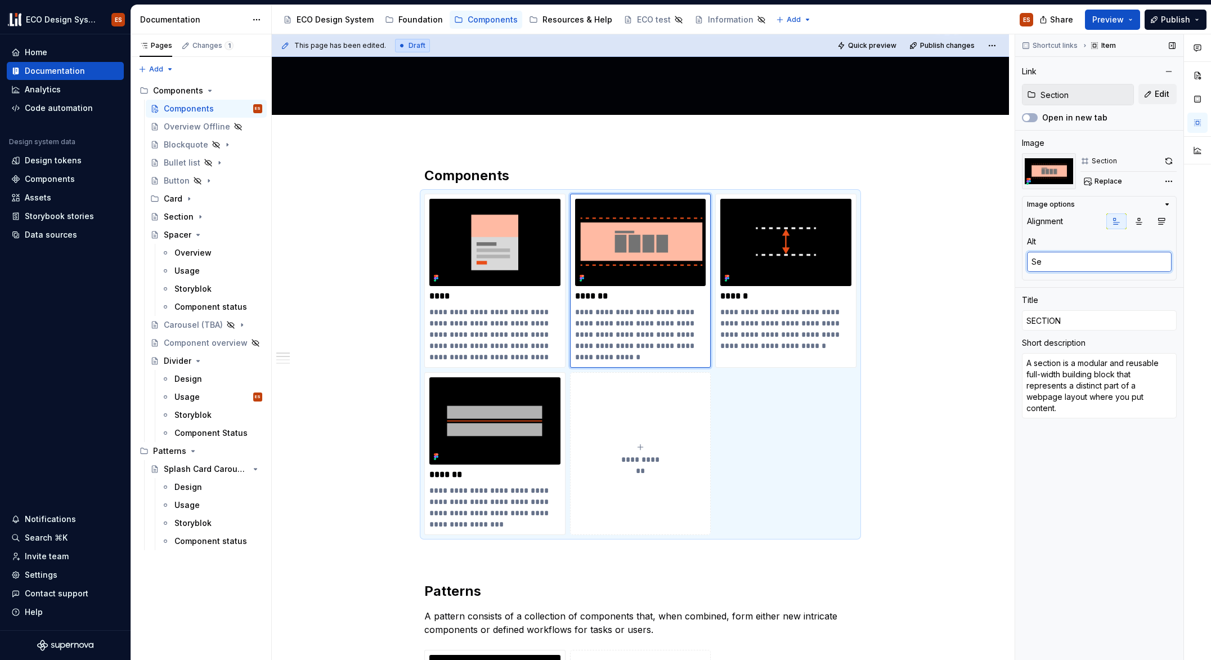
type textarea "*"
type textarea "Sec"
type textarea "*"
type textarea "Sect"
type textarea "*"
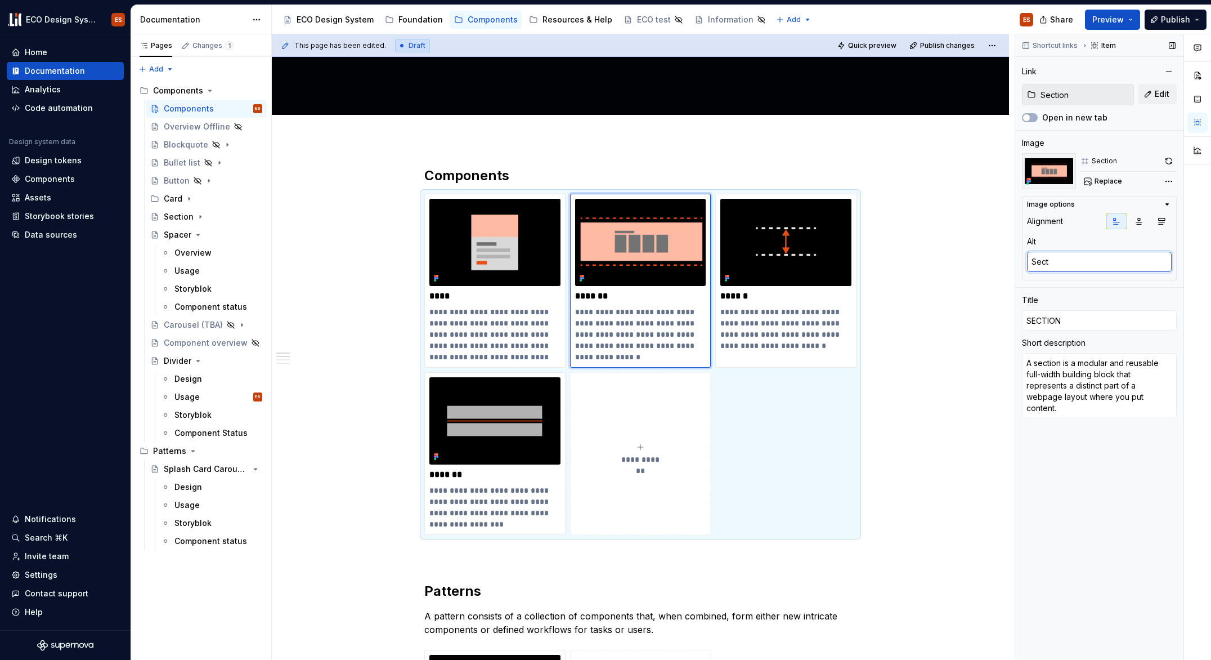
type textarea "Secti"
type textarea "*"
type textarea "Sectio"
type textarea "*"
type textarea "TSection"
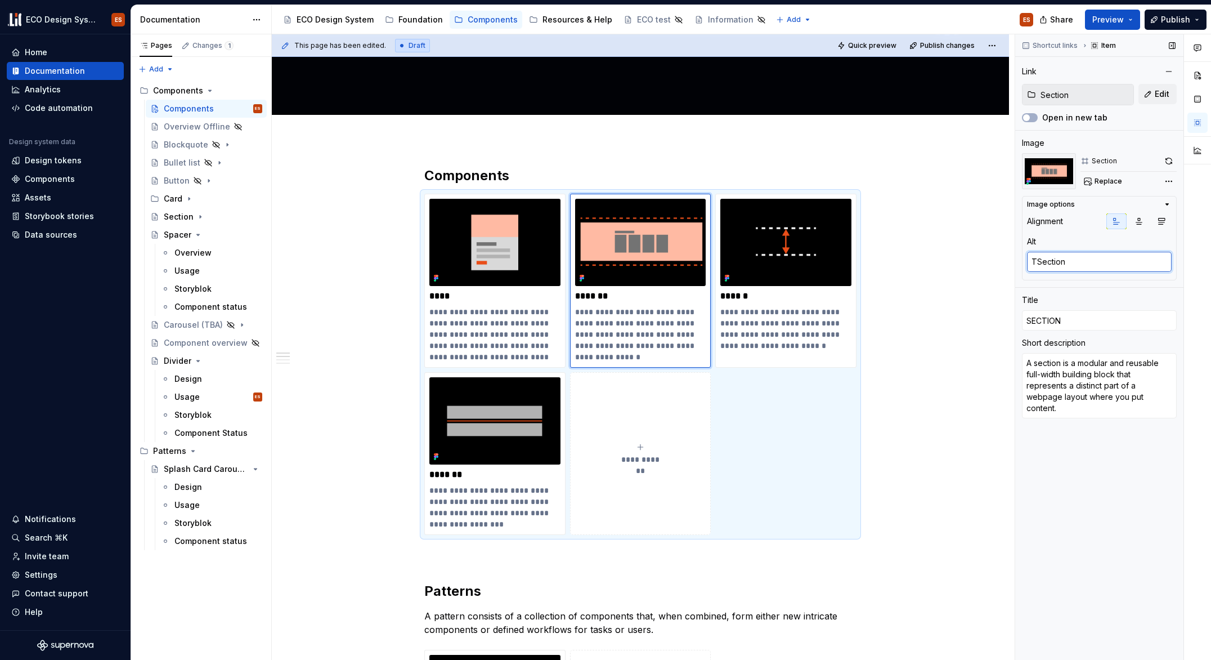
type textarea "*"
type textarea "ThSection"
type textarea "*"
type textarea "TheSection"
type textarea "*"
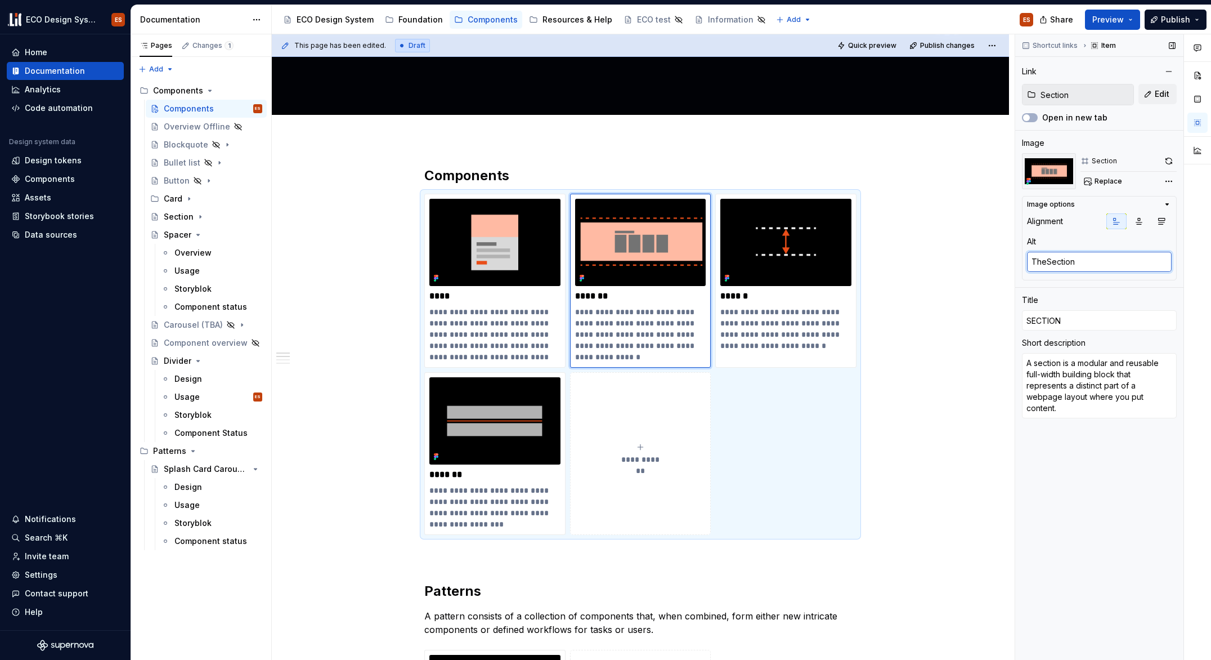
type textarea "The Section"
type textarea "*"
type textarea "The Section"
type textarea "*"
type textarea "The Section c"
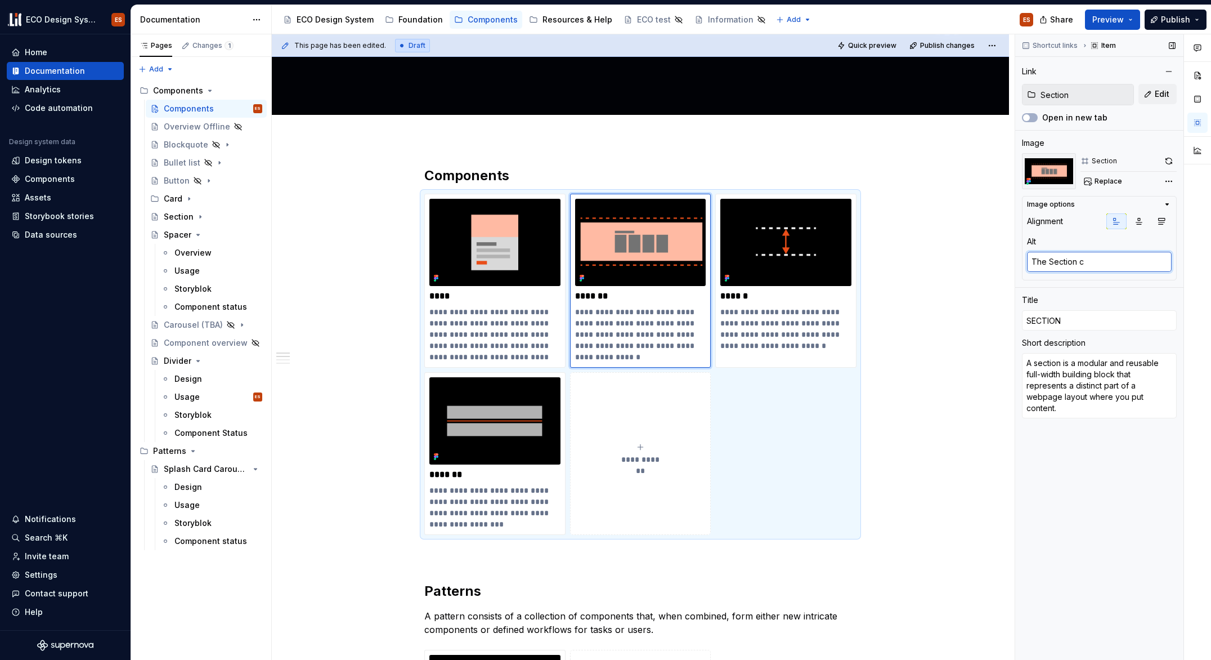
type textarea "*"
type textarea "The Section co"
type textarea "*"
type textarea "The Section com"
type textarea "*"
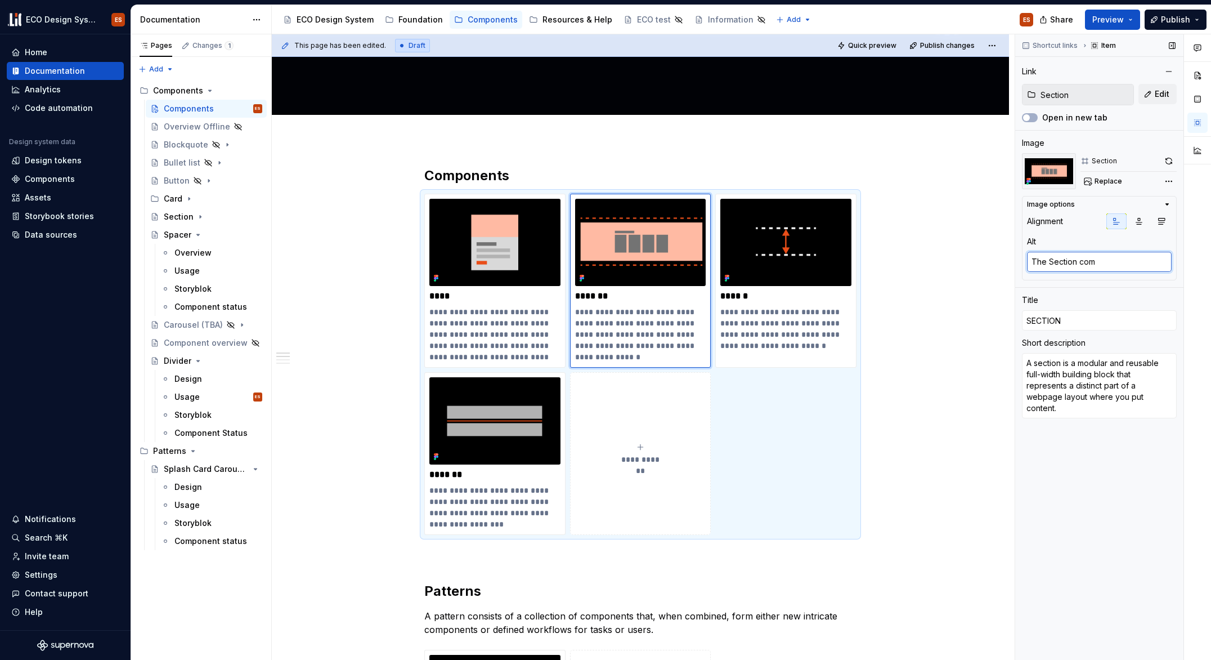
type textarea "The Section comp"
type textarea "*"
type textarea "The Section compo"
type textarea "*"
type textarea "The Section compon"
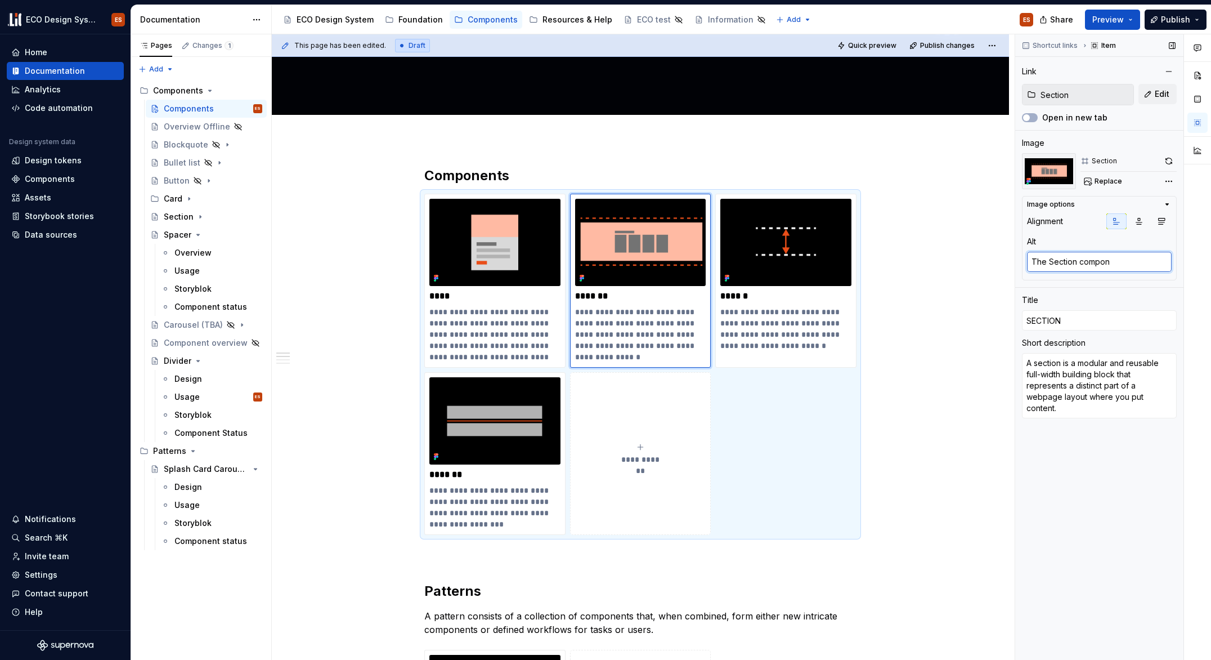
type textarea "*"
type textarea "The Section compone"
type textarea "*"
type textarea "The Section componen"
type textarea "*"
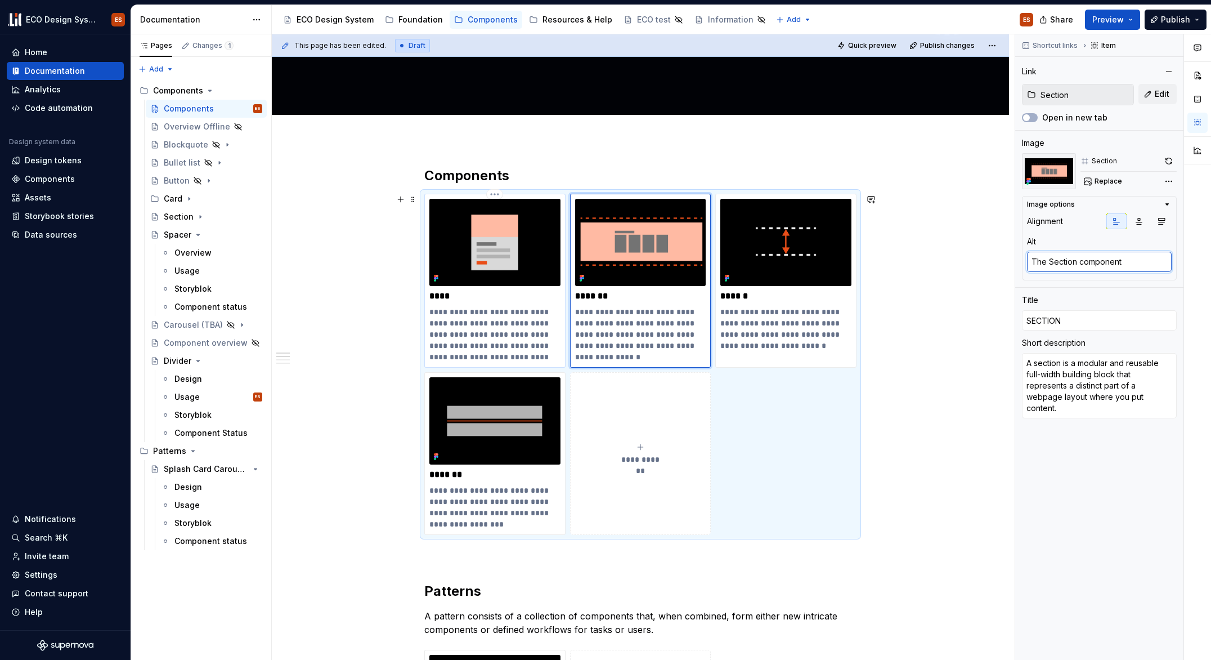
type textarea "The Section component"
click at [532, 313] on p "**********" at bounding box center [494, 334] width 131 height 56
type textarea "*"
type input "Card"
type textarea "Card"
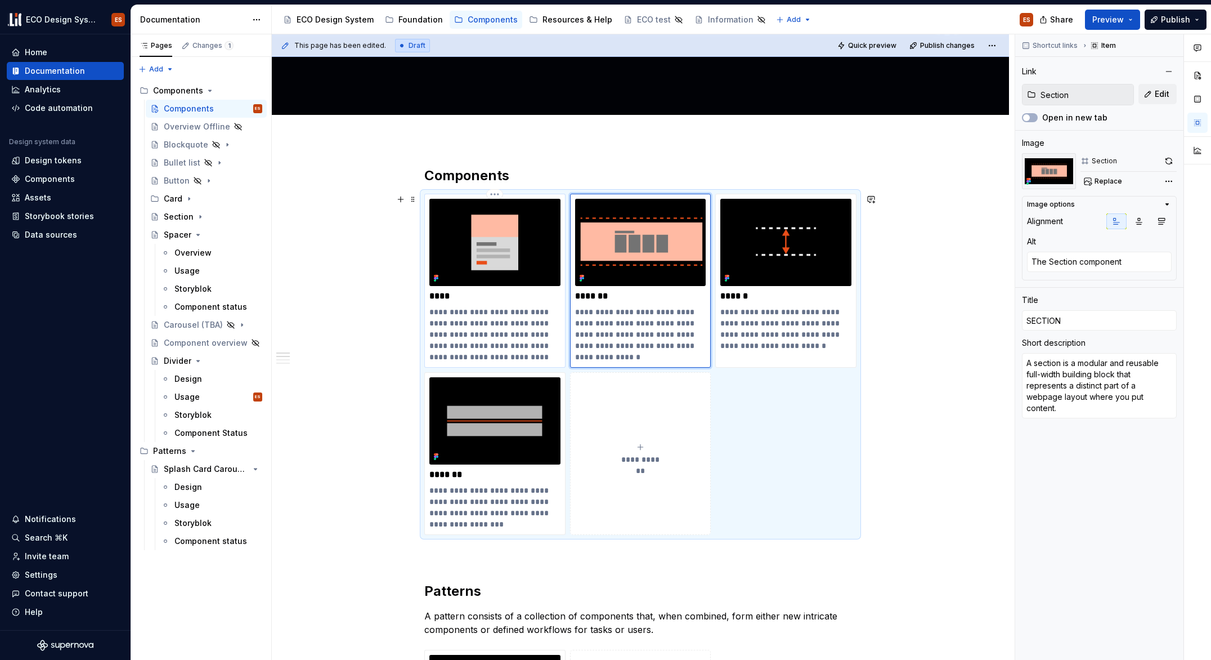
type input "CARD"
type textarea "Cards are contained surfaces that display content and actions on a single topic…"
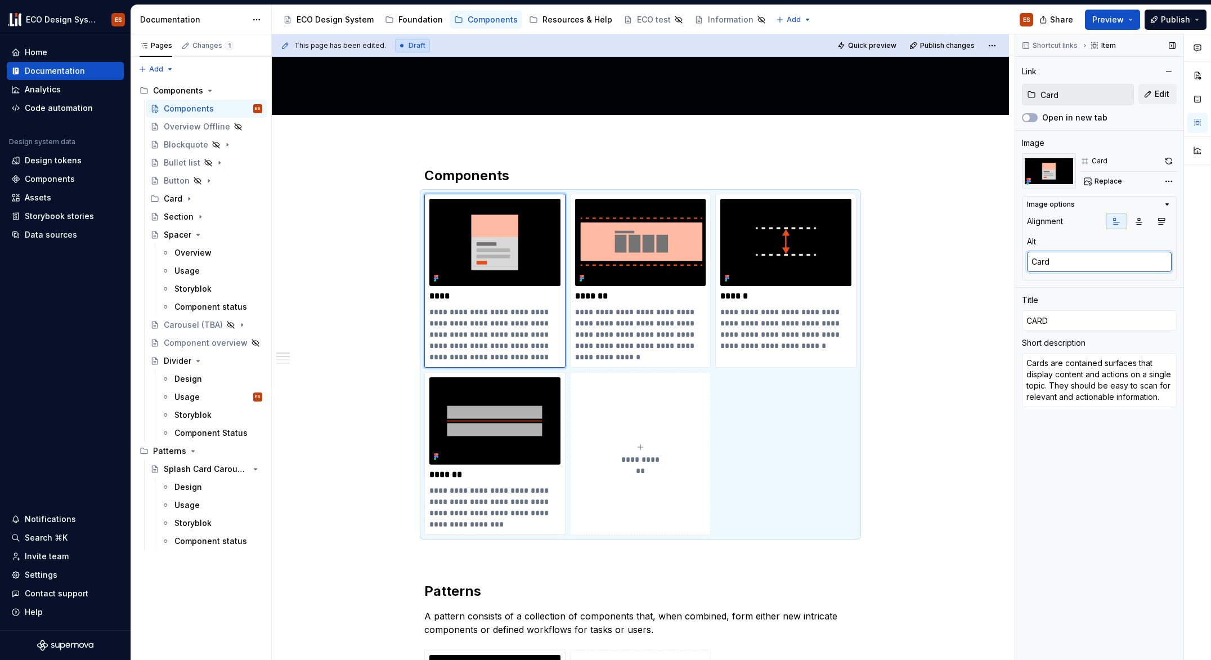
click at [1032, 261] on textarea "Card" at bounding box center [1099, 262] width 145 height 20
type textarea "TCard"
type textarea "*"
type textarea "ThCard"
type textarea "*"
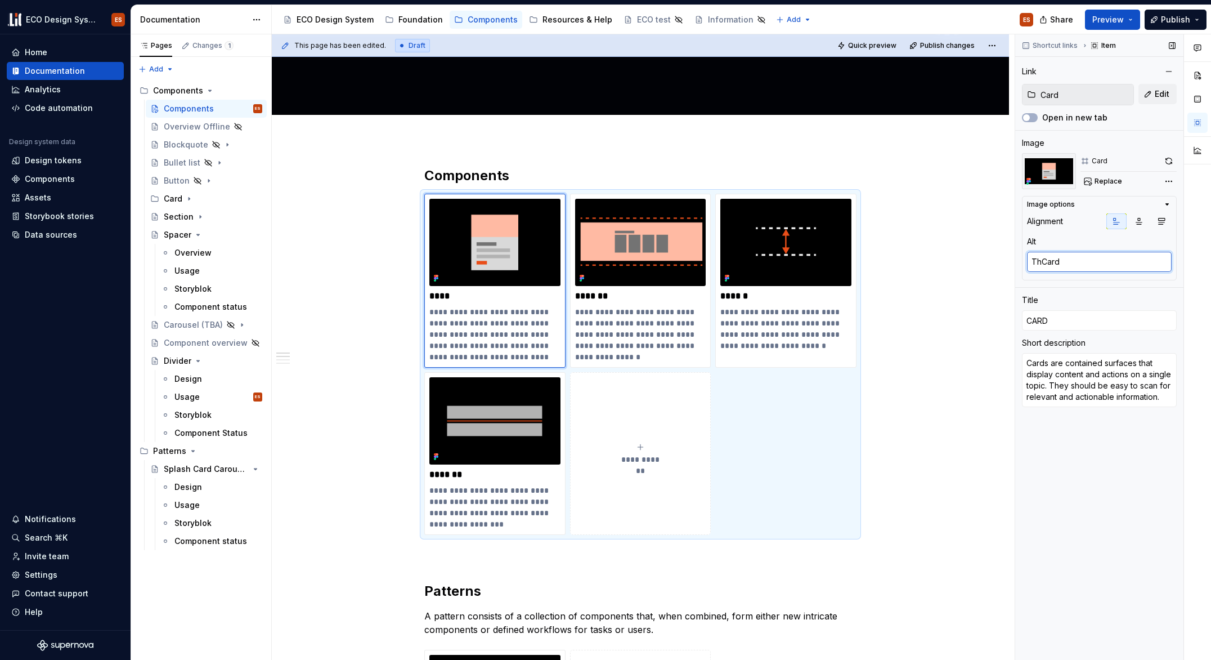
type textarea "TheCard"
type textarea "*"
type textarea "The Card"
type textarea "*"
type textarea "The Card"
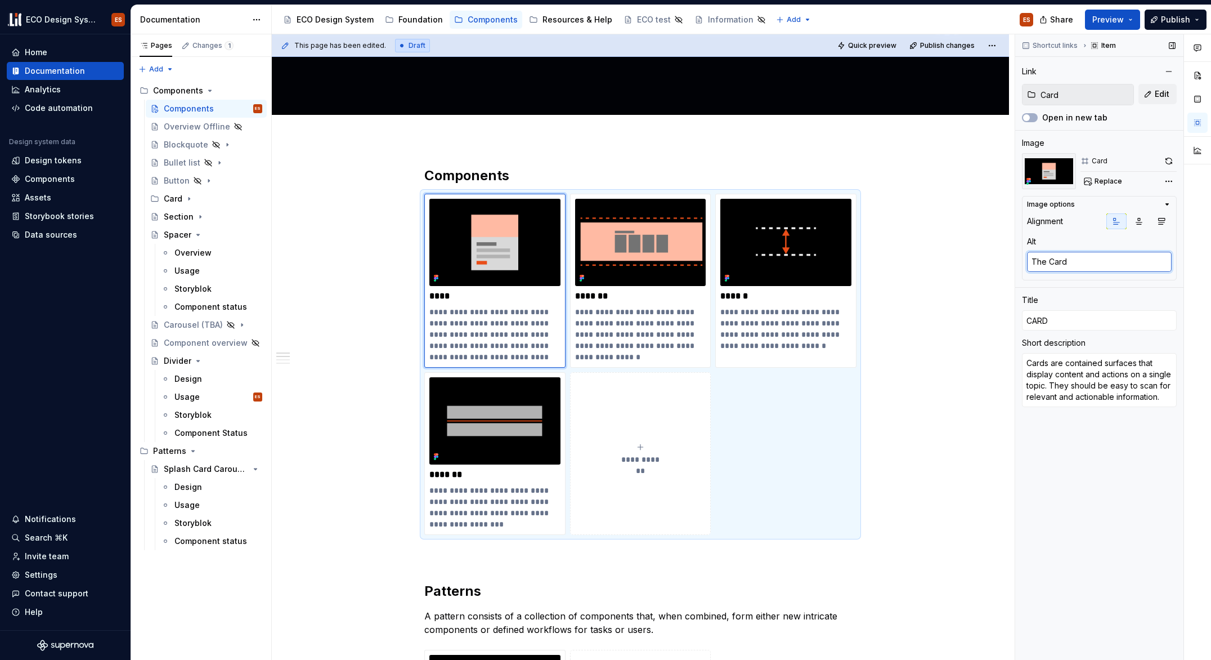
type textarea "*"
type textarea "The Card c"
type textarea "*"
type textarea "The Card co"
type textarea "*"
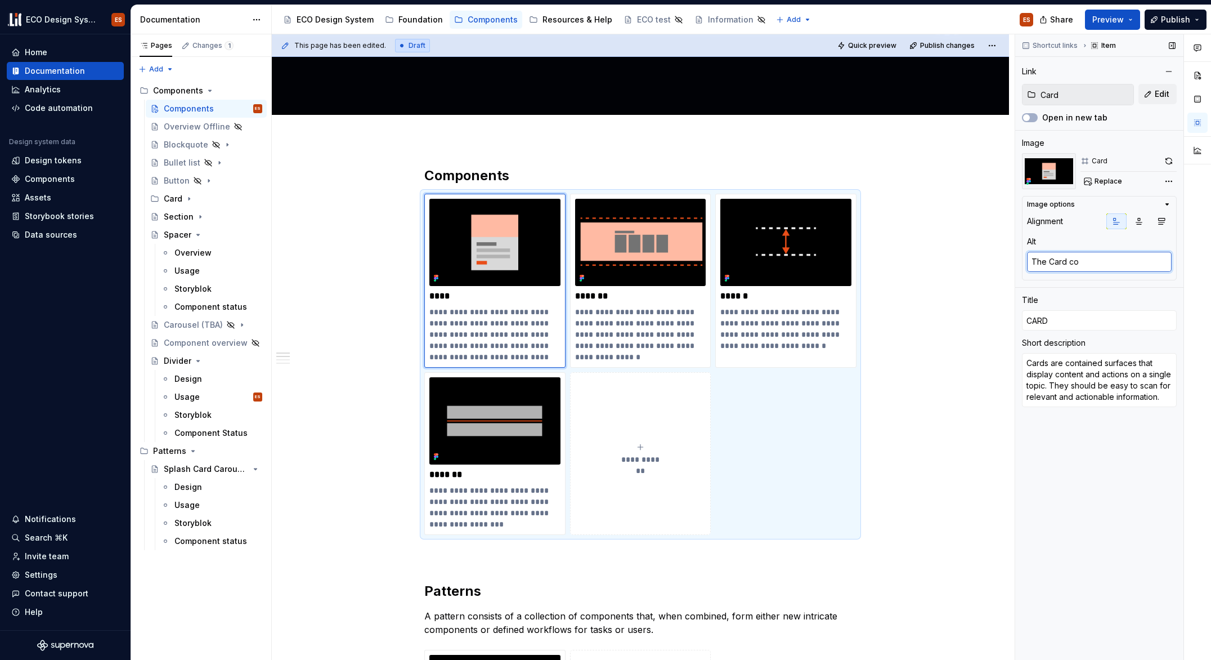
type textarea "The Card com"
type textarea "*"
type textarea "The Card comp"
type textarea "*"
type textarea "The Card compo"
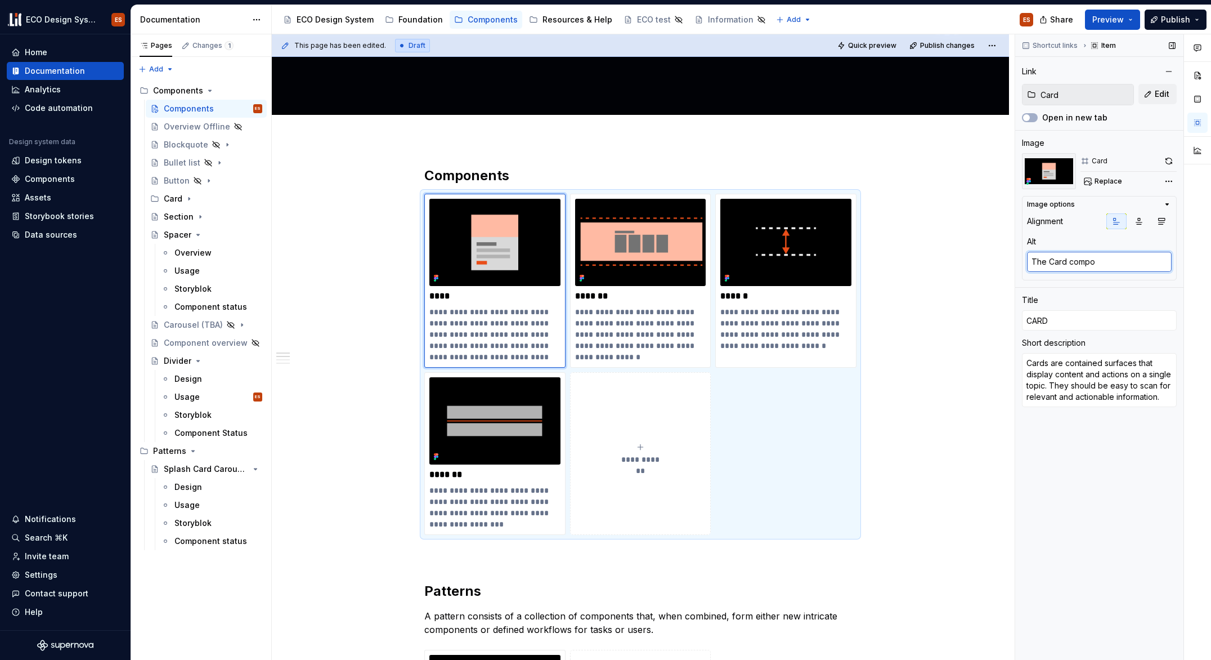
type textarea "*"
type textarea "The Card compon"
type textarea "*"
type textarea "The Card compone"
type textarea "*"
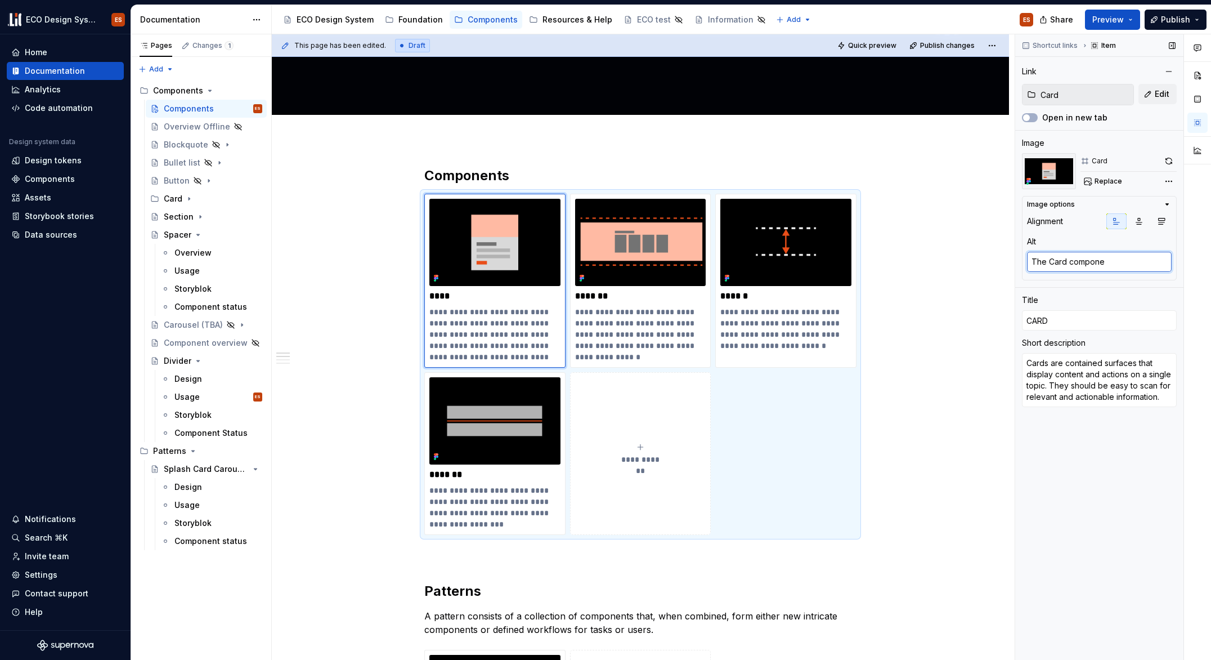
type textarea "The Card componen"
type textarea "*"
type textarea "The Card component"
click at [806, 299] on p "******" at bounding box center [785, 295] width 131 height 11
type textarea "*"
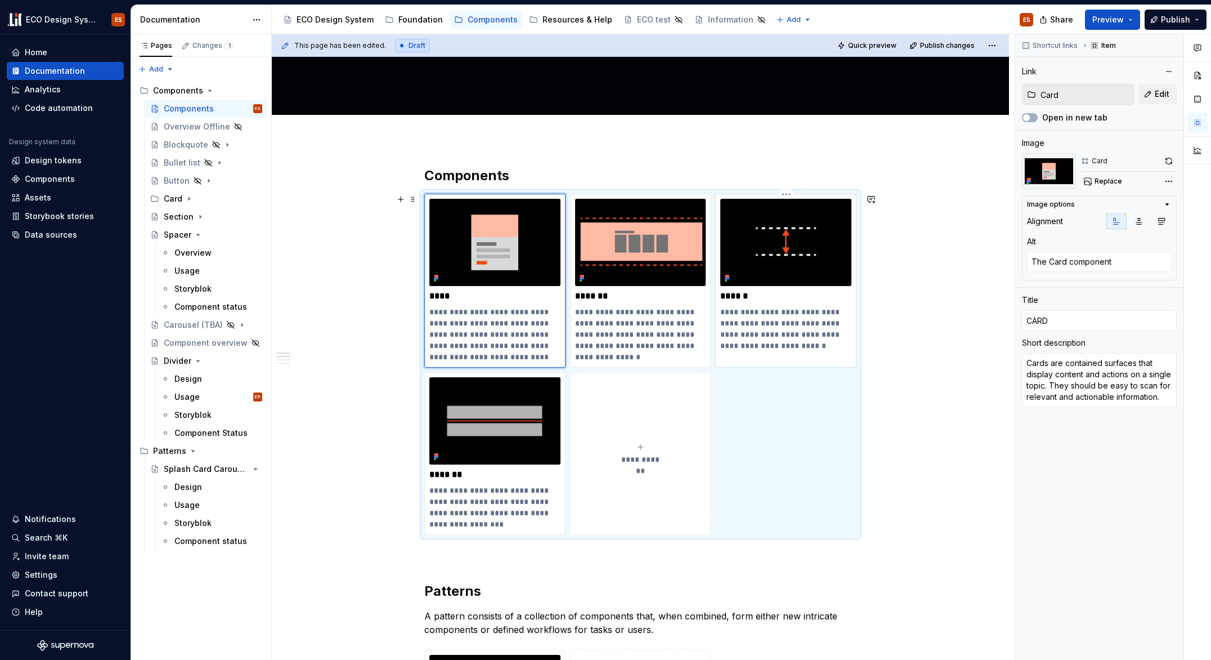
type input "Spacer"
type input "SPACER"
type textarea "The spacer component is a non-visible component that is used in order to create…"
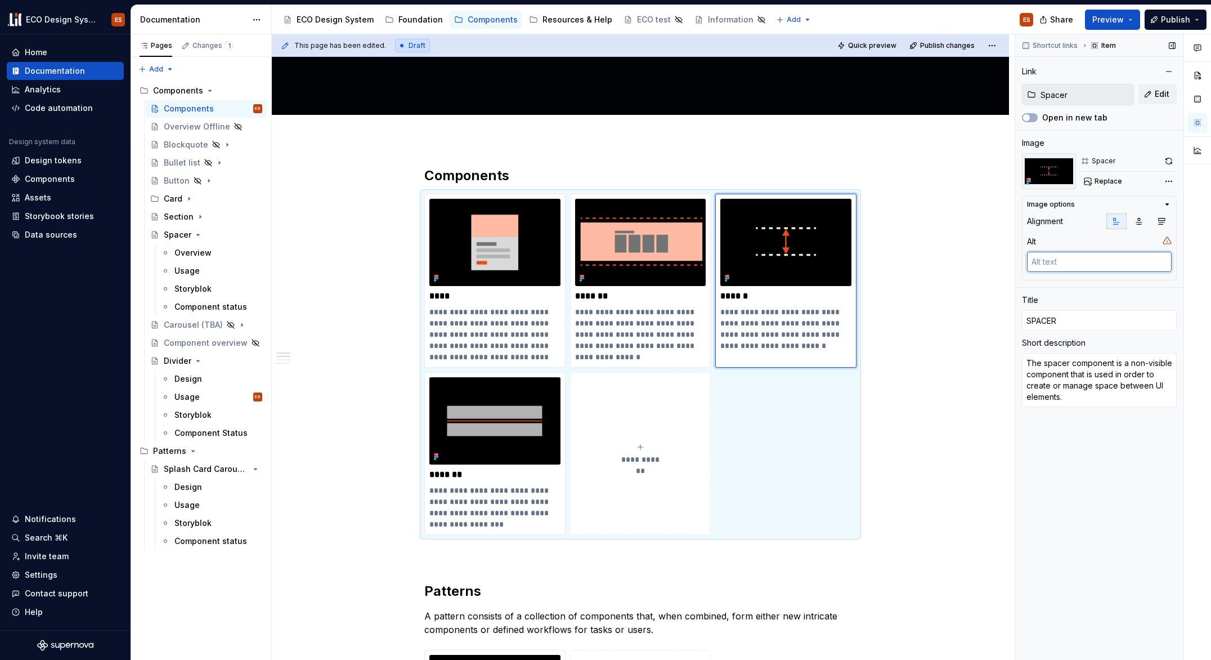
click at [1085, 265] on textarea at bounding box center [1099, 262] width 145 height 20
type textarea "*"
type textarea "T"
type textarea "*"
type textarea "Th"
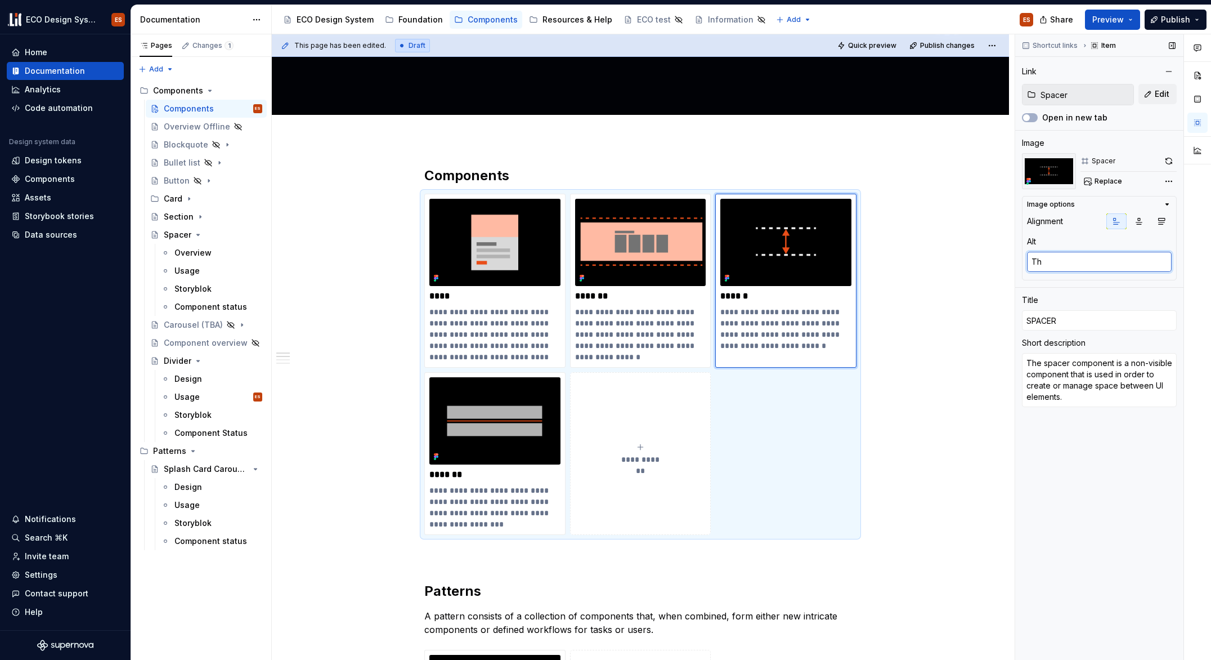
type textarea "*"
type textarea "The"
type textarea "*"
type textarea "The"
type textarea "*"
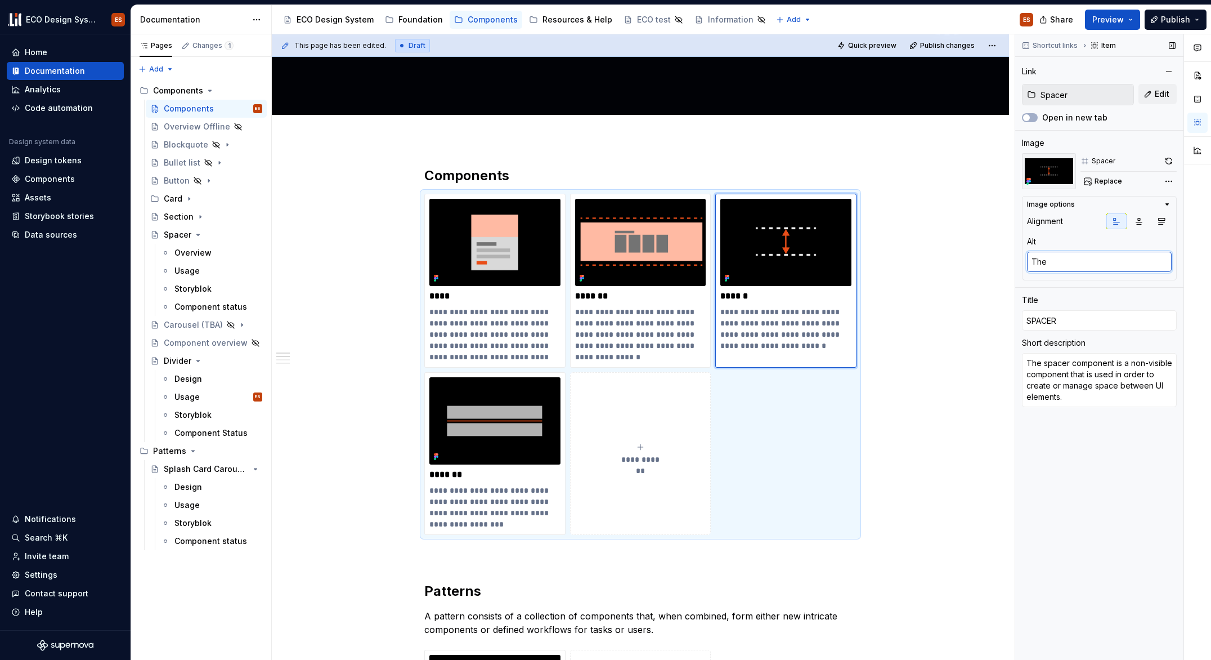
type textarea "The S"
type textarea "*"
type textarea "The Sp"
type textarea "*"
type textarea "The Spa"
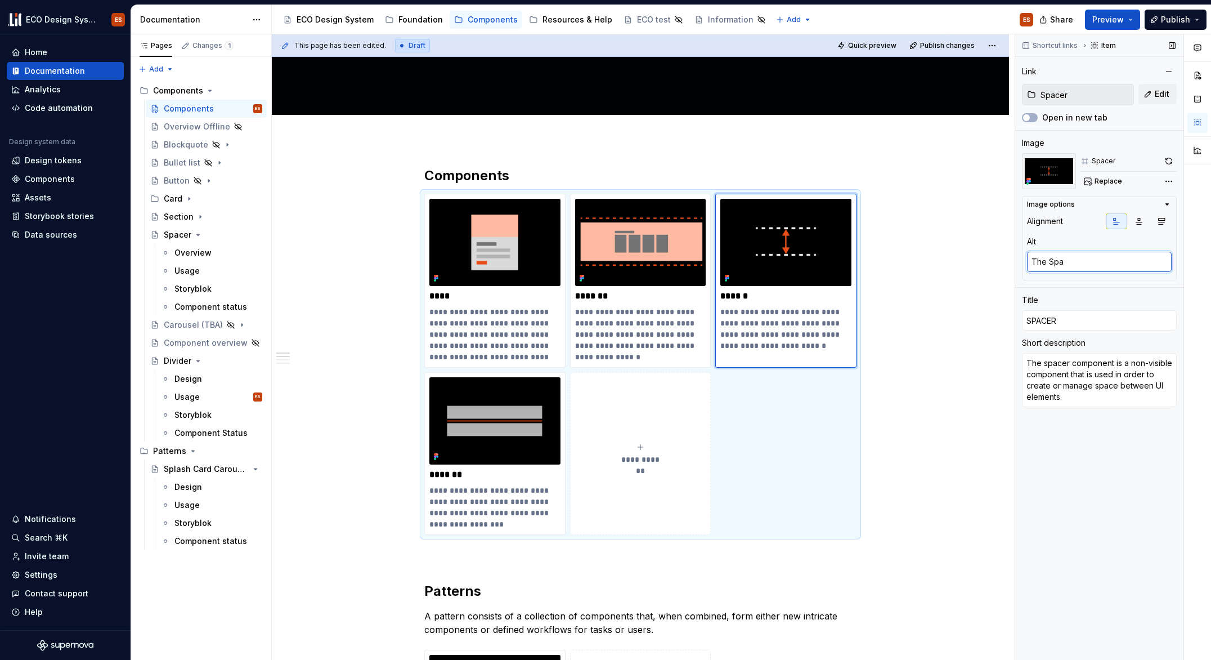
type textarea "*"
type textarea "The Spac"
type textarea "*"
type textarea "The Space"
type textarea "*"
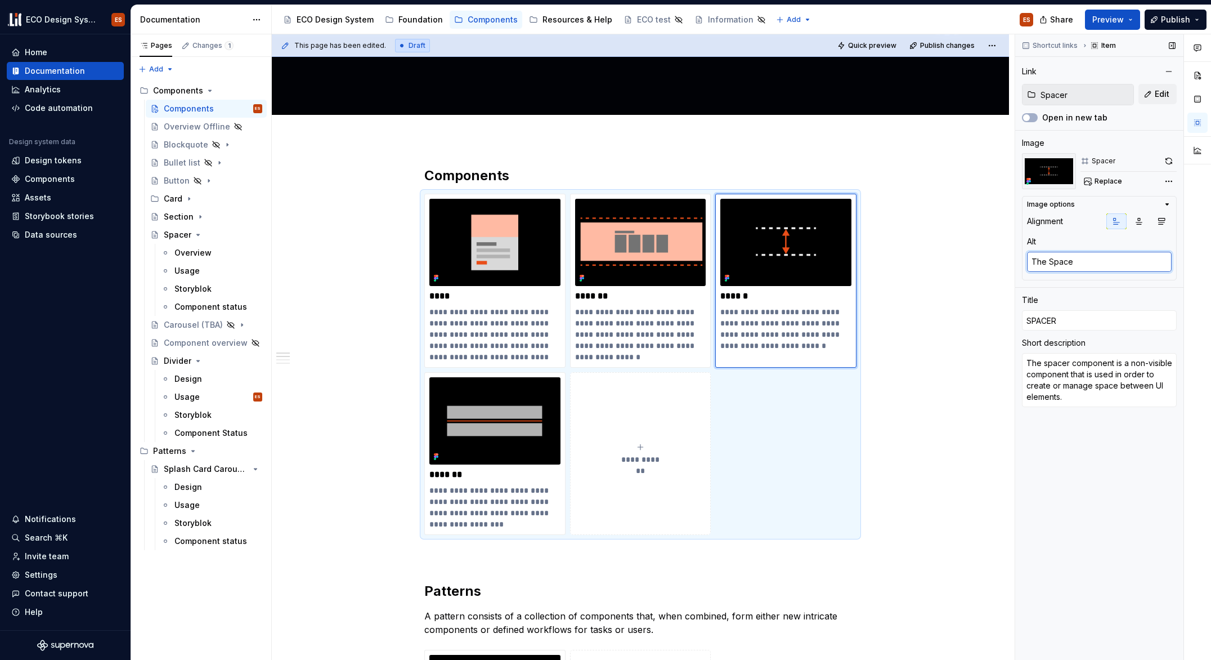
type textarea "The Spacer"
type textarea "*"
type textarea "The Spacer"
type textarea "*"
type textarea "The Spacer c"
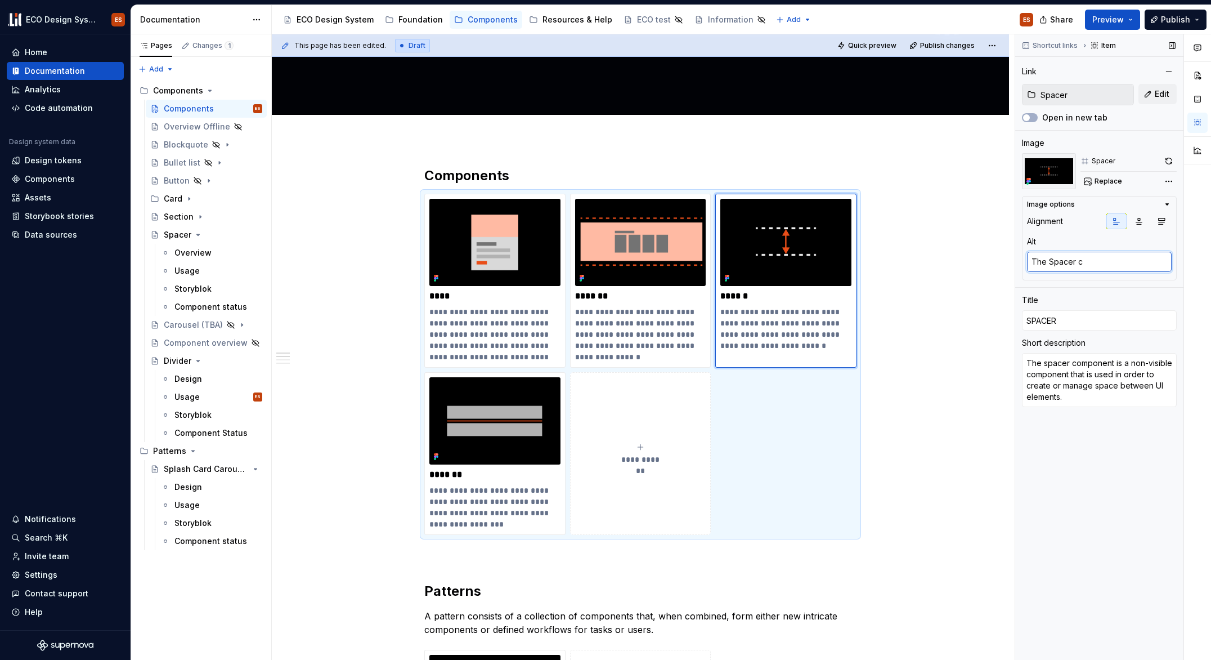
type textarea "*"
type textarea "The Spacer co"
type textarea "*"
type textarea "The Spacer com"
type textarea "*"
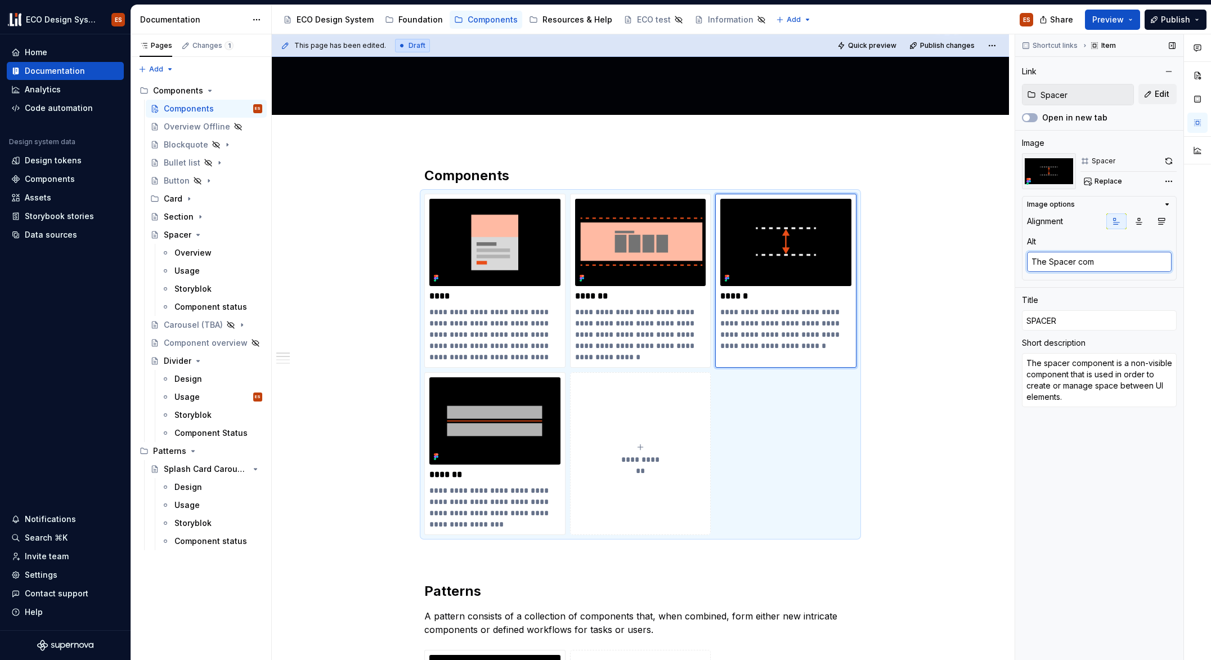
type textarea "The Spacer comp"
type textarea "*"
type textarea "The Spacer compo"
type textarea "*"
type textarea "The Spacer compone"
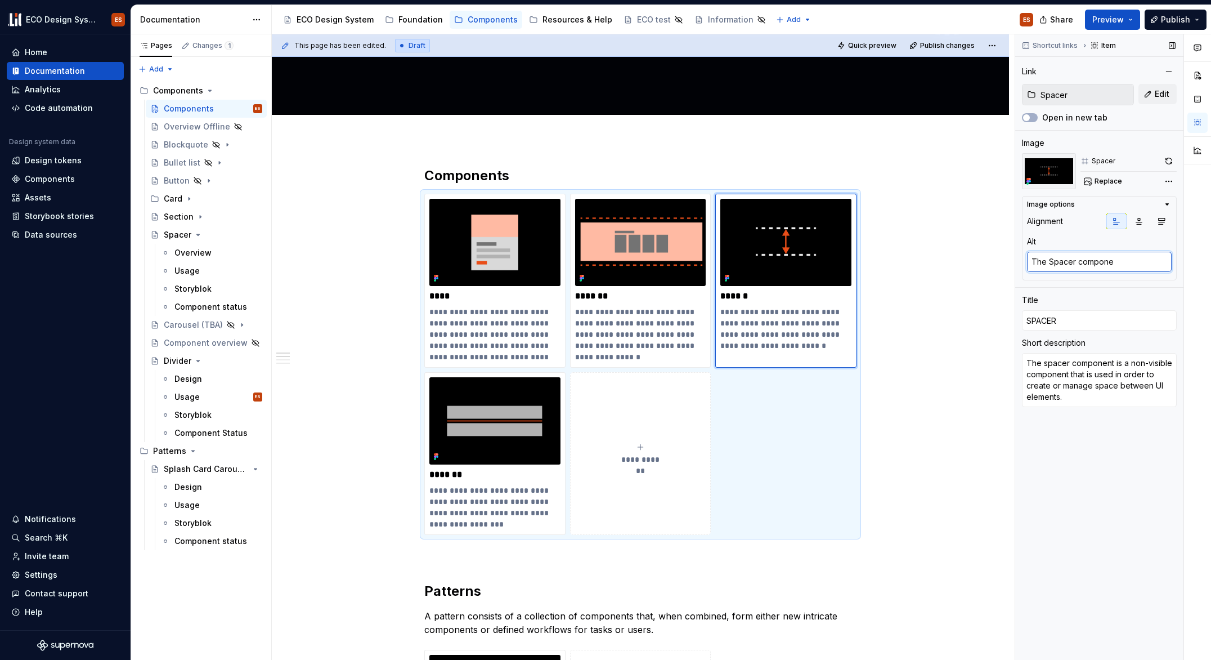
type textarea "*"
type textarea "The Spacer componen"
type textarea "*"
type textarea "The Spacer component"
click at [492, 474] on p "*******" at bounding box center [494, 474] width 131 height 11
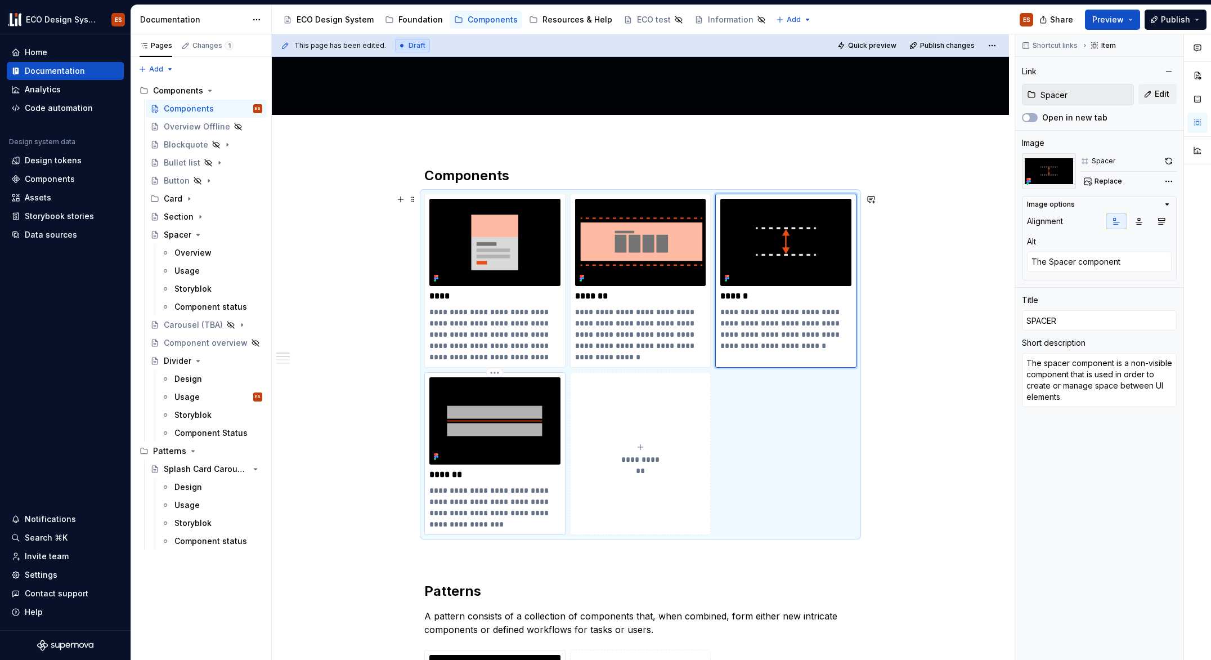
type textarea "*"
type input "Divider"
type textarea "In its´s purest form a divider is a thin line positioned either horizontally or…"
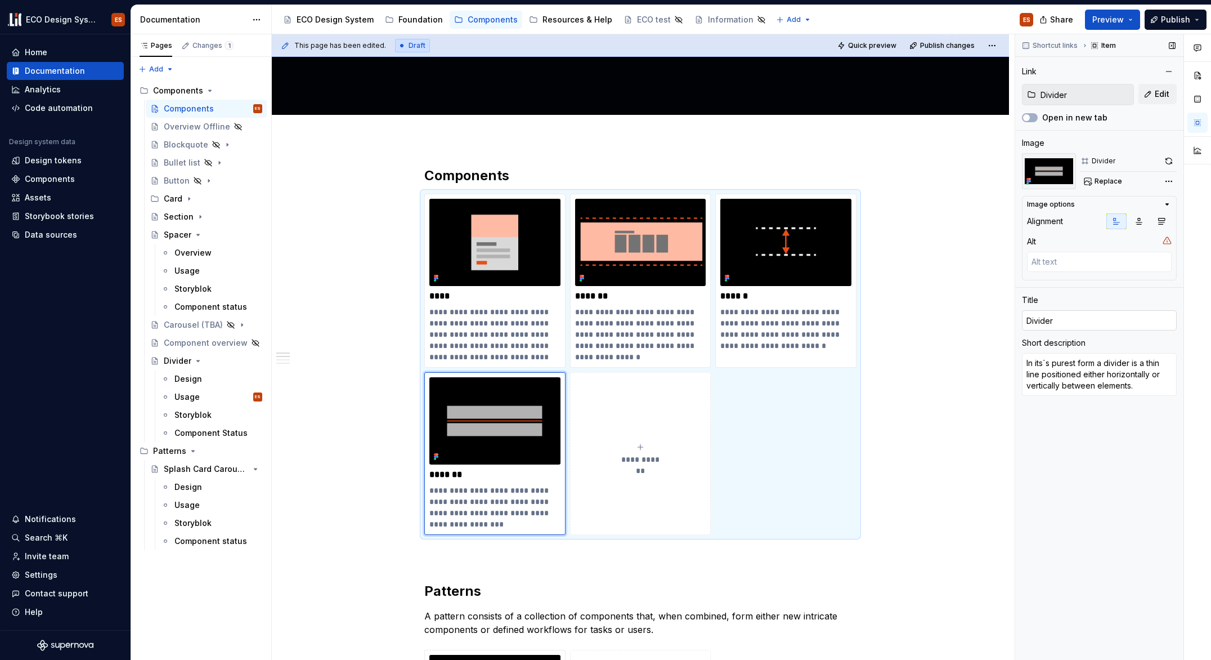
click at [1023, 320] on input "Divider" at bounding box center [1099, 320] width 155 height 20
type input "TDivider"
type textarea "*"
type input "ThDivider"
type textarea "*"
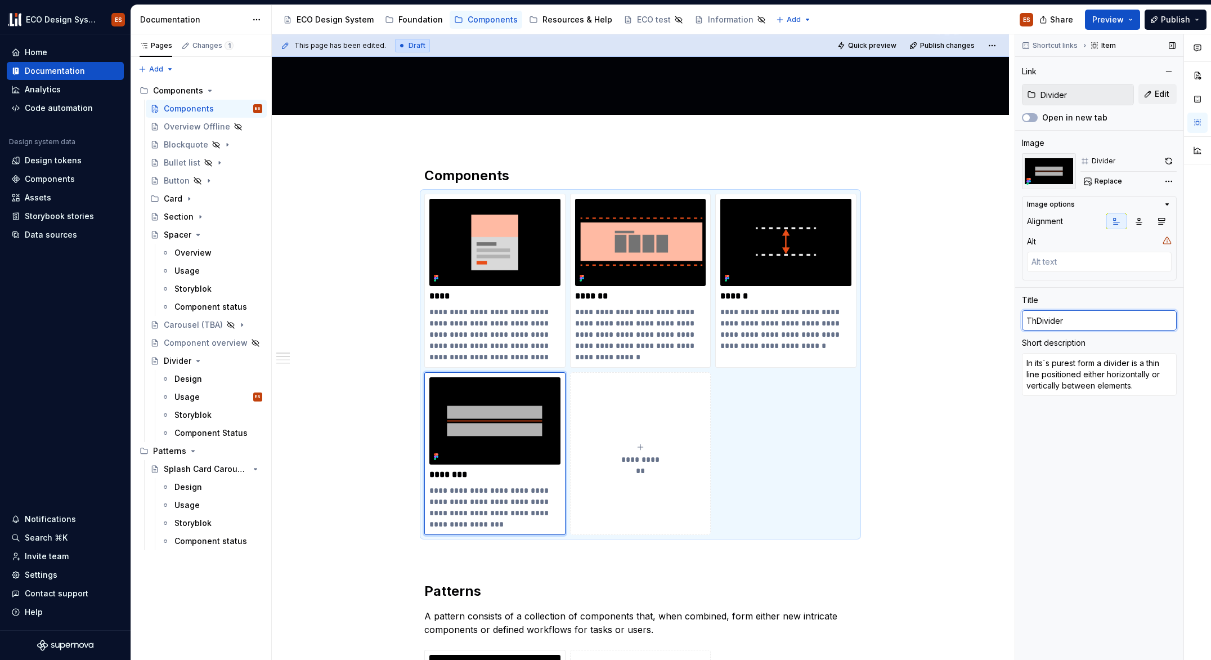
type input "TheDivider"
type textarea "*"
type input "The Divider"
type textarea "*"
type input "The Divider"
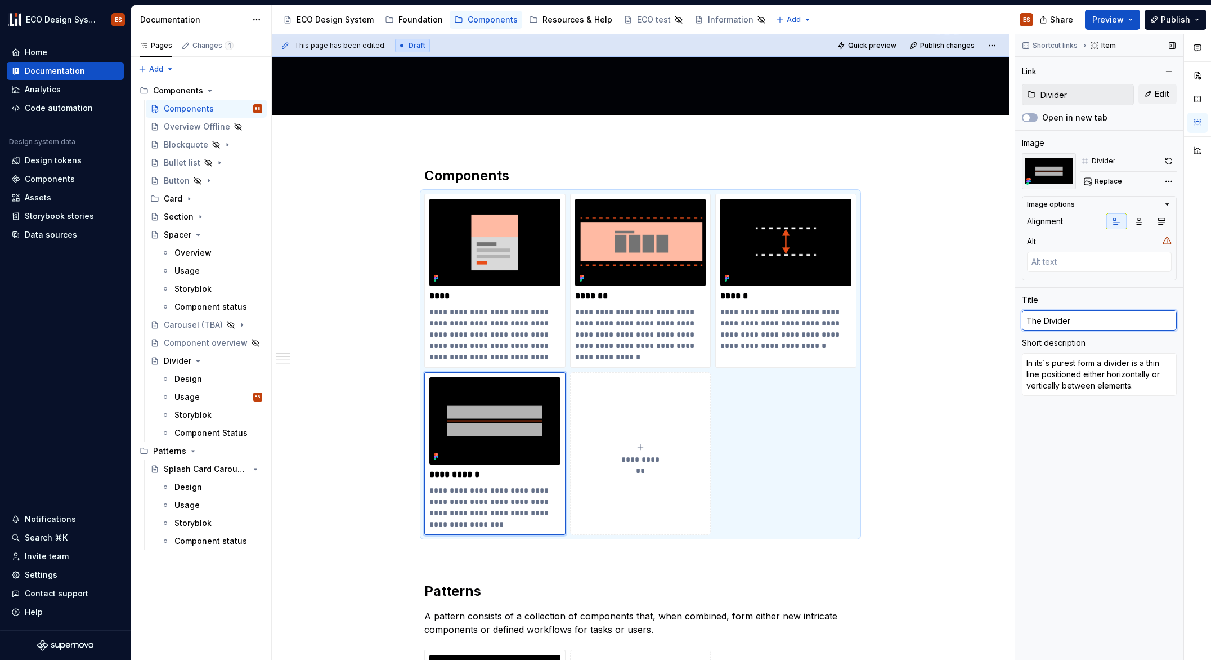
type textarea "*"
type input "The Divider c"
type textarea "*"
type input "The Divider co"
type textarea "*"
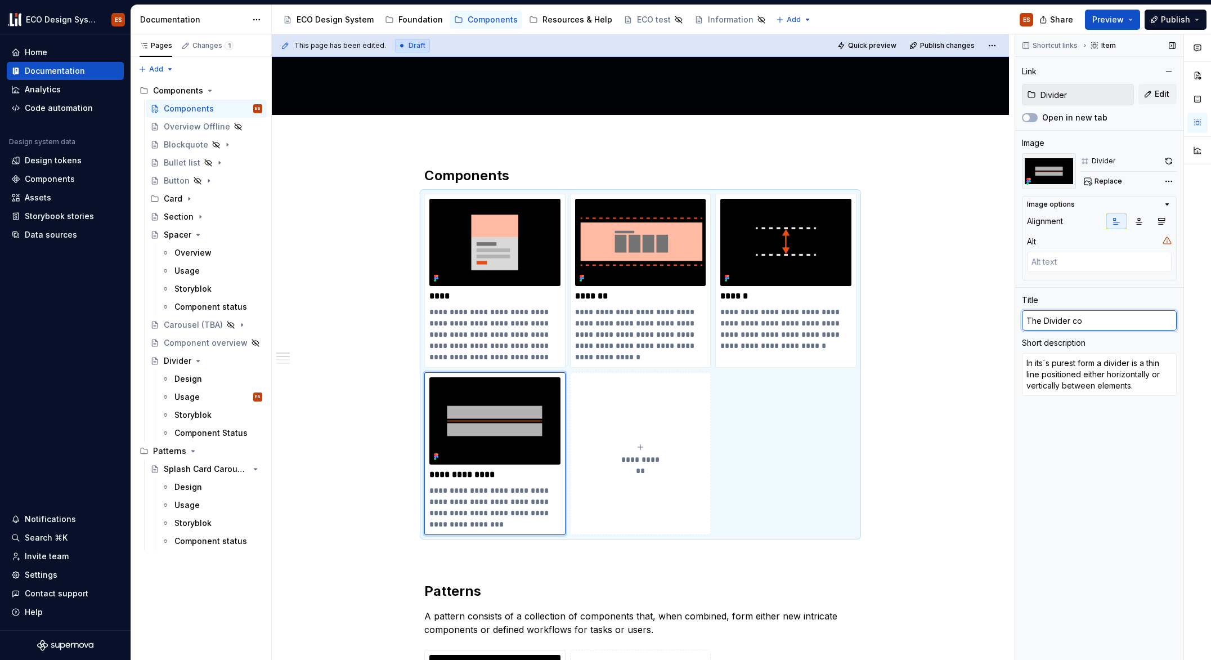
type input "The Divider com"
type textarea "*"
type input "The Divider comp"
type textarea "*"
type input "The Divider compo"
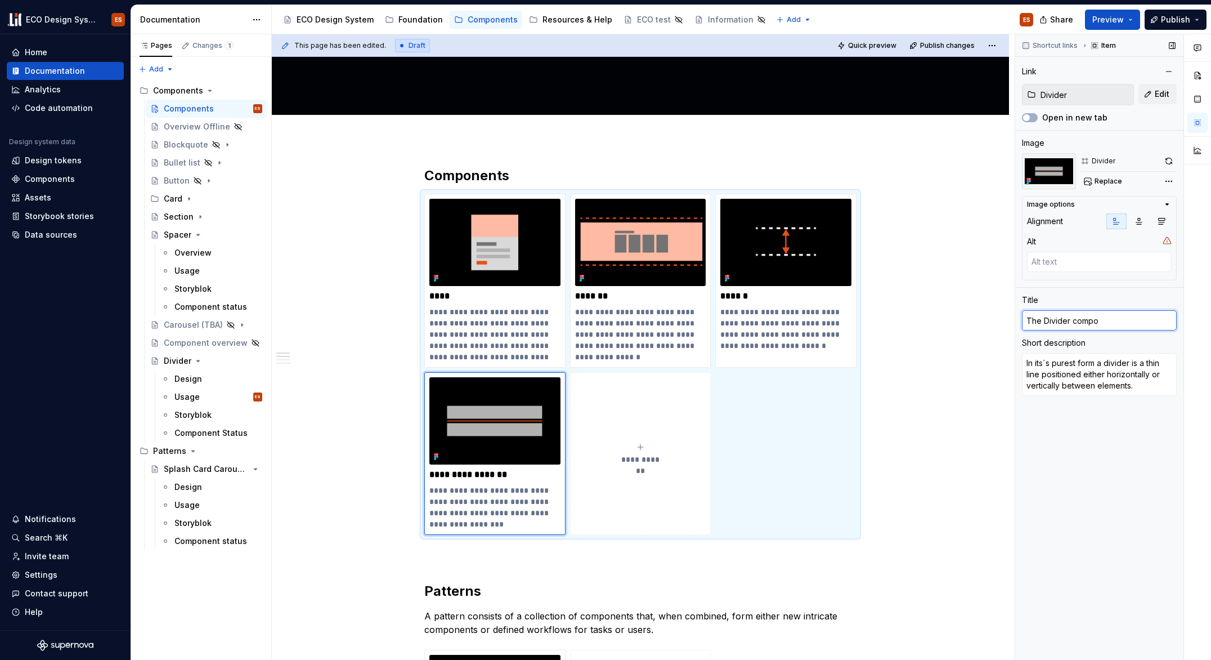
type textarea "*"
type input "The Divider compon"
type textarea "*"
type input "The Divider compone"
type textarea "*"
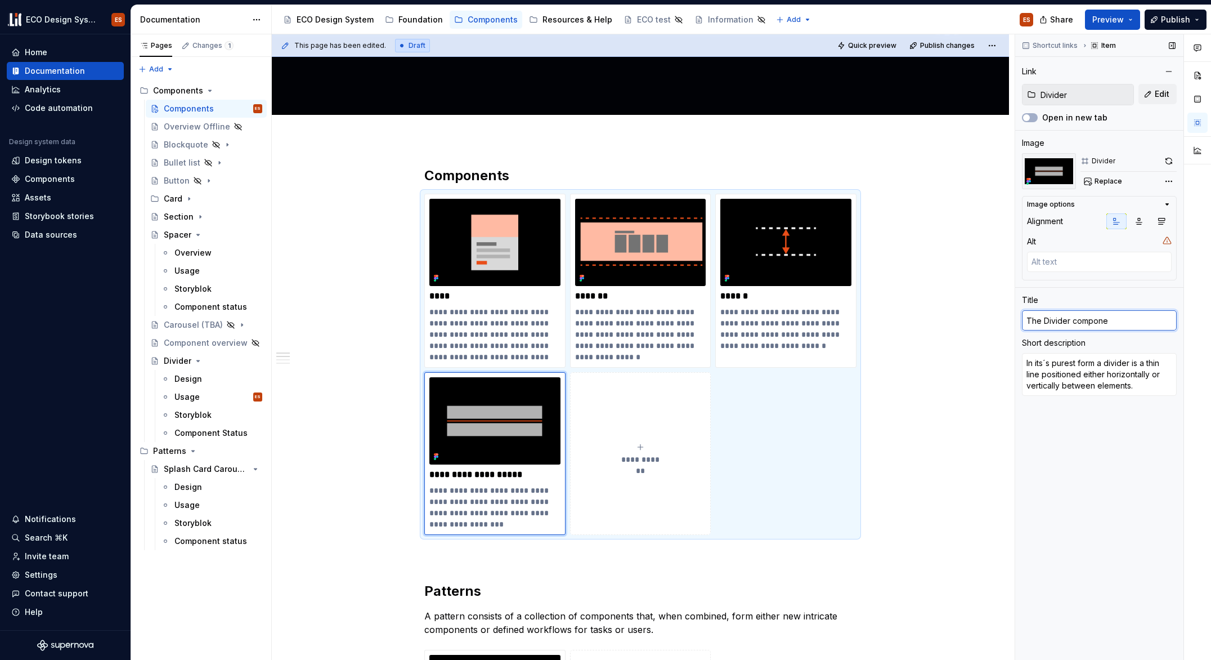
type input "The Divider componen"
type textarea "*"
type input "The Divider component"
click at [1145, 502] on div "Shortcut links Item Link Divider Edit Open in new tab Image Divider Replace Ima…" at bounding box center [1099, 347] width 168 height 626
click at [1175, 16] on span "Publish" at bounding box center [1175, 19] width 29 height 11
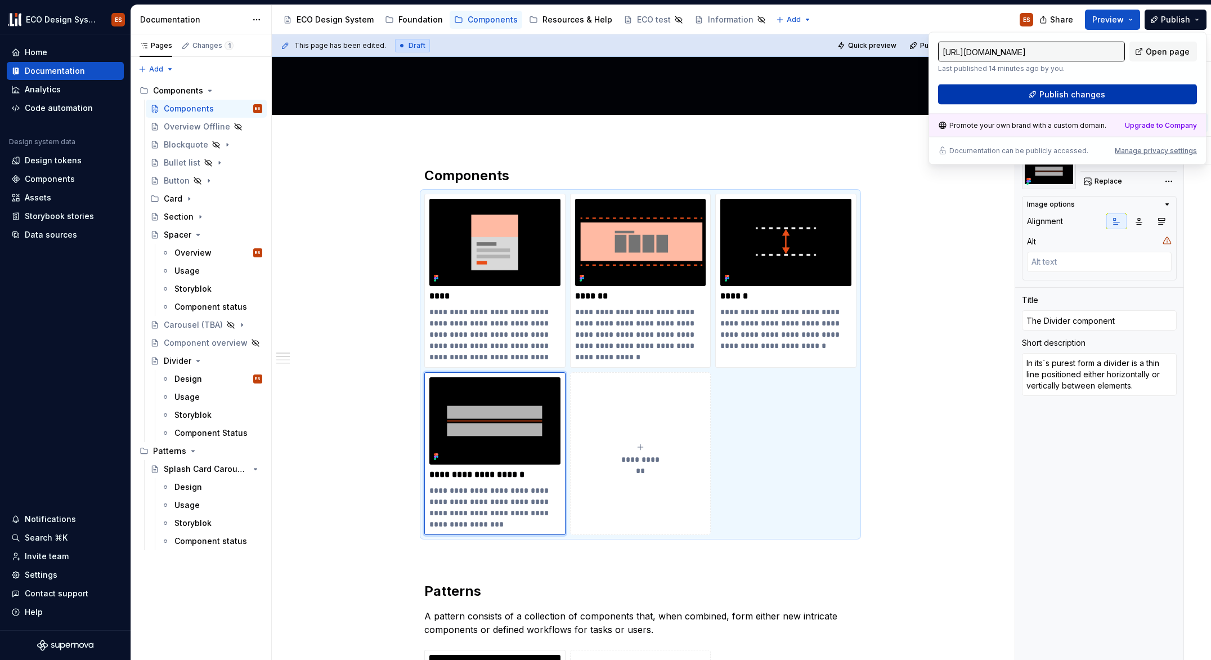
click at [1140, 92] on button "Publish changes" at bounding box center [1067, 94] width 259 height 20
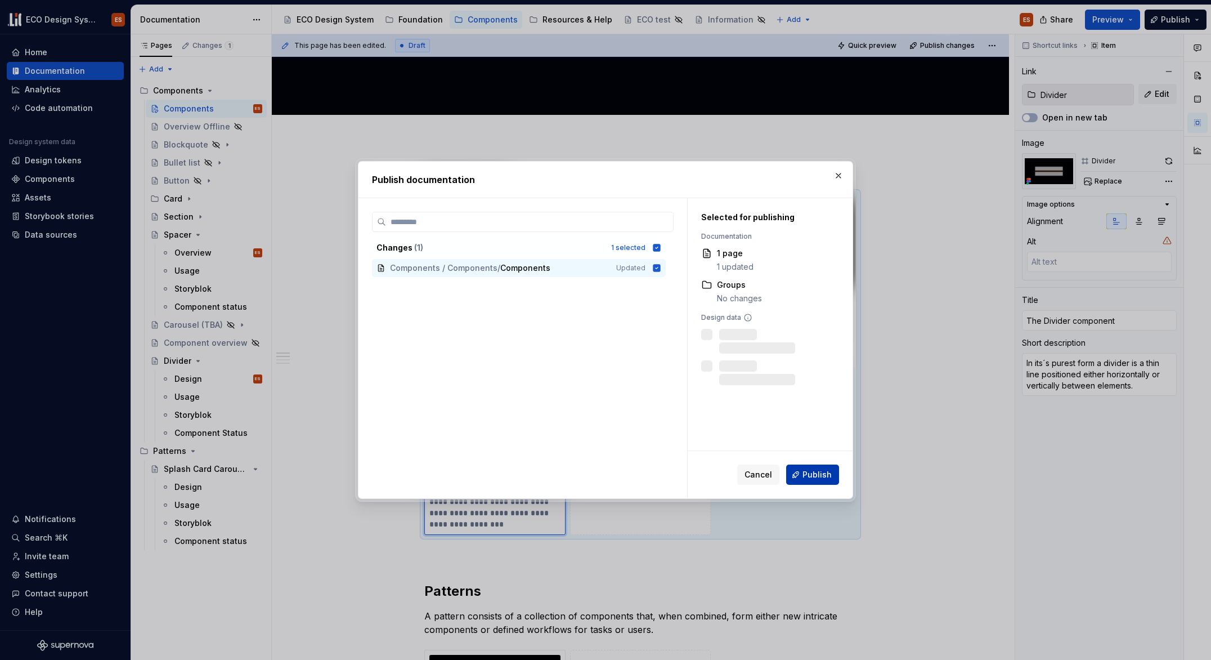
click at [814, 474] on span "Publish" at bounding box center [817, 474] width 29 height 11
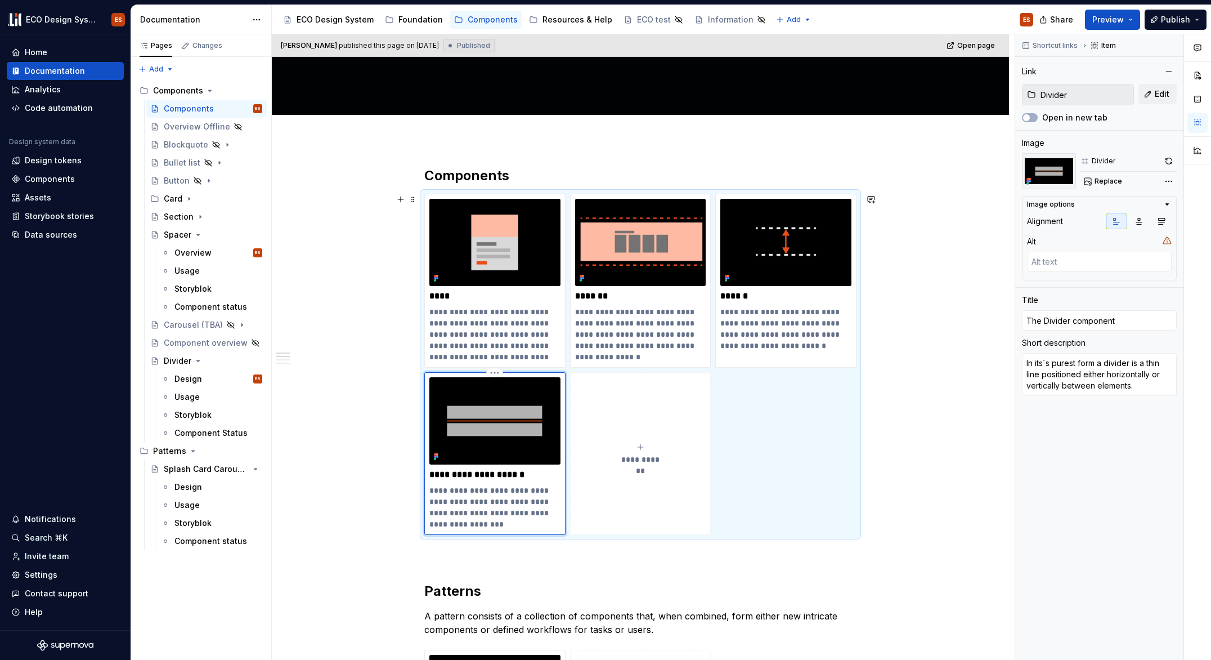
click at [507, 478] on p "**********" at bounding box center [494, 474] width 131 height 11
drag, startPoint x: 532, startPoint y: 472, endPoint x: 431, endPoint y: 468, distance: 101.4
click at [431, 468] on div "**********" at bounding box center [494, 453] width 131 height 153
type textarea "*"
type input "D"
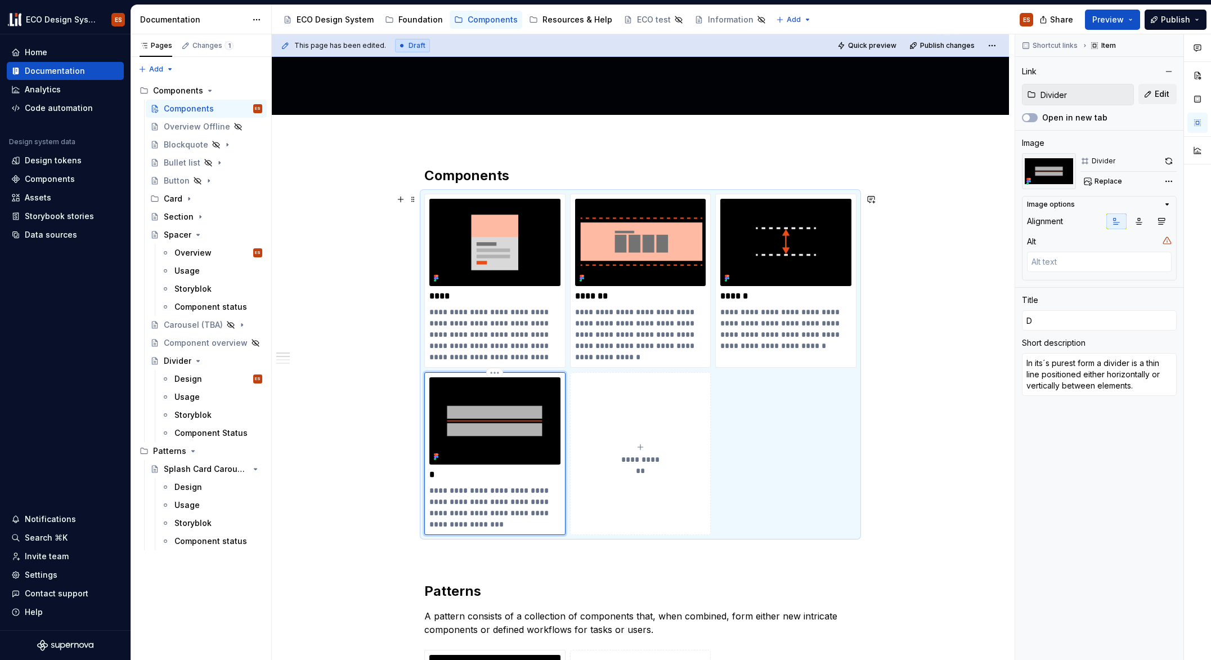
type textarea "*"
type input "DI"
type textarea "*"
type input "DIV"
type textarea "*"
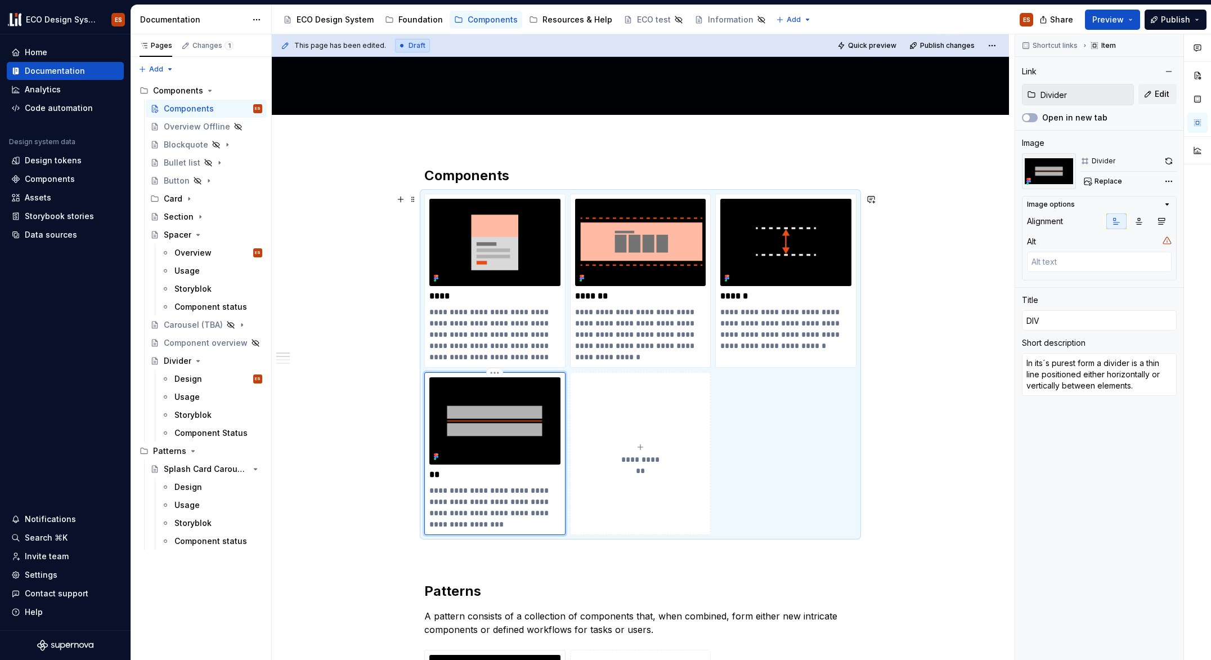
type input "DIVI"
type textarea "*"
type input "DIVID"
type textarea "*"
type input "DIVIDE"
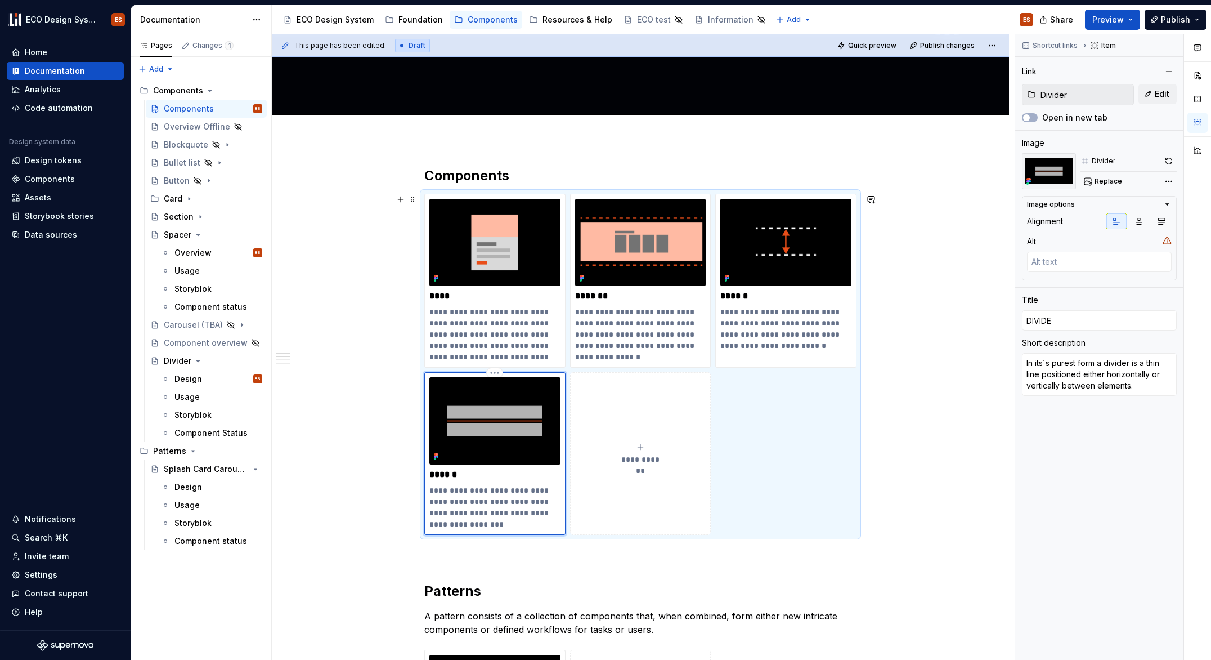
type textarea "*"
type input "DIVIDER"
click at [1182, 18] on span "Publish" at bounding box center [1175, 19] width 29 height 11
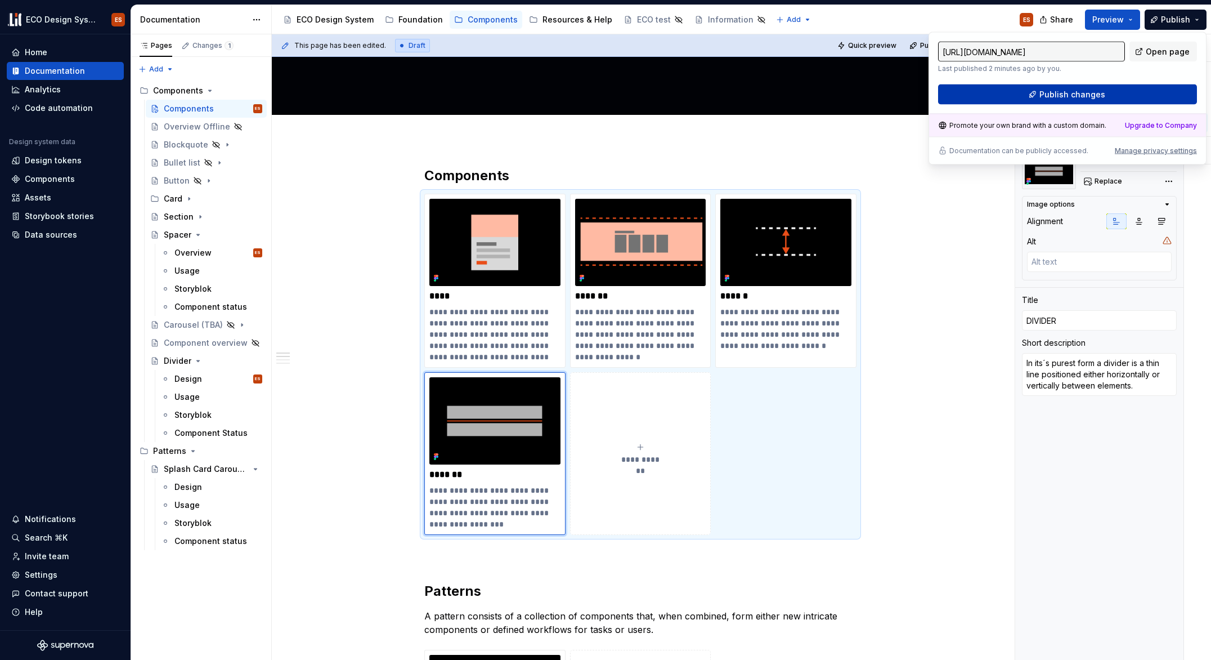
click at [1143, 91] on button "Publish changes" at bounding box center [1067, 94] width 259 height 20
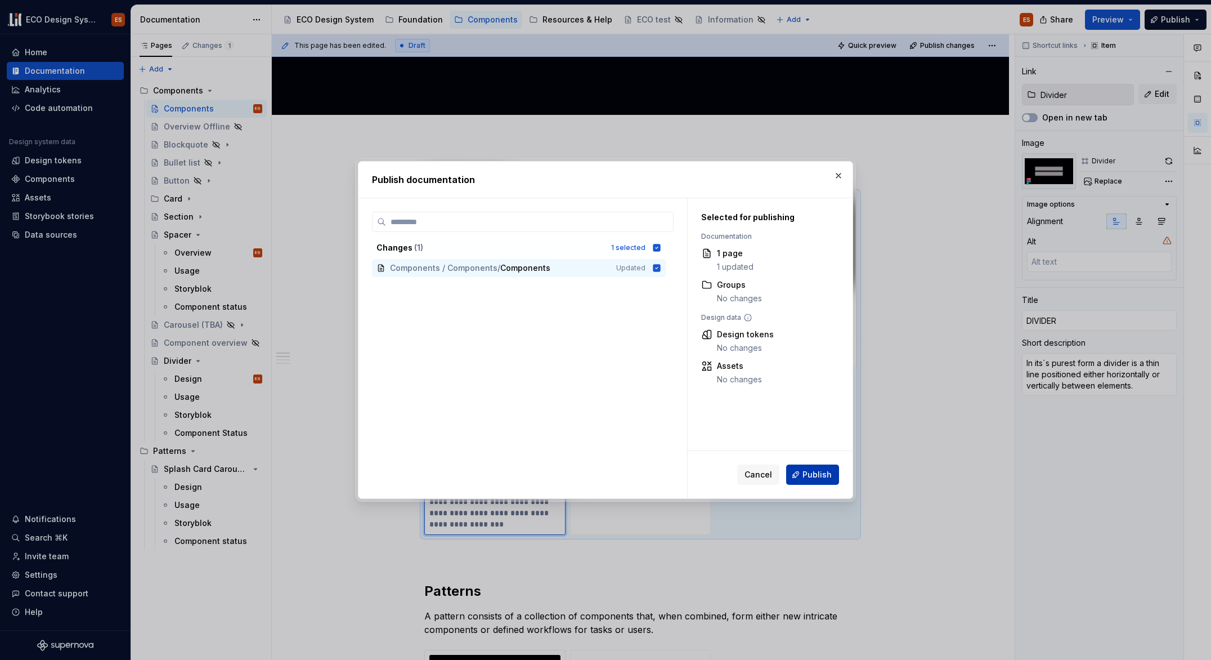
click at [818, 478] on span "Publish" at bounding box center [817, 474] width 29 height 11
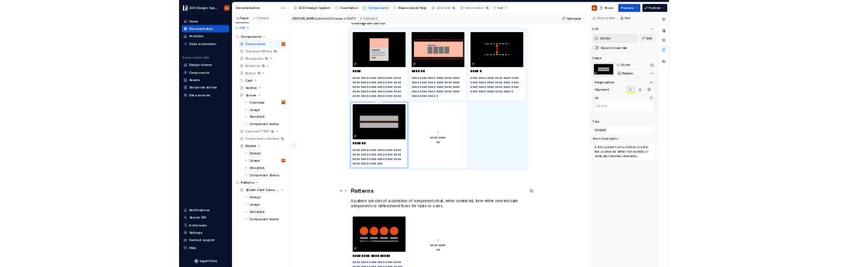
scroll to position [130, 0]
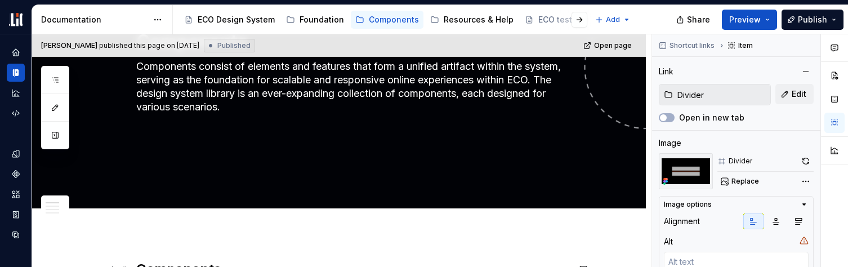
type textarea "*"
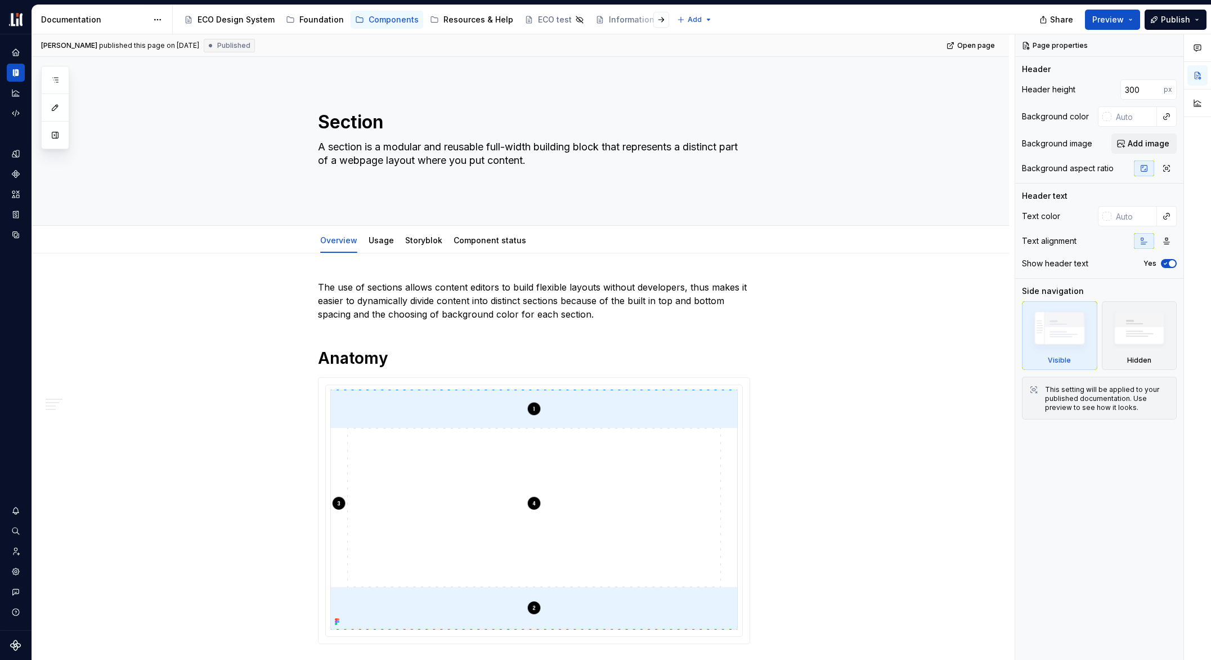
type textarea "*"
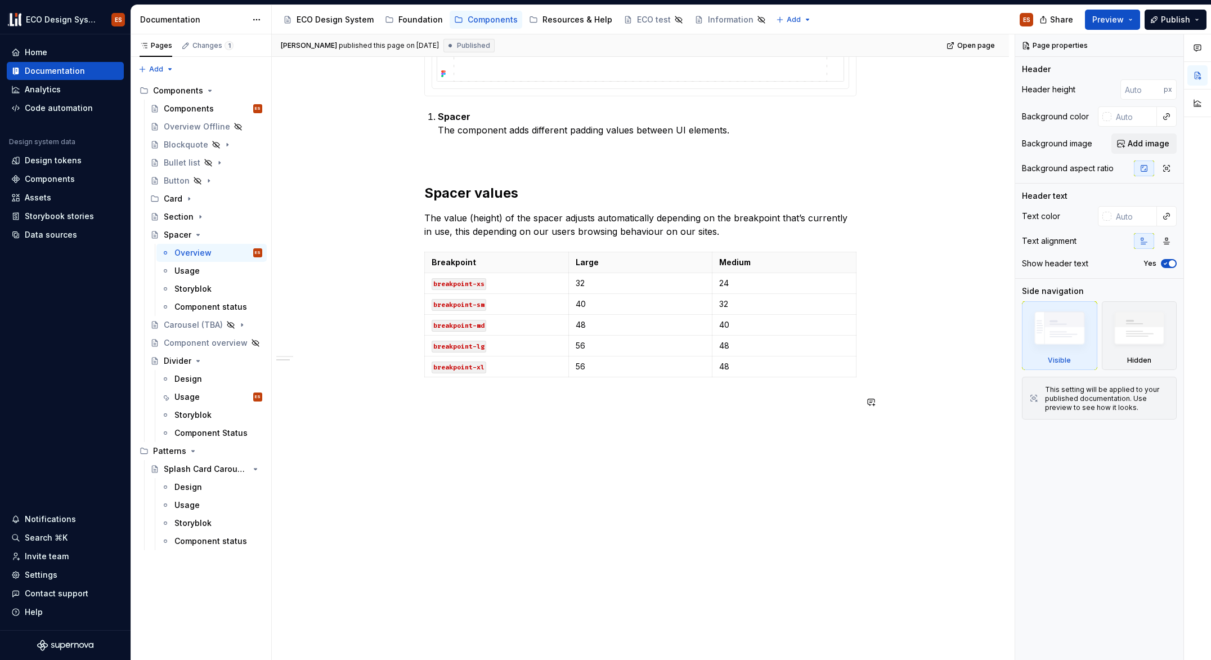
scroll to position [304, 0]
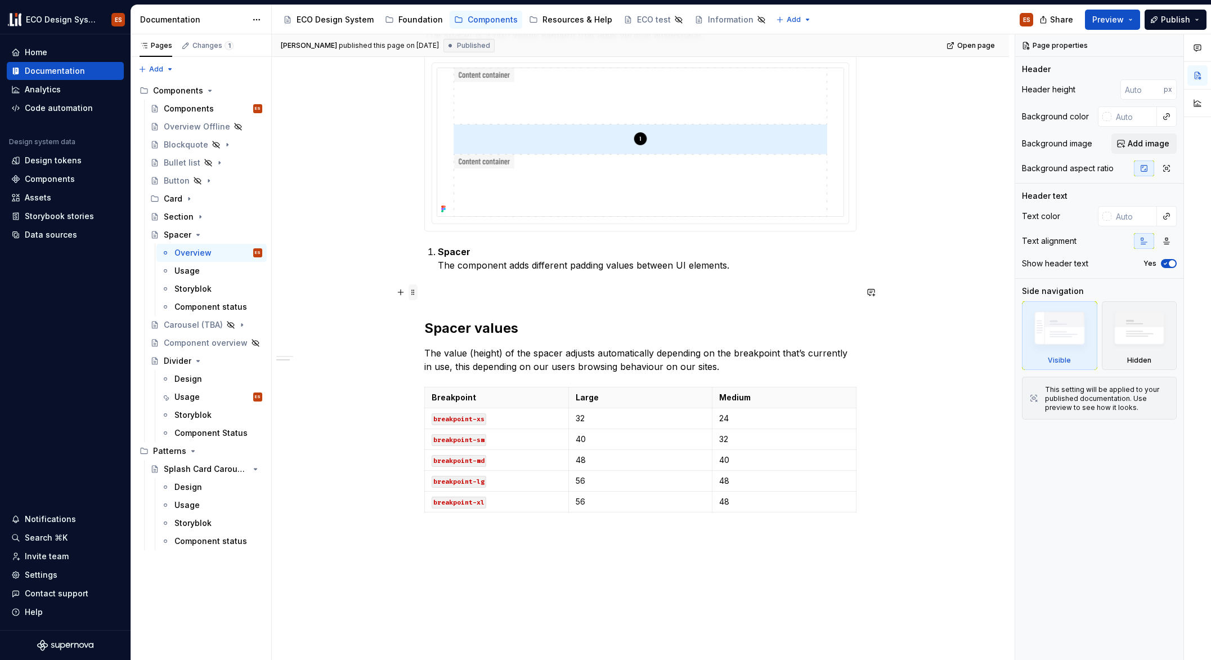
click at [415, 294] on span at bounding box center [413, 292] width 9 height 16
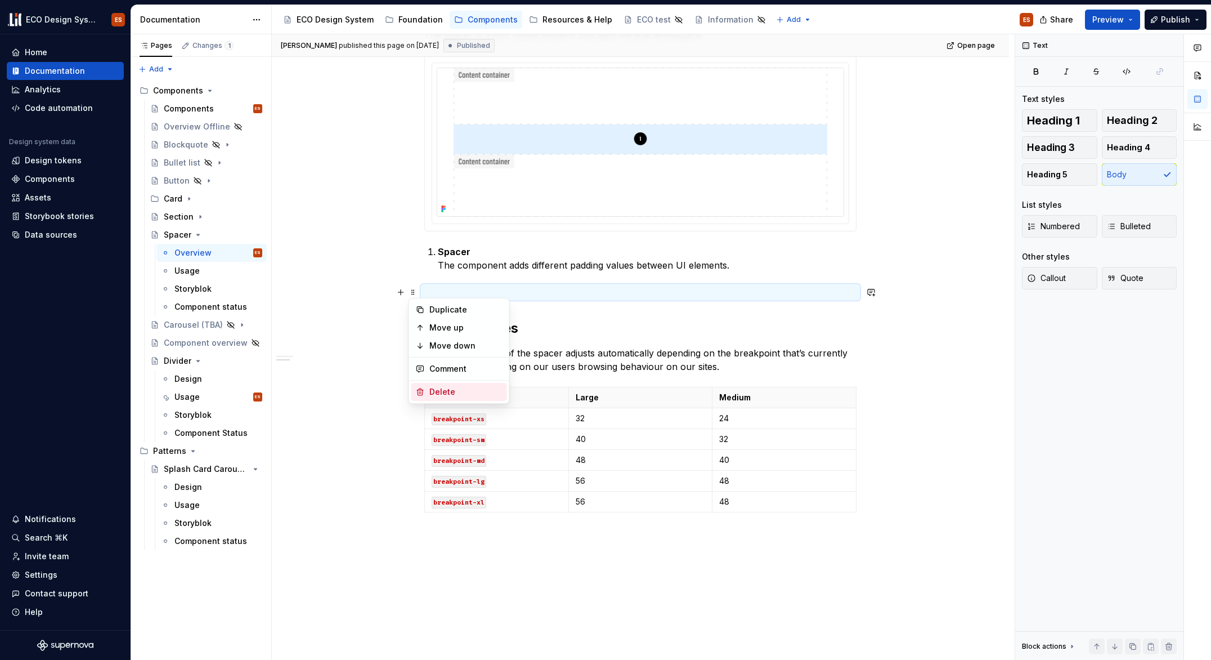
click at [440, 391] on div "Delete" at bounding box center [465, 391] width 73 height 11
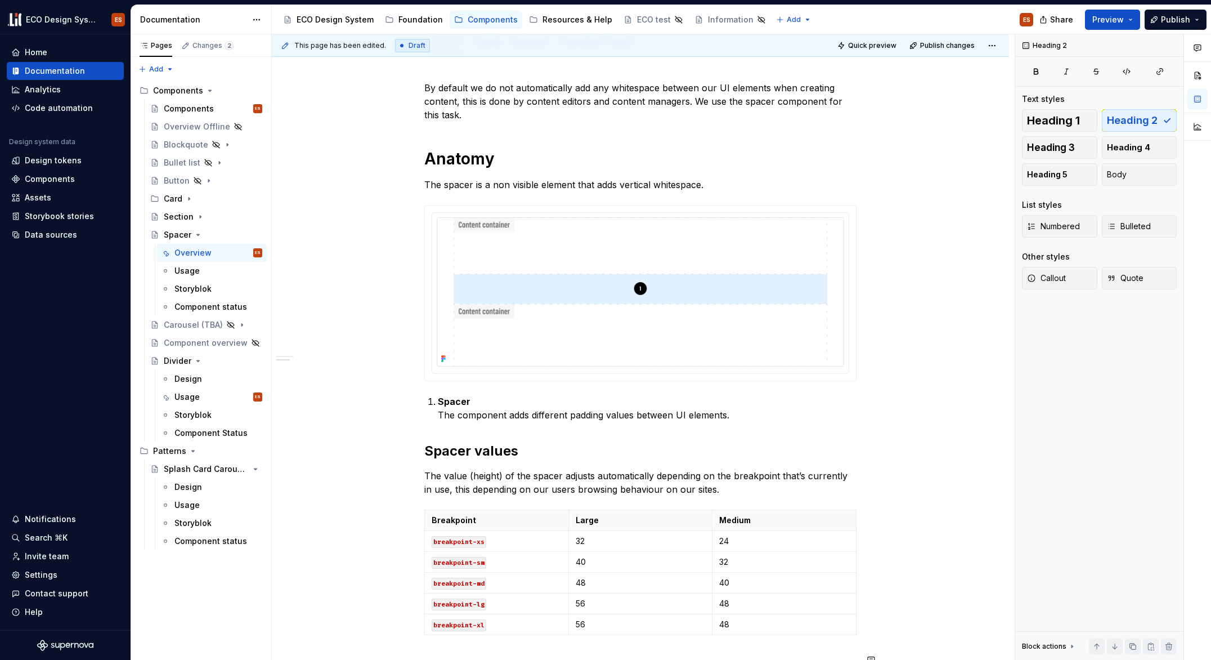
scroll to position [0, 0]
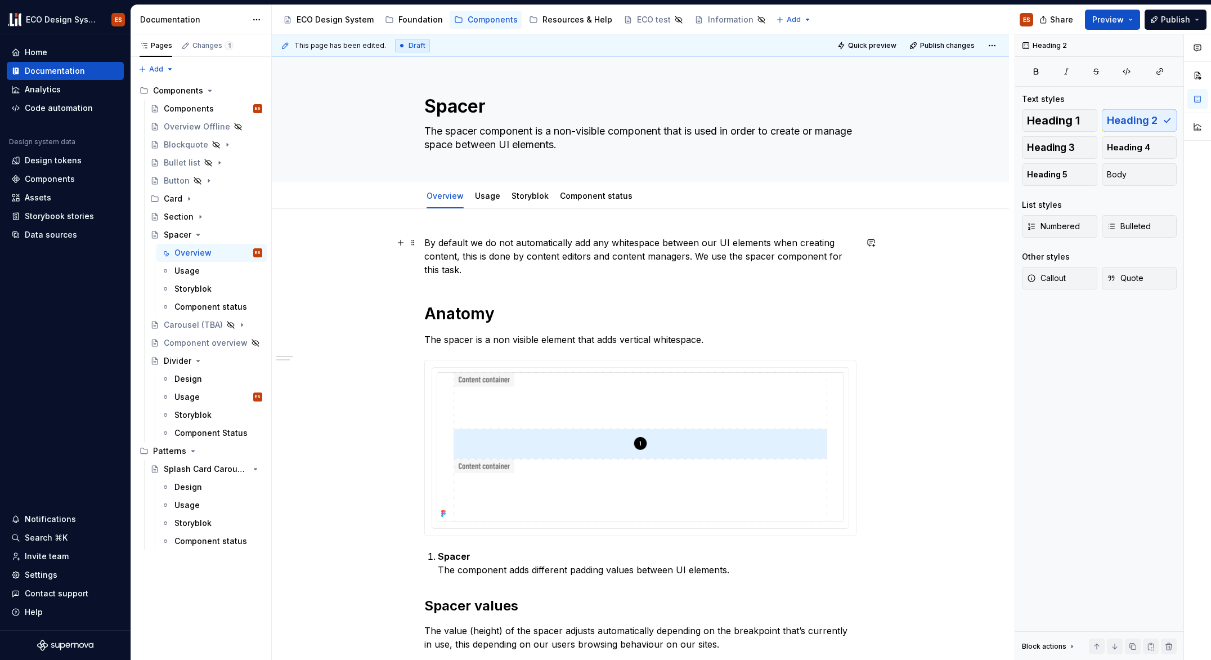
click at [409, 275] on div "By default we do not automatically add any whitespace between our UI elements w…" at bounding box center [640, 641] width 737 height 864
click at [1180, 20] on span "Publish" at bounding box center [1175, 19] width 29 height 11
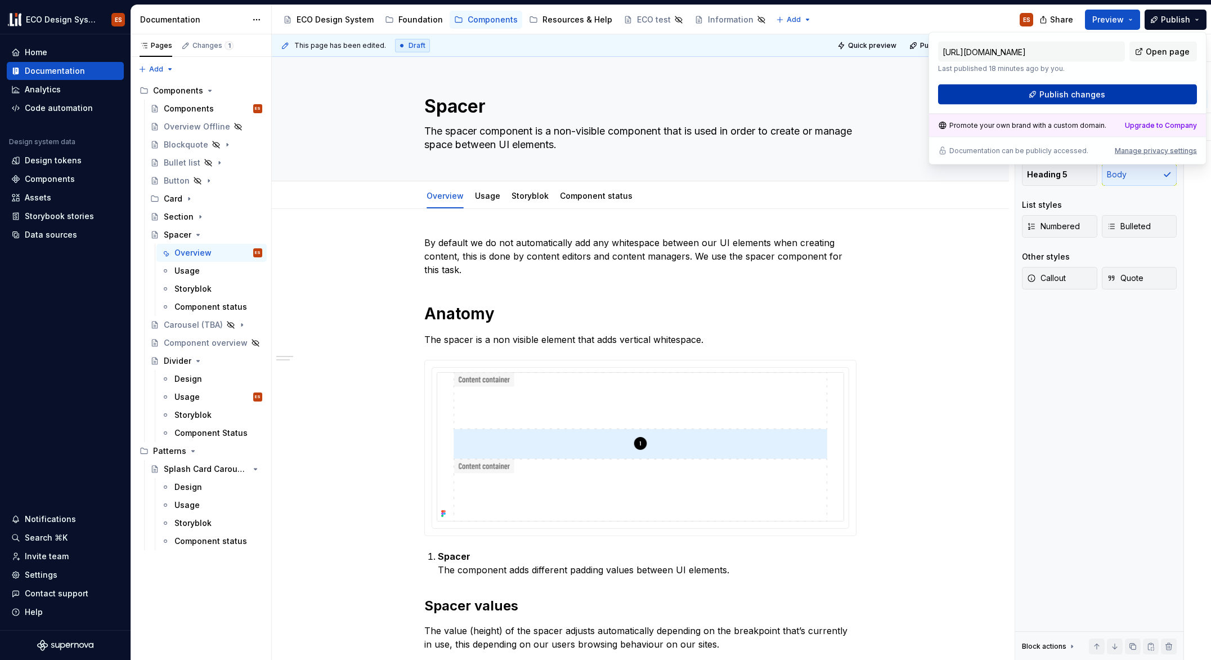
click at [1081, 97] on span "Publish changes" at bounding box center [1073, 94] width 66 height 11
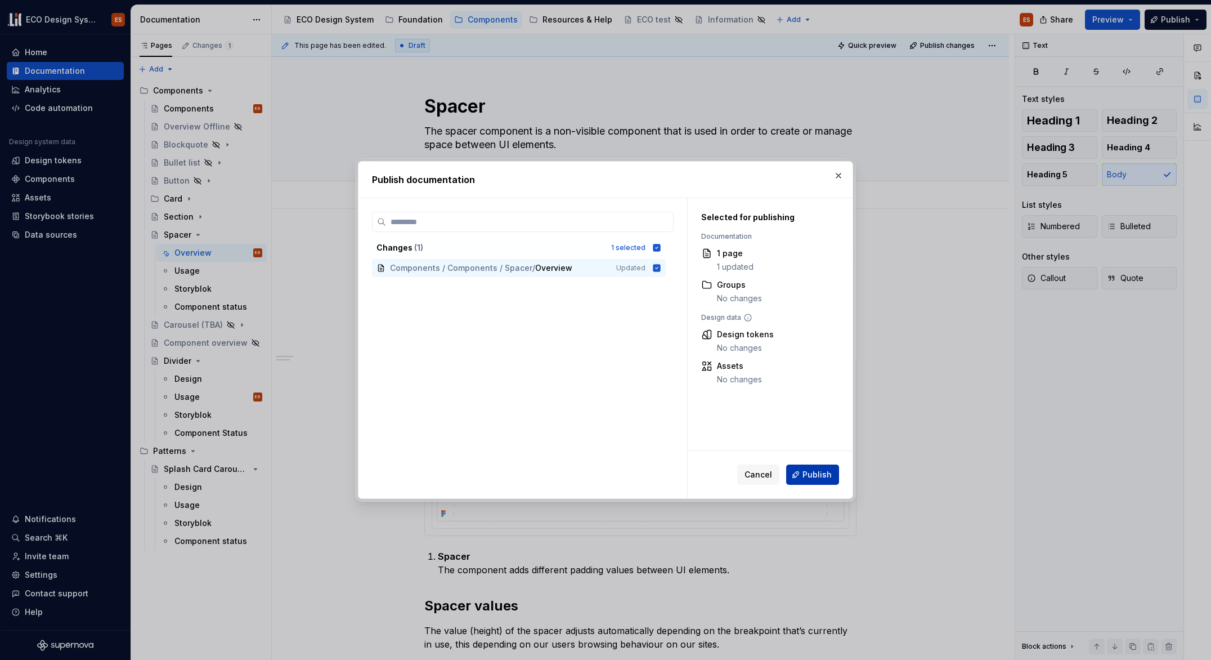
click at [812, 475] on span "Publish" at bounding box center [817, 474] width 29 height 11
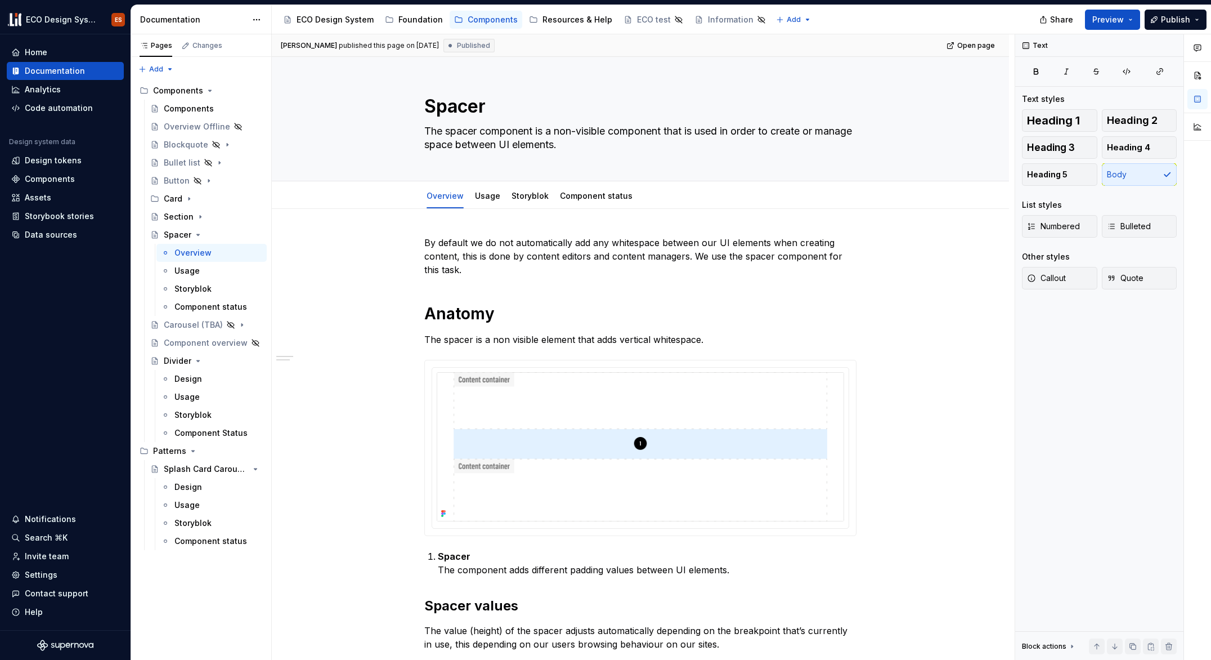
type textarea "*"
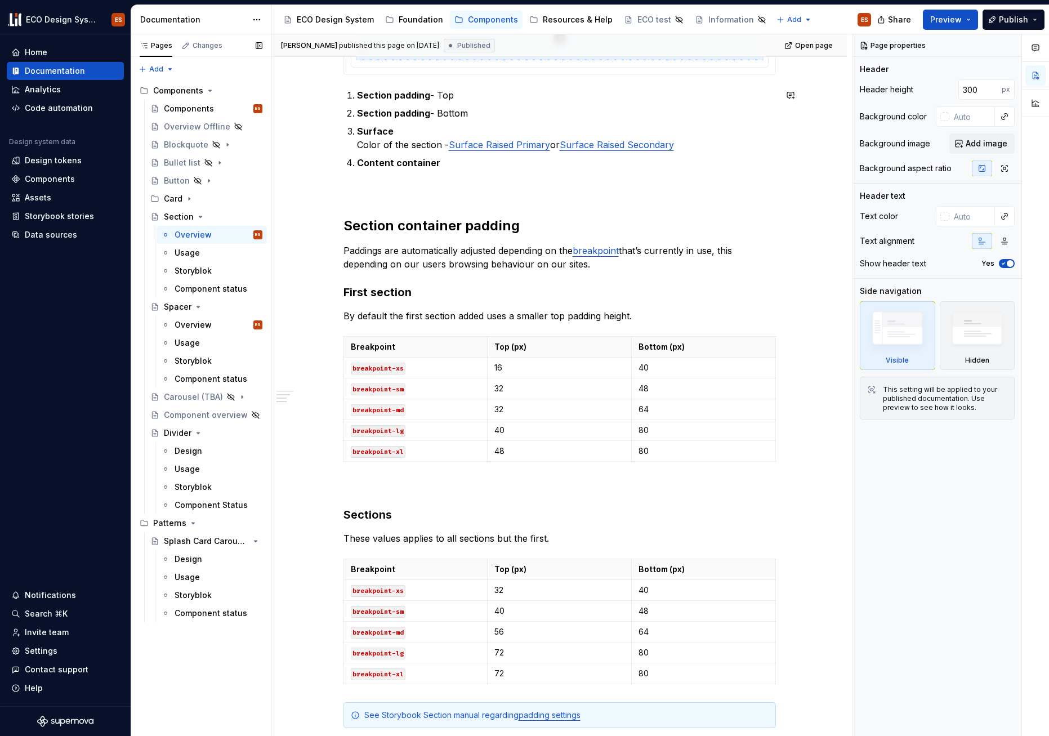
scroll to position [504, 0]
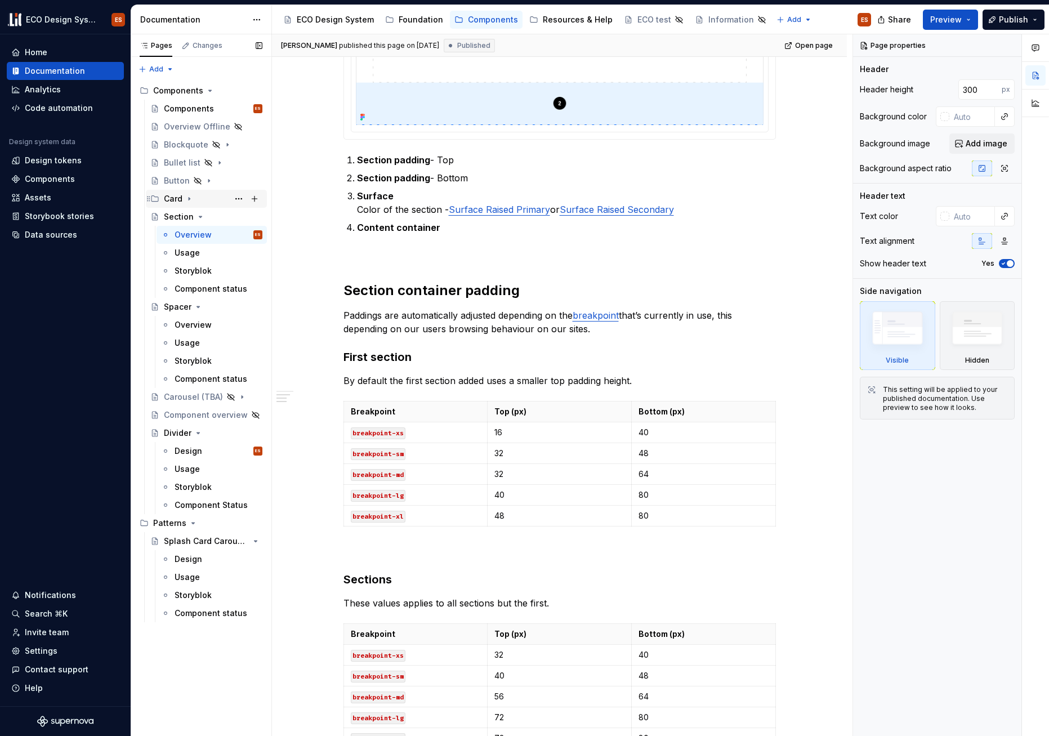
click at [189, 198] on icon "Page tree" at bounding box center [189, 199] width 1 height 3
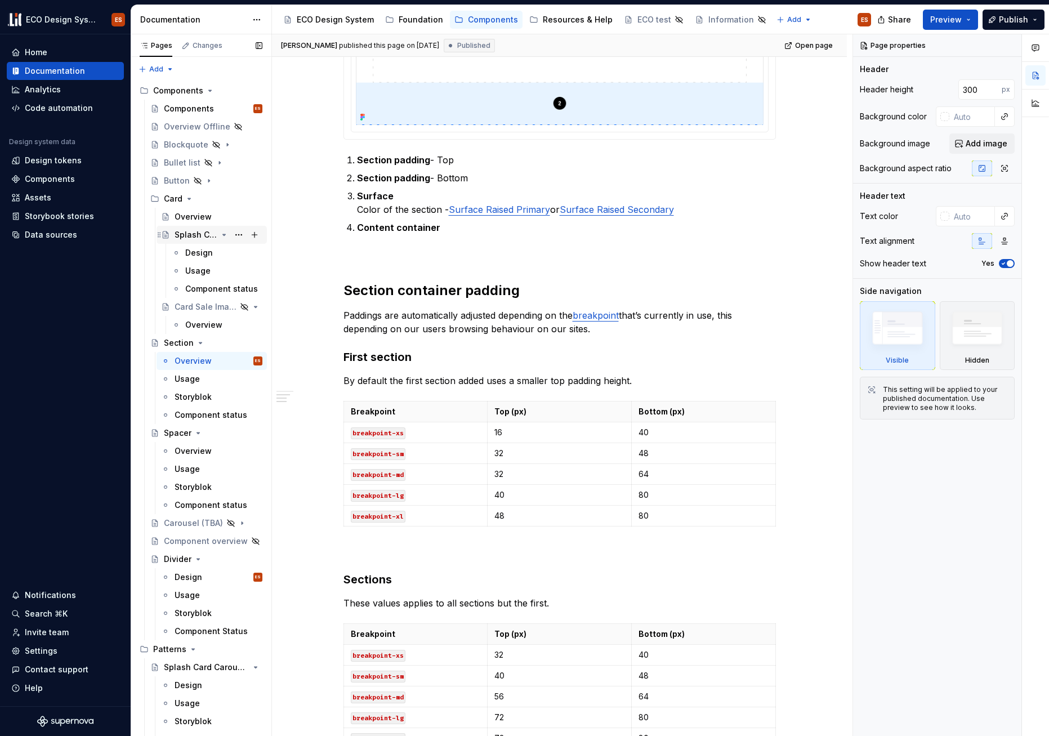
click at [189, 238] on div "Splash Card" at bounding box center [195, 234] width 43 height 11
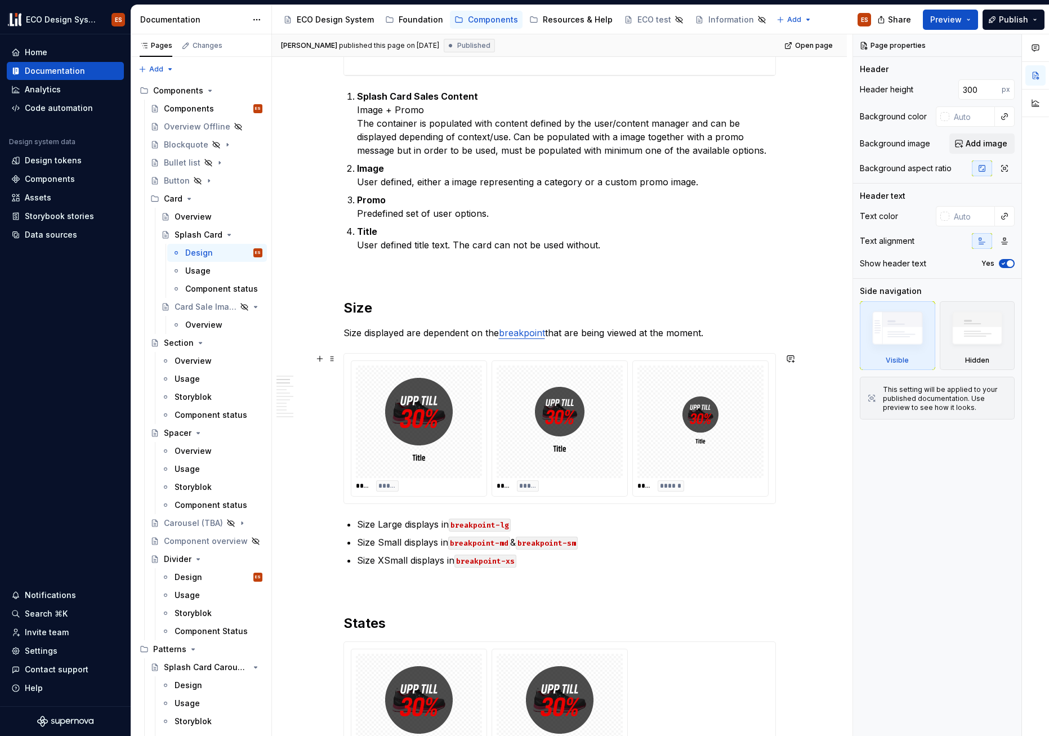
scroll to position [631, 0]
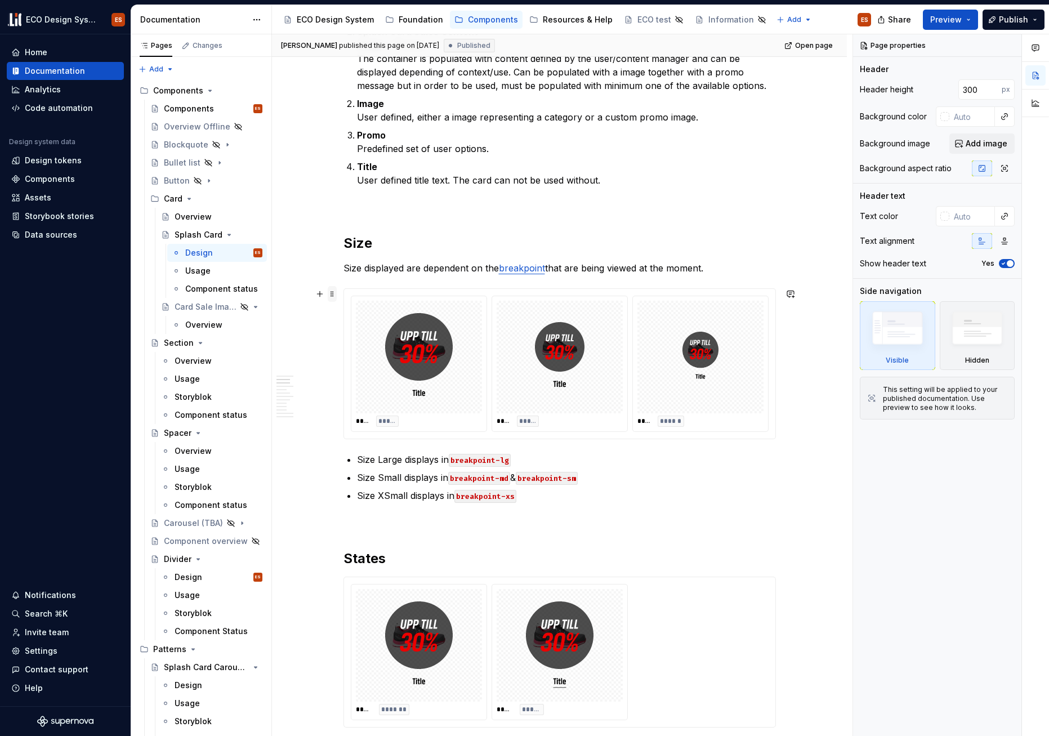
click at [334, 296] on span at bounding box center [332, 294] width 9 height 16
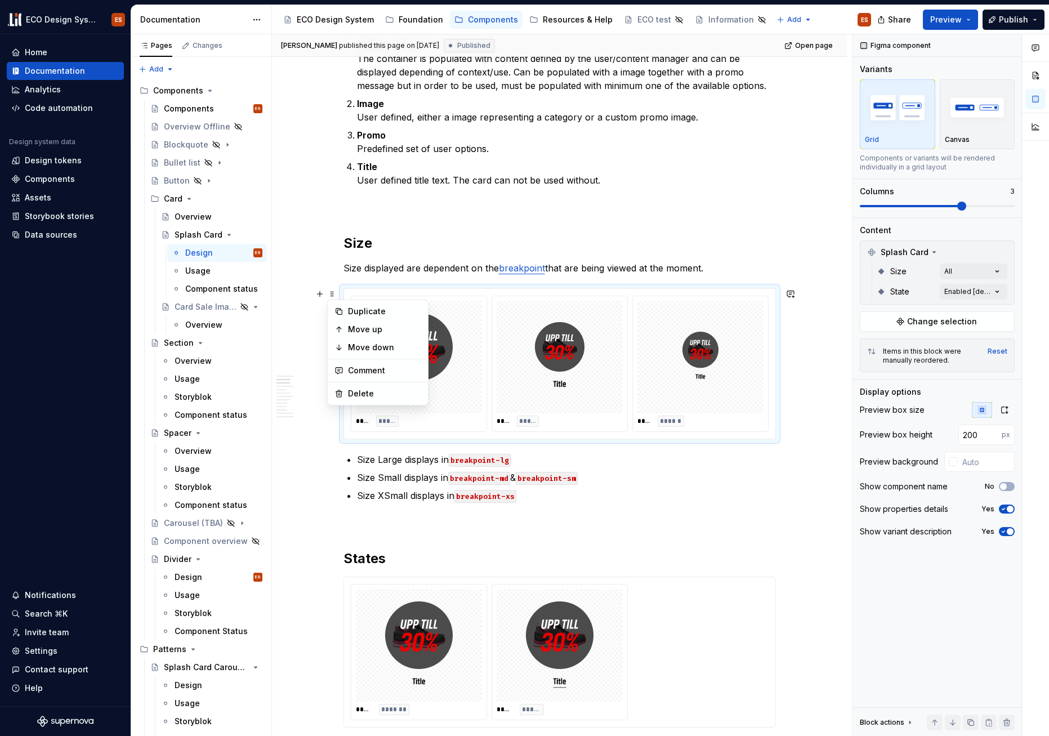
type textarea "*"
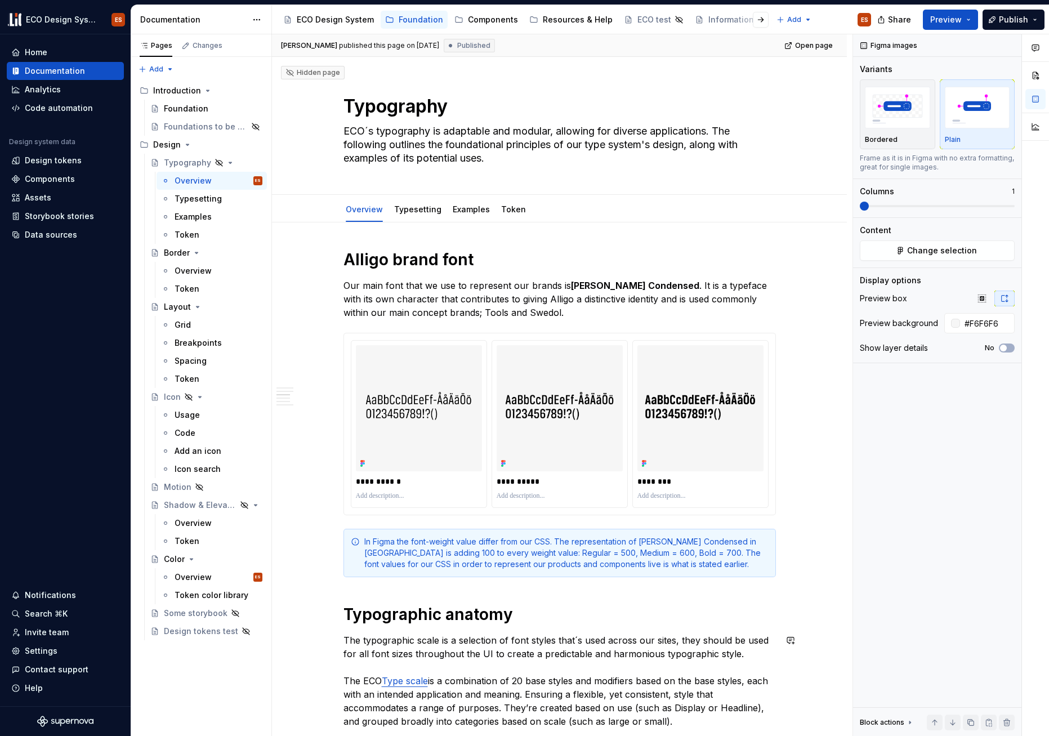
scroll to position [669, 0]
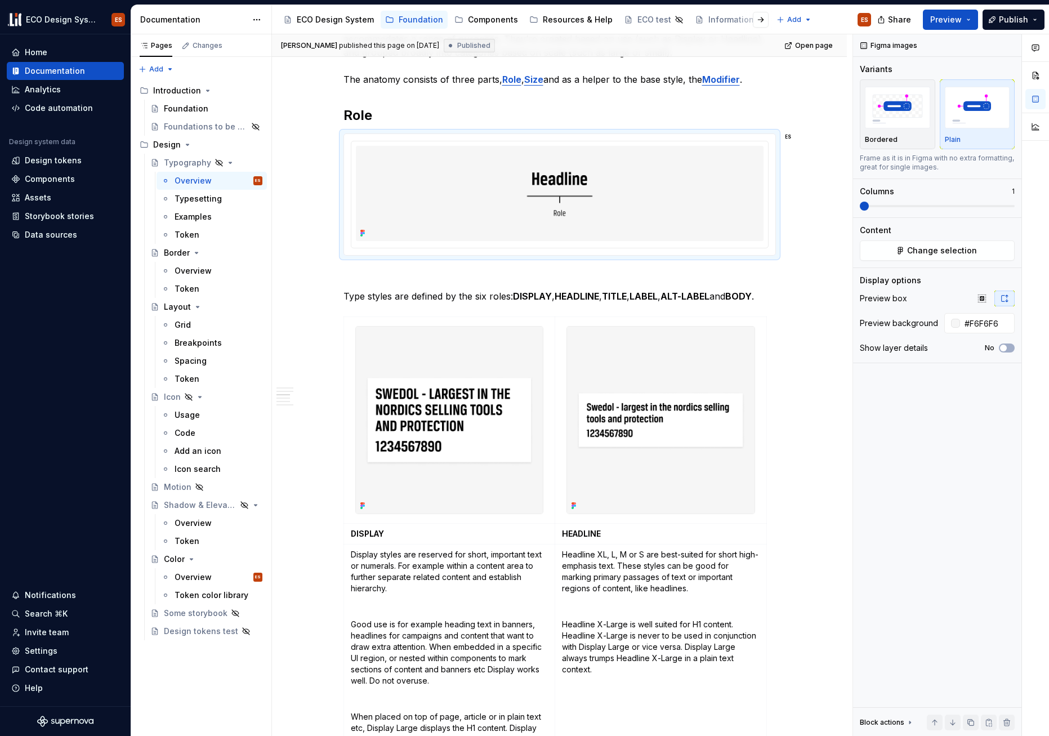
type textarea "*"
